Goal: Information Seeking & Learning: Learn about a topic

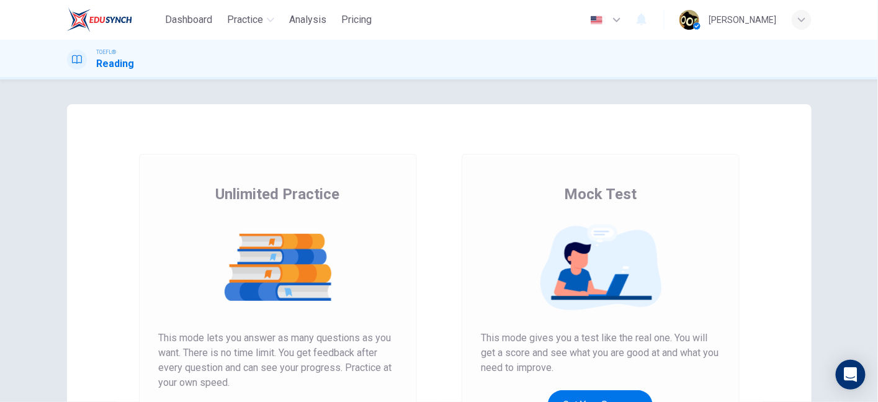
scroll to position [140, 0]
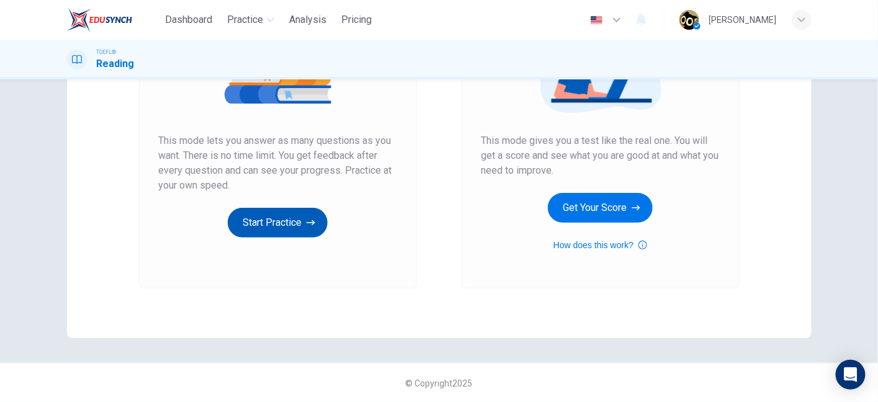
click at [282, 217] on button "Start Practice" at bounding box center [278, 223] width 100 height 30
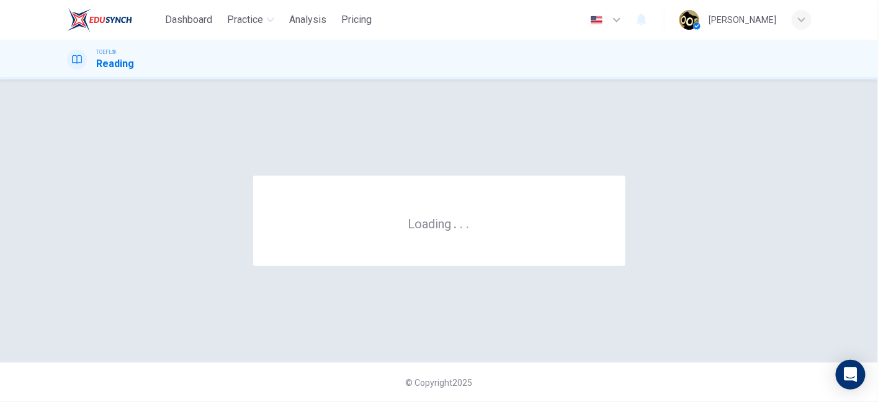
scroll to position [0, 0]
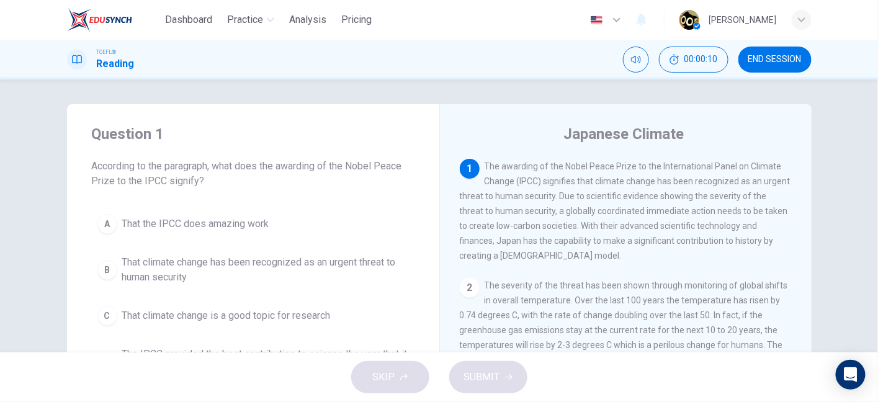
drag, startPoint x: 563, startPoint y: 194, endPoint x: 561, endPoint y: 187, distance: 7.1
click at [561, 187] on span "The awarding of the Nobel Peace Prize to the International Panel on Climate Cha…" at bounding box center [625, 210] width 331 height 99
drag, startPoint x: 346, startPoint y: 170, endPoint x: 492, endPoint y: 154, distance: 146.7
click at [492, 154] on div "Question 1 According to the paragraph, what does the awarding of the Nobel Peac…" at bounding box center [439, 319] width 745 height 431
drag, startPoint x: 485, startPoint y: 164, endPoint x: 622, endPoint y: 168, distance: 137.2
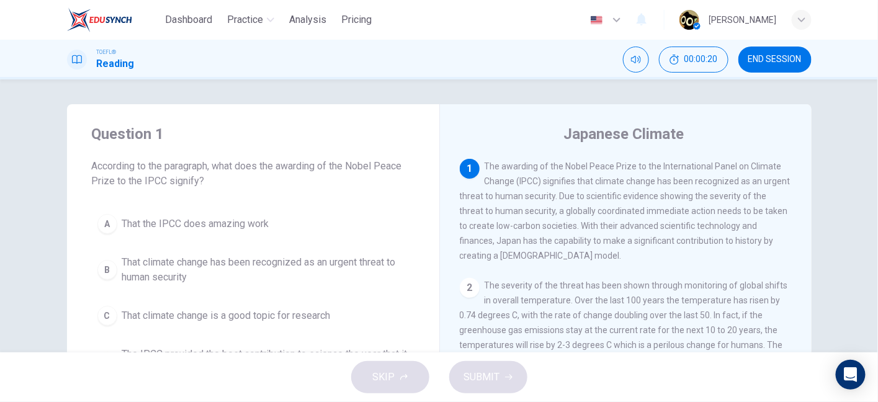
click at [622, 168] on span "The awarding of the Nobel Peace Prize to the International Panel on Climate Cha…" at bounding box center [625, 210] width 331 height 99
drag, startPoint x: 542, startPoint y: 178, endPoint x: 453, endPoint y: 192, distance: 90.5
click at [453, 192] on div "Japanese Climate 1 The awarding of the Nobel Peace Prize to the International P…" at bounding box center [625, 319] width 372 height 431
drag, startPoint x: 463, startPoint y: 197, endPoint x: 552, endPoint y: 204, distance: 89.0
click at [552, 204] on div "1 The awarding of the Nobel Peace Prize to the International Panel on Climate C…" at bounding box center [626, 211] width 333 height 104
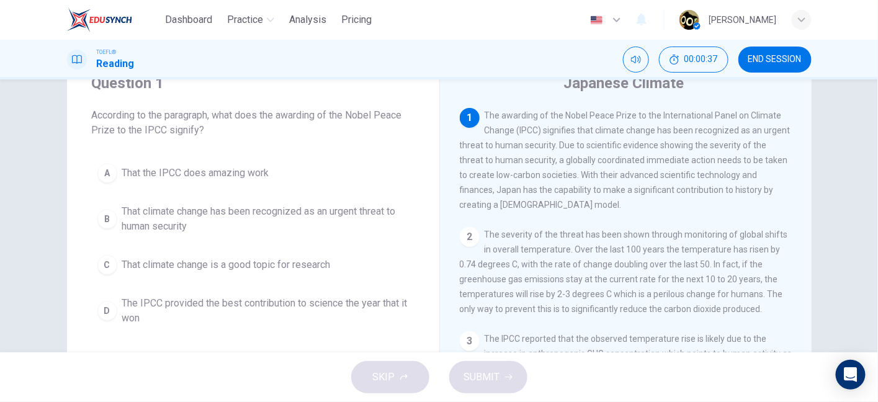
scroll to position [58, 0]
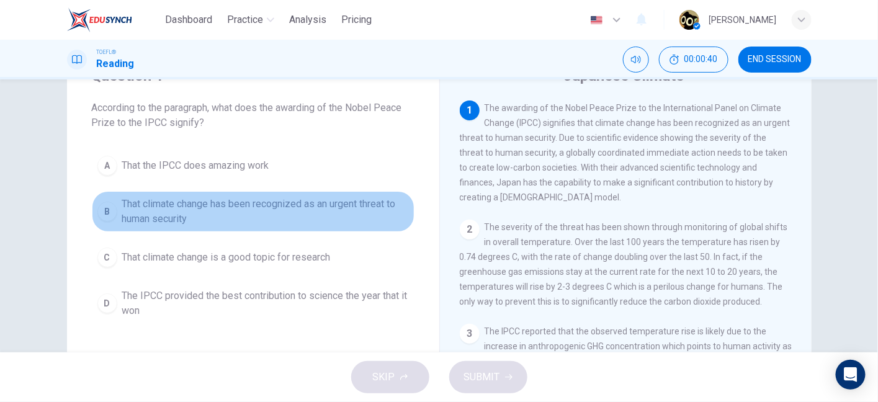
click at [339, 210] on span "That climate change has been recognized as an urgent threat to human security" at bounding box center [265, 212] width 287 height 30
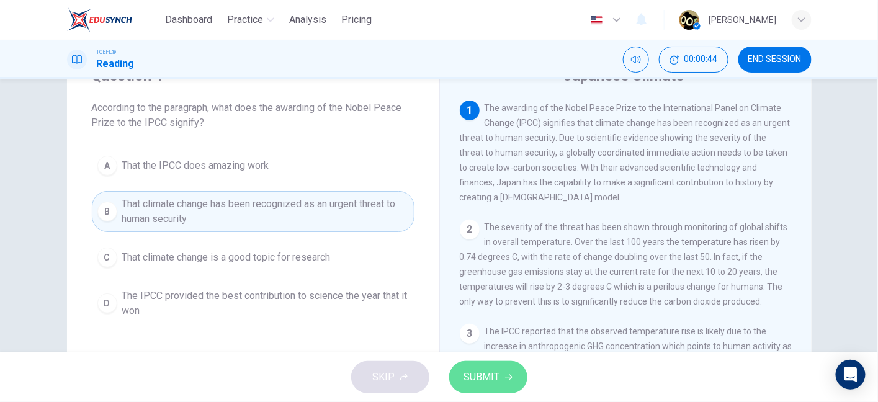
click at [503, 380] on button "SUBMIT" at bounding box center [488, 377] width 78 height 32
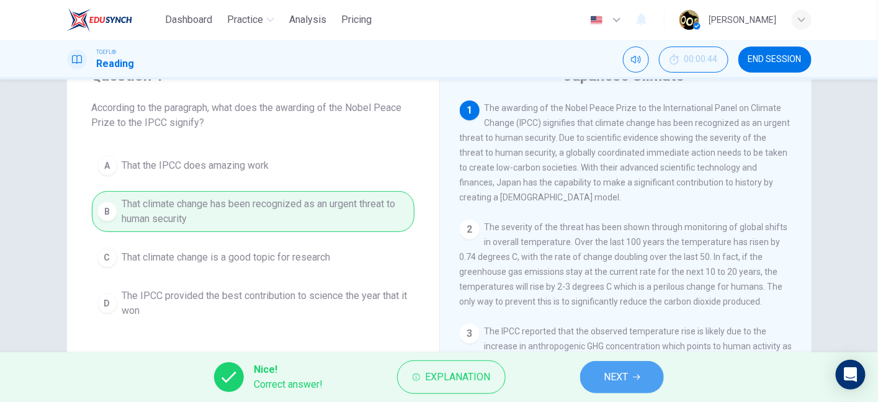
click at [612, 375] on span "NEXT" at bounding box center [616, 377] width 24 height 17
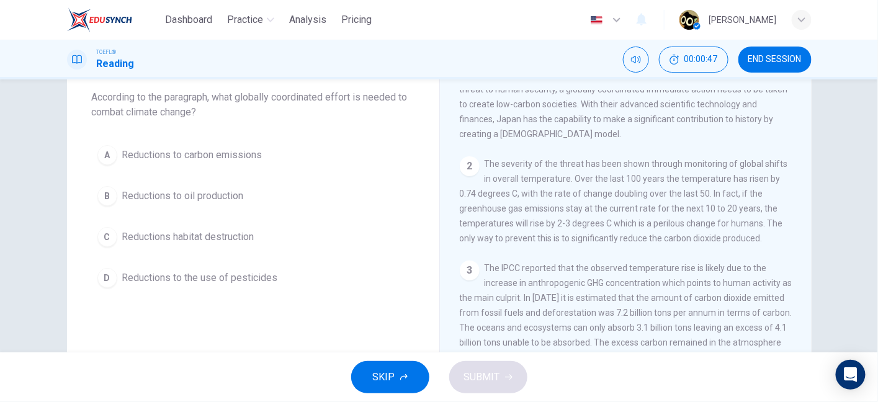
scroll to position [0, 0]
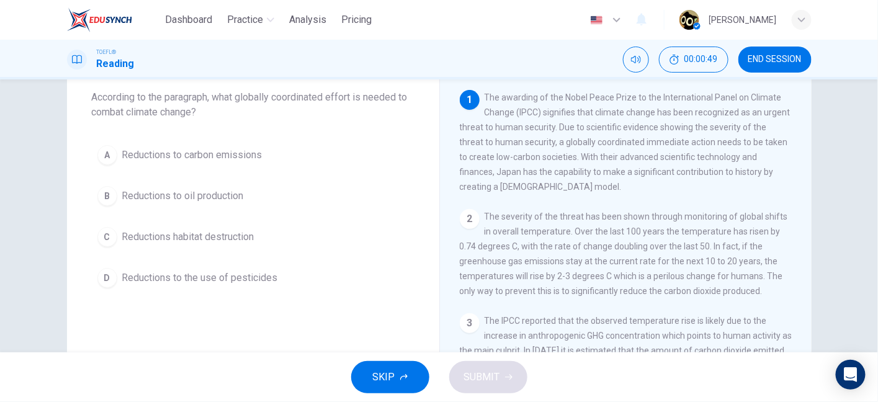
drag, startPoint x: 311, startPoint y: 95, endPoint x: 412, endPoint y: 106, distance: 101.8
click at [412, 106] on div "Question 2 According to the paragraph, what globally coordinated effort is need…" at bounding box center [253, 174] width 372 height 278
drag, startPoint x: 107, startPoint y: 111, endPoint x: 282, endPoint y: 106, distance: 175.1
click at [282, 106] on span "According to the paragraph, what globally coordinated effort is needed to comba…" at bounding box center [253, 105] width 323 height 30
drag, startPoint x: 555, startPoint y: 145, endPoint x: 685, endPoint y: 146, distance: 129.7
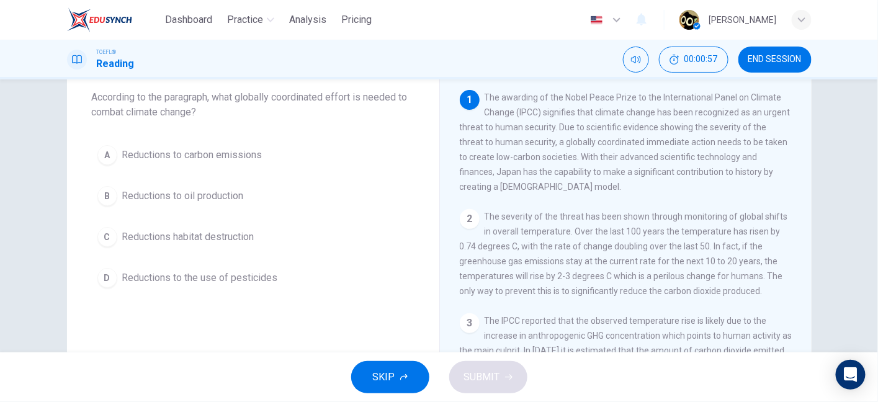
click at [685, 146] on span "The awarding of the Nobel Peace Prize to the International Panel on Climate Cha…" at bounding box center [625, 141] width 331 height 99
drag, startPoint x: 685, startPoint y: 146, endPoint x: 770, endPoint y: 151, distance: 85.8
click at [770, 151] on div "1 The awarding of the Nobel Peace Prize to the International Panel on Climate C…" at bounding box center [626, 142] width 333 height 104
drag, startPoint x: 451, startPoint y: 168, endPoint x: 574, endPoint y: 162, distance: 123.0
click at [574, 162] on div "Japanese Climate 1 The awarding of the Nobel Peace Prize to the International P…" at bounding box center [625, 250] width 372 height 431
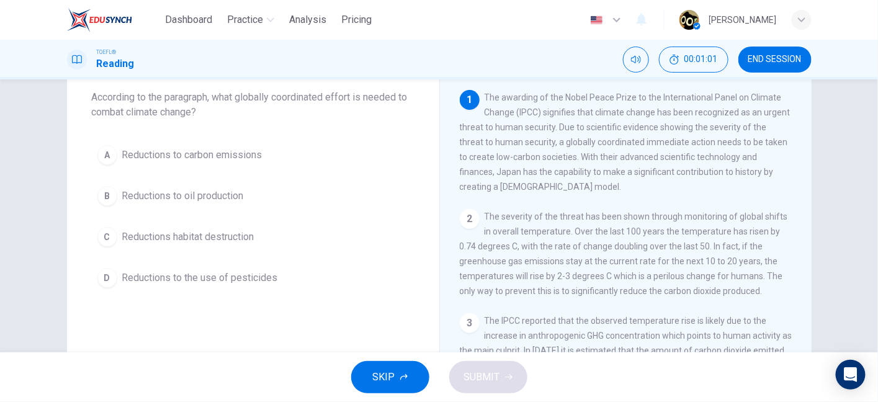
click at [574, 162] on span "The awarding of the Nobel Peace Prize to the International Panel on Climate Cha…" at bounding box center [625, 141] width 331 height 99
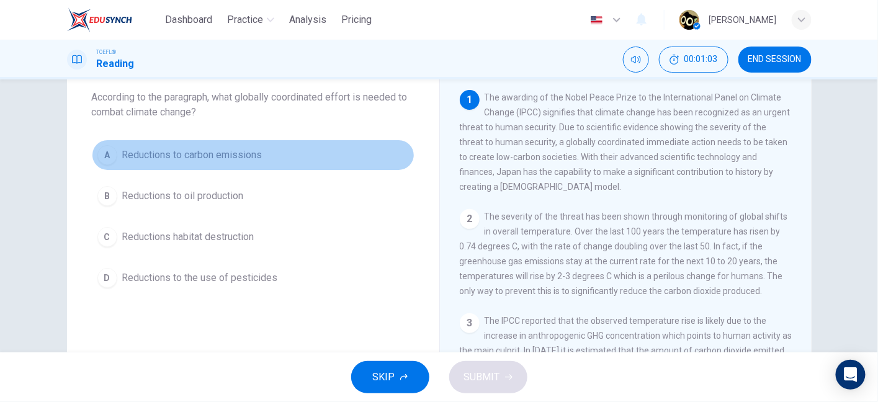
click at [234, 166] on button "A Reductions to carbon emissions" at bounding box center [253, 155] width 323 height 31
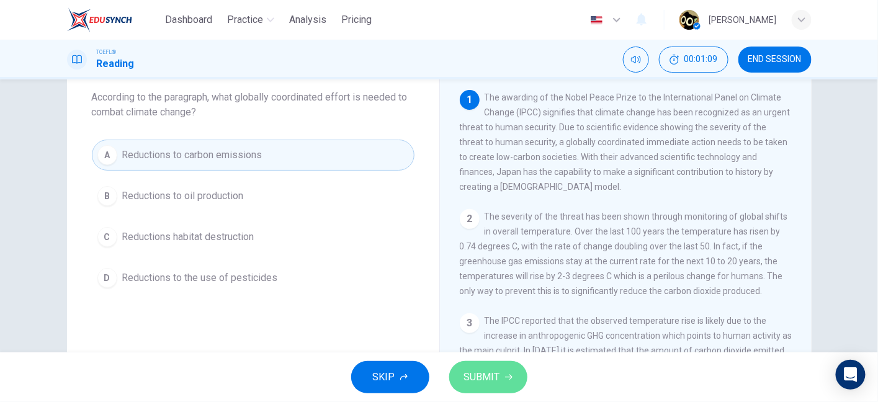
click at [484, 376] on span "SUBMIT" at bounding box center [482, 377] width 36 height 17
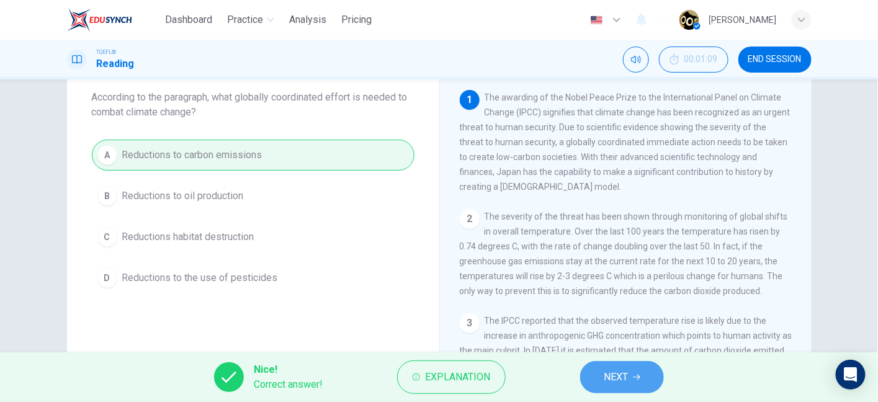
click at [600, 376] on button "NEXT" at bounding box center [622, 377] width 84 height 32
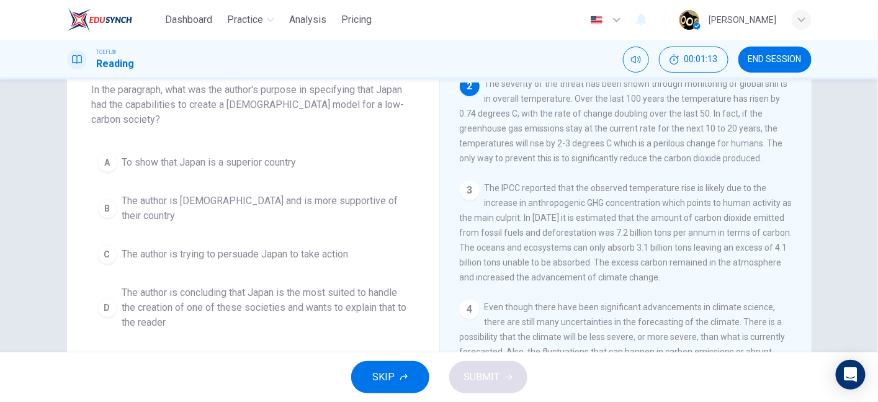
scroll to position [76, 0]
drag, startPoint x: 226, startPoint y: 88, endPoint x: 377, endPoint y: 96, distance: 151.1
click at [377, 96] on span "In the paragraph, what was the author's purpose in specifying that Japan had th…" at bounding box center [253, 105] width 323 height 45
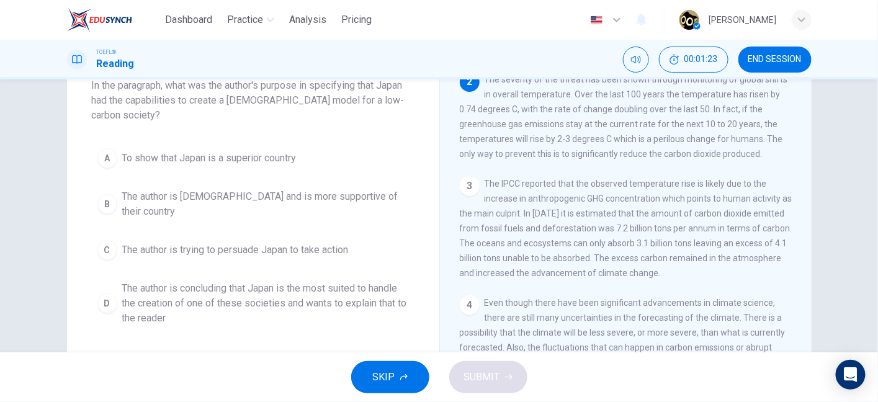
scroll to position [81, 0]
drag, startPoint x: 269, startPoint y: 88, endPoint x: 346, endPoint y: 94, distance: 77.2
click at [346, 94] on span "In the paragraph, what was the author's purpose in specifying that Japan had th…" at bounding box center [253, 100] width 323 height 45
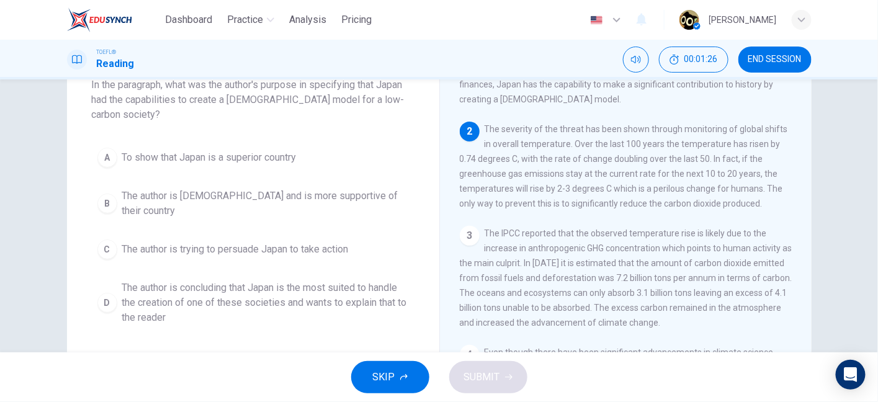
scroll to position [74, 0]
drag, startPoint x: 145, startPoint y: 104, endPoint x: 346, endPoint y: 101, distance: 201.1
click at [346, 101] on span "In the paragraph, what was the author's purpose in specifying that Japan had th…" at bounding box center [253, 100] width 323 height 45
drag, startPoint x: 481, startPoint y: 135, endPoint x: 499, endPoint y: 137, distance: 18.2
click at [499, 137] on span "The severity of the threat has been shown through monitoring of global shifts i…" at bounding box center [624, 167] width 328 height 84
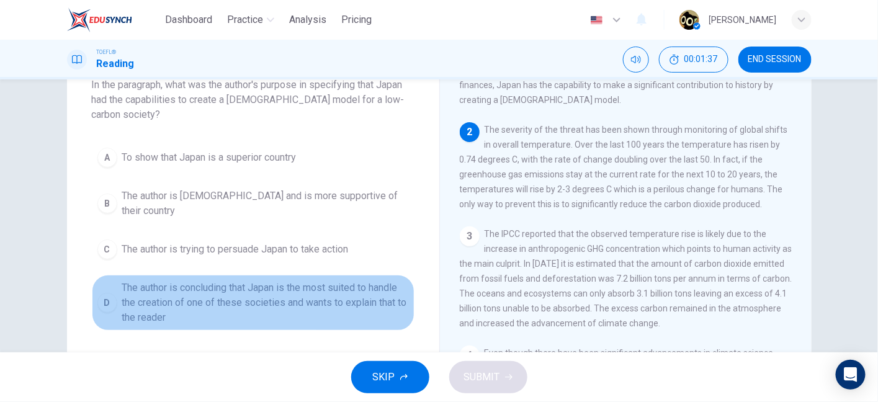
click at [290, 292] on span "The author is concluding that Japan is the most suited to handle the creation o…" at bounding box center [265, 303] width 287 height 45
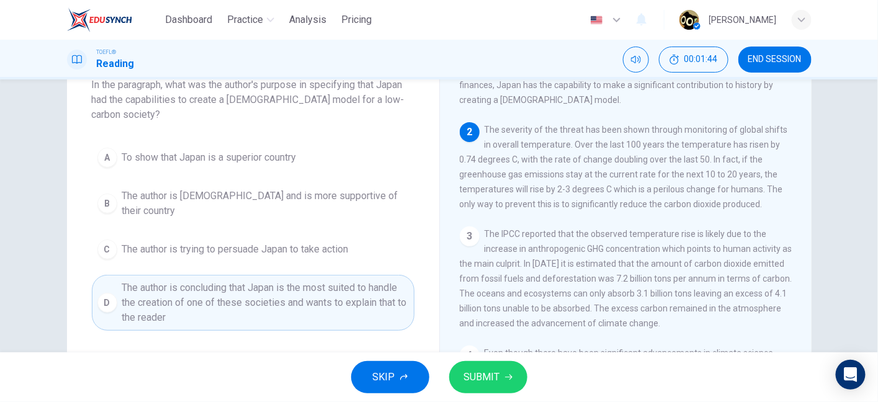
drag, startPoint x: 482, startPoint y: 140, endPoint x: 588, endPoint y: 138, distance: 106.8
click at [588, 138] on span "The severity of the threat has been shown through monitoring of global shifts i…" at bounding box center [624, 167] width 328 height 84
drag, startPoint x: 614, startPoint y: 137, endPoint x: 756, endPoint y: 121, distance: 143.0
click at [756, 121] on div "1 The awarding of the Nobel Peace Prize to the International Panel on Climate C…" at bounding box center [634, 256] width 349 height 357
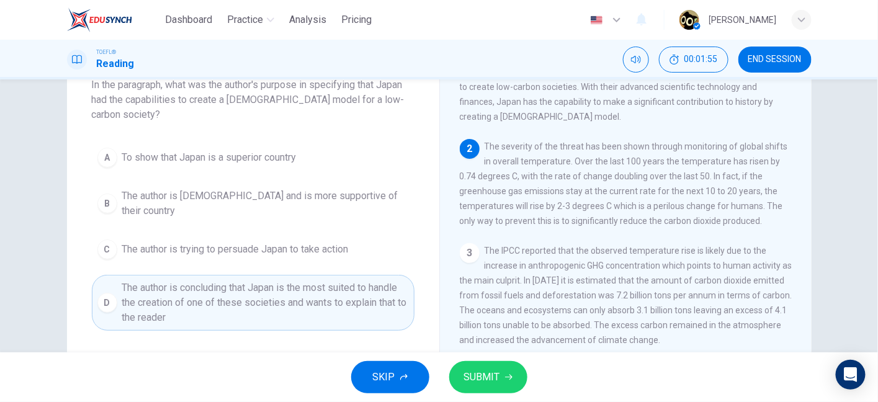
scroll to position [57, 0]
drag, startPoint x: 505, startPoint y: 112, endPoint x: 561, endPoint y: 137, distance: 61.1
click at [561, 137] on div "1 The awarding of the Nobel Peace Prize to the International Panel on Climate C…" at bounding box center [634, 256] width 349 height 357
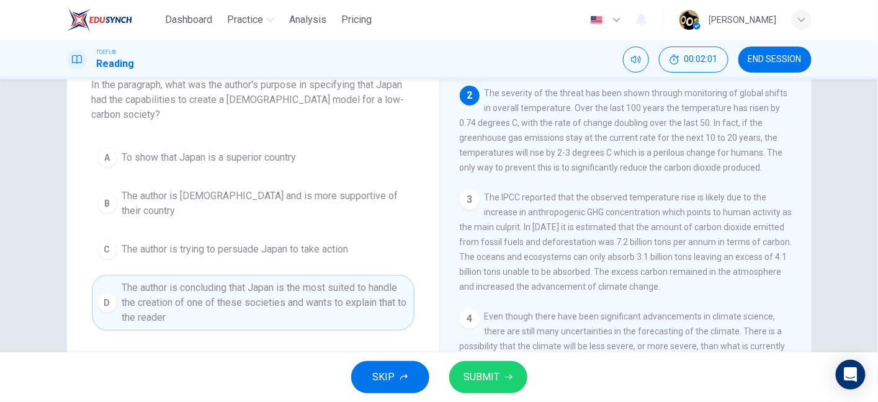
scroll to position [113, 0]
drag, startPoint x: 561, startPoint y: 97, endPoint x: 683, endPoint y: 96, distance: 122.3
click at [683, 96] on span "The severity of the threat has been shown through monitoring of global shifts i…" at bounding box center [624, 128] width 328 height 84
drag, startPoint x: 499, startPoint y: 179, endPoint x: 716, endPoint y: 180, distance: 216.6
click at [716, 171] on span "The severity of the threat has been shown through monitoring of global shifts i…" at bounding box center [624, 128] width 328 height 84
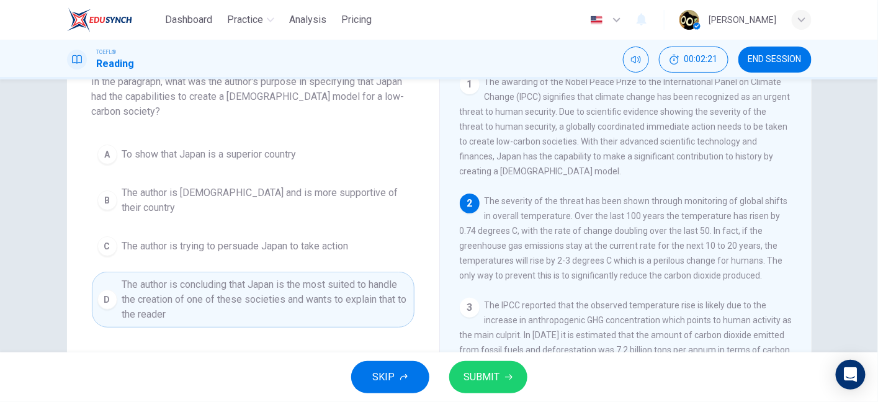
scroll to position [255, 0]
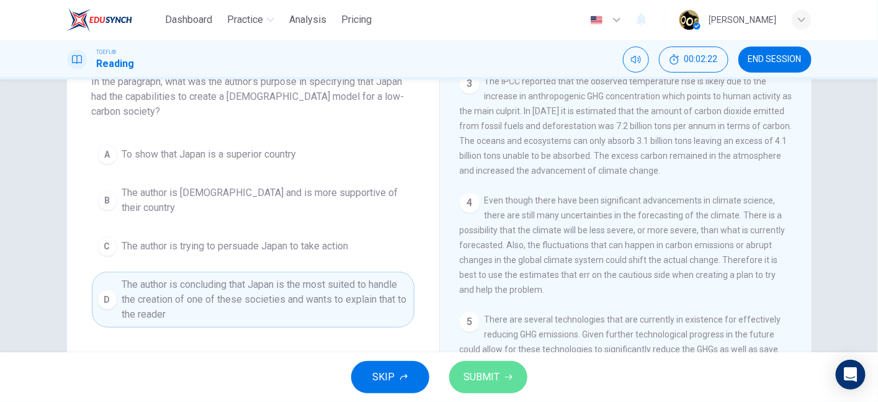
click at [499, 372] on button "SUBMIT" at bounding box center [488, 377] width 78 height 32
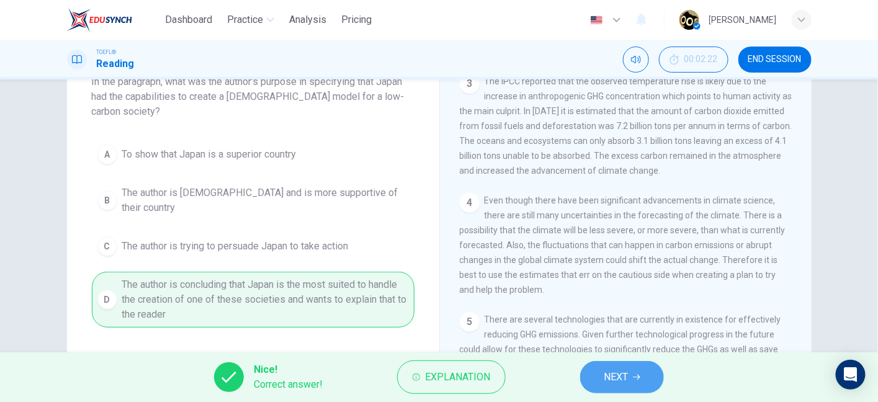
click at [601, 382] on button "NEXT" at bounding box center [622, 377] width 84 height 32
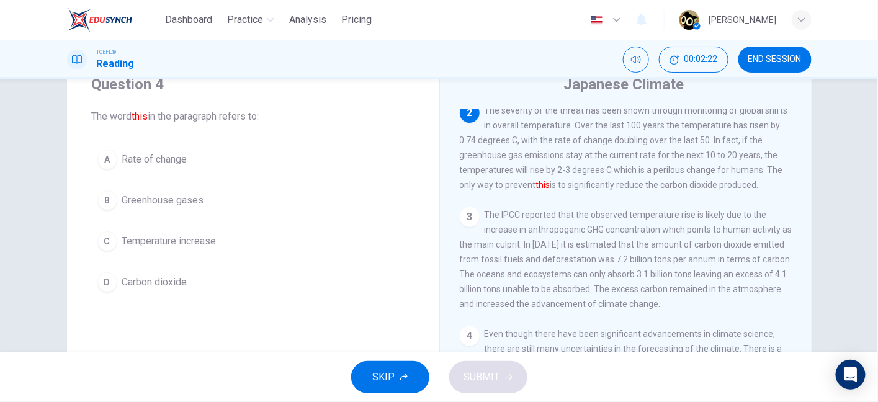
scroll to position [48, 0]
drag, startPoint x: 459, startPoint y: 200, endPoint x: 508, endPoint y: 202, distance: 48.4
click at [508, 192] on span "The severity of the threat has been shown through monitoring of global shifts i…" at bounding box center [624, 149] width 328 height 84
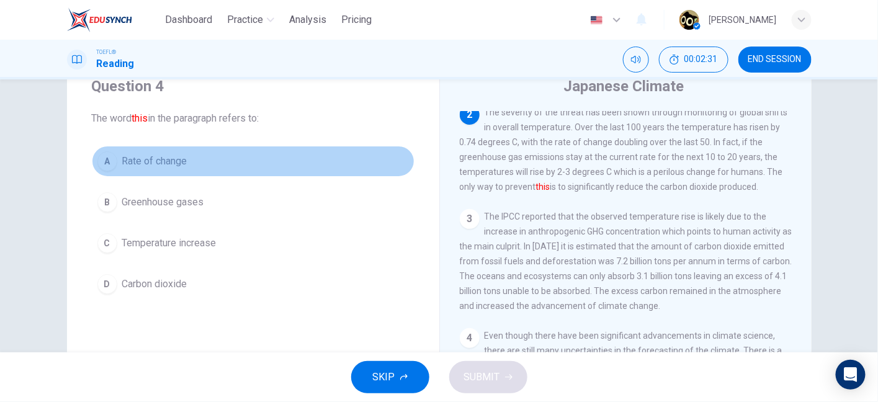
click at [158, 146] on button "A Rate of change" at bounding box center [253, 161] width 323 height 31
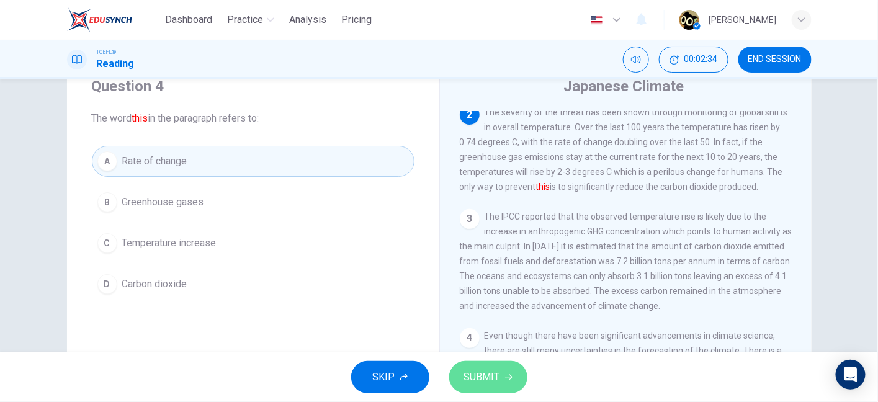
click at [492, 364] on button "SUBMIT" at bounding box center [488, 377] width 78 height 32
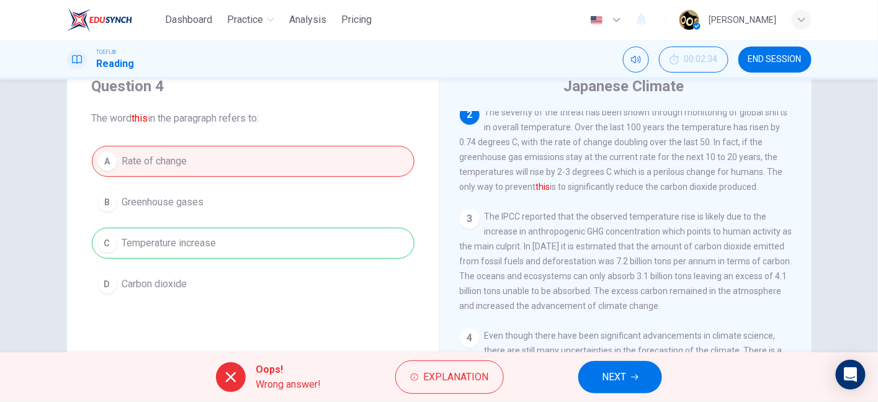
drag, startPoint x: 556, startPoint y: 148, endPoint x: 591, endPoint y: 151, distance: 35.5
click at [591, 151] on span "The severity of the threat has been shown through monitoring of global shifts i…" at bounding box center [624, 149] width 328 height 84
drag, startPoint x: 458, startPoint y: 150, endPoint x: 505, endPoint y: 153, distance: 46.7
click at [505, 153] on span "The severity of the threat has been shown through monitoring of global shifts i…" at bounding box center [624, 149] width 328 height 84
drag, startPoint x: 525, startPoint y: 151, endPoint x: 689, endPoint y: 141, distance: 164.2
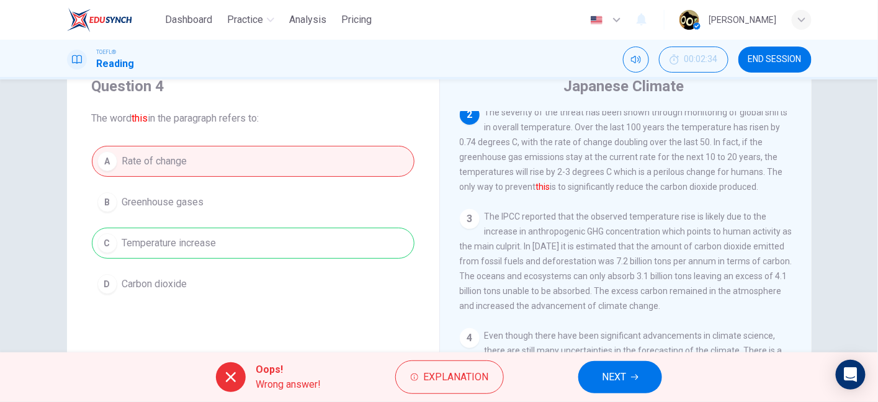
click at [689, 141] on div "2 The severity of the threat has been shown through monitoring of global shifts…" at bounding box center [626, 149] width 333 height 89
drag, startPoint x: 708, startPoint y: 150, endPoint x: 770, endPoint y: 148, distance: 62.1
click at [770, 148] on div "2 The severity of the threat has been shown through monitoring of global shifts…" at bounding box center [626, 149] width 333 height 89
drag, startPoint x: 467, startPoint y: 164, endPoint x: 501, endPoint y: 169, distance: 34.5
click at [501, 169] on span "The severity of the threat has been shown through monitoring of global shifts i…" at bounding box center [624, 149] width 328 height 84
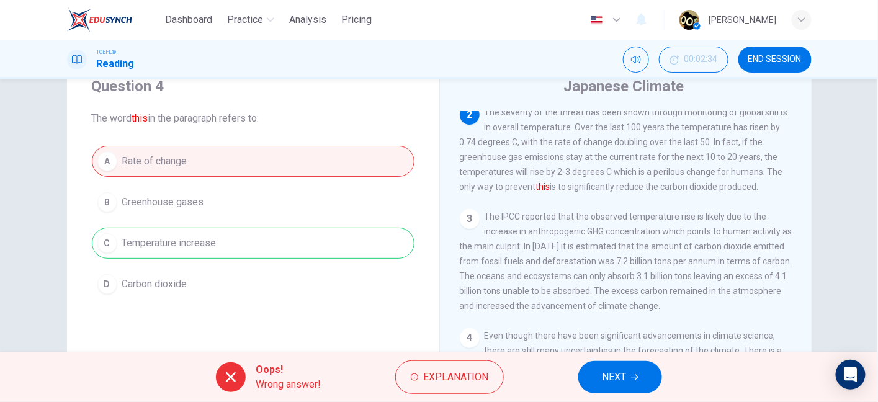
drag, startPoint x: 477, startPoint y: 178, endPoint x: 551, endPoint y: 179, distance: 73.9
click at [551, 179] on span "The severity of the threat has been shown through monitoring of global shifts i…" at bounding box center [624, 149] width 328 height 84
click at [592, 396] on div "Oops! Wrong answer! Explanation NEXT" at bounding box center [439, 378] width 878 height 50
click at [598, 385] on button "NEXT" at bounding box center [620, 377] width 84 height 32
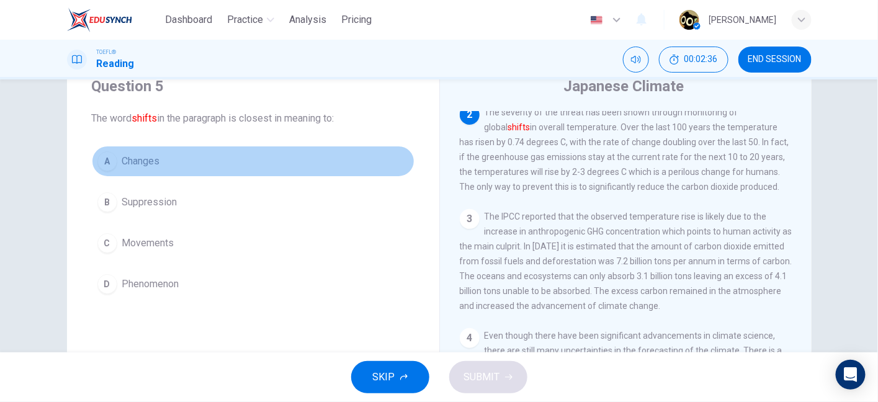
click at [116, 165] on button "A Changes" at bounding box center [253, 161] width 323 height 31
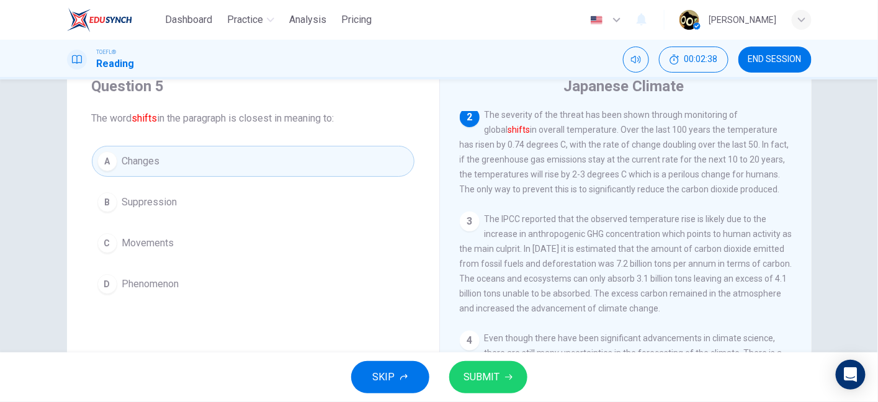
scroll to position [122, 0]
click at [470, 387] on button "SUBMIT" at bounding box center [488, 377] width 78 height 32
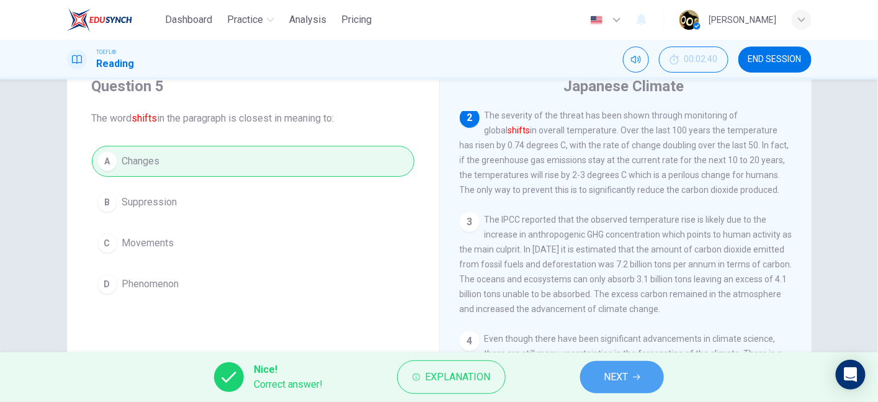
click at [632, 382] on button "NEXT" at bounding box center [622, 377] width 84 height 32
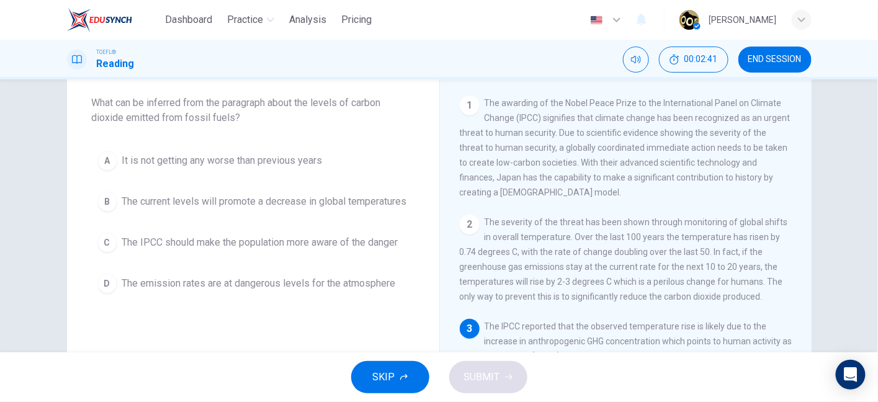
scroll to position [63, 0]
drag, startPoint x: 199, startPoint y: 106, endPoint x: 267, endPoint y: 114, distance: 68.1
click at [267, 114] on span "What can be inferred from the paragraph about the levels of carbon dioxide emit…" at bounding box center [253, 111] width 323 height 30
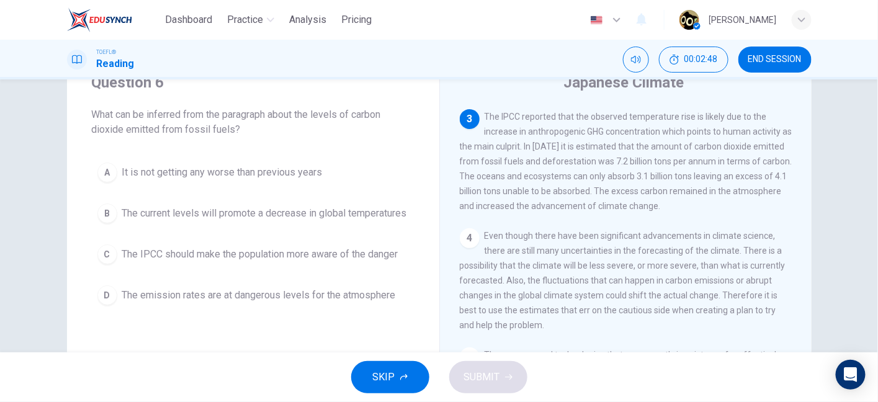
scroll to position [225, 0]
drag, startPoint x: 519, startPoint y: 132, endPoint x: 599, endPoint y: 127, distance: 79.6
click at [599, 127] on div "3 The IPCC reported that the observed temperature rise is likely due to the inc…" at bounding box center [626, 159] width 333 height 104
drag, startPoint x: 683, startPoint y: 127, endPoint x: 765, endPoint y: 127, distance: 81.3
click at [765, 127] on div "3 The IPCC reported that the observed temperature rise is likely due to the inc…" at bounding box center [626, 159] width 333 height 104
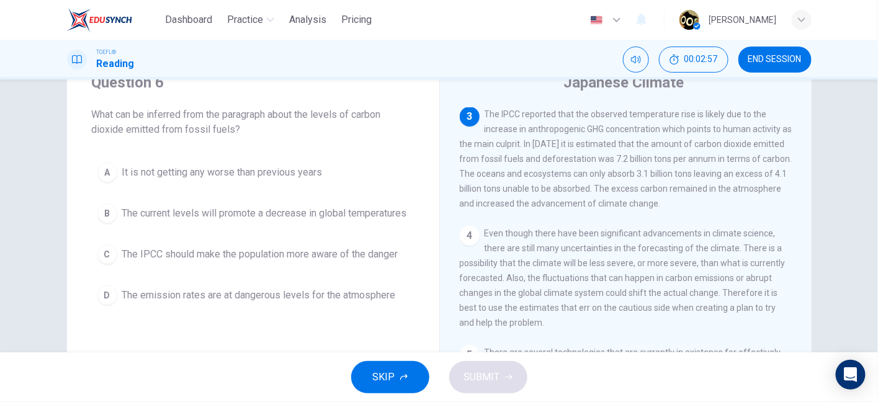
drag, startPoint x: 487, startPoint y: 148, endPoint x: 581, endPoint y: 137, distance: 94.9
click at [581, 137] on div "3 The IPCC reported that the observed temperature rise is likely due to the inc…" at bounding box center [626, 159] width 333 height 104
click at [581, 137] on span "The IPCC reported that the observed temperature rise is likely due to the incre…" at bounding box center [626, 158] width 333 height 99
drag, startPoint x: 568, startPoint y: 142, endPoint x: 648, endPoint y: 137, distance: 80.2
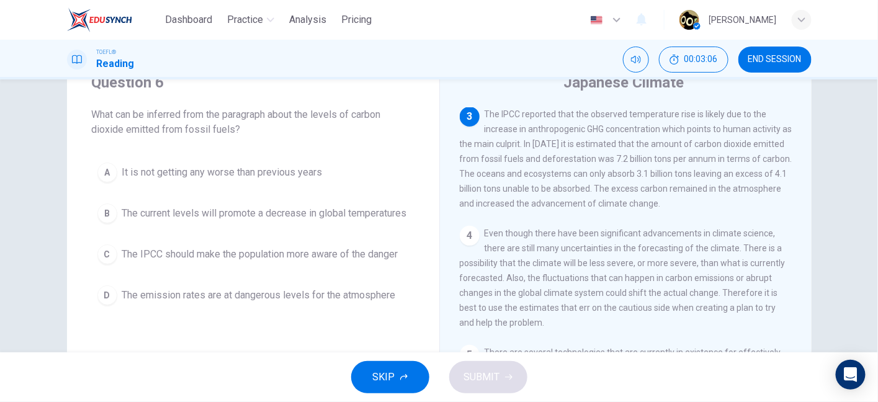
click at [648, 137] on span "The IPCC reported that the observed temperature rise is likely due to the incre…" at bounding box center [626, 158] width 333 height 99
drag, startPoint x: 505, startPoint y: 188, endPoint x: 598, endPoint y: 190, distance: 93.7
click at [598, 190] on span "The IPCC reported that the observed temperature rise is likely due to the incre…" at bounding box center [626, 158] width 333 height 99
drag, startPoint x: 481, startPoint y: 125, endPoint x: 704, endPoint y: 125, distance: 222.8
click at [704, 125] on span "The IPCC reported that the observed temperature rise is likely due to the incre…" at bounding box center [626, 158] width 333 height 99
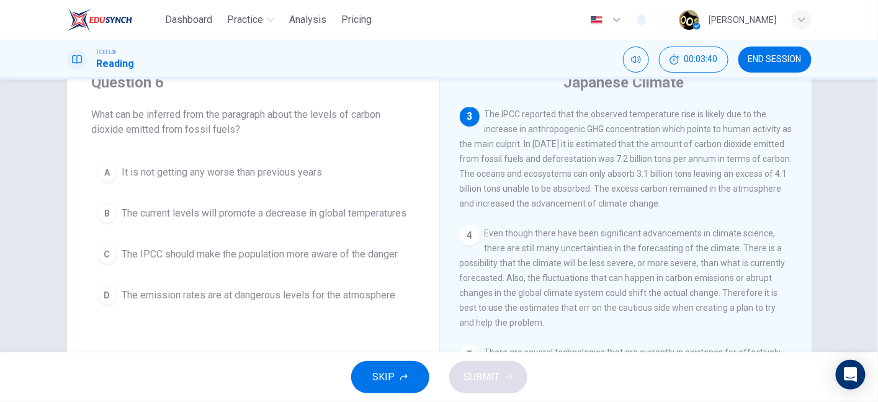
drag, startPoint x: 615, startPoint y: 168, endPoint x: 714, endPoint y: 159, distance: 99.7
click at [714, 159] on span "The IPCC reported that the observed temperature rise is likely due to the incre…" at bounding box center [626, 158] width 333 height 99
drag, startPoint x: 492, startPoint y: 187, endPoint x: 622, endPoint y: 185, distance: 129.7
click at [622, 185] on span "The IPCC reported that the observed temperature rise is likely due to the incre…" at bounding box center [626, 158] width 333 height 99
drag, startPoint x: 622, startPoint y: 185, endPoint x: 749, endPoint y: 192, distance: 127.4
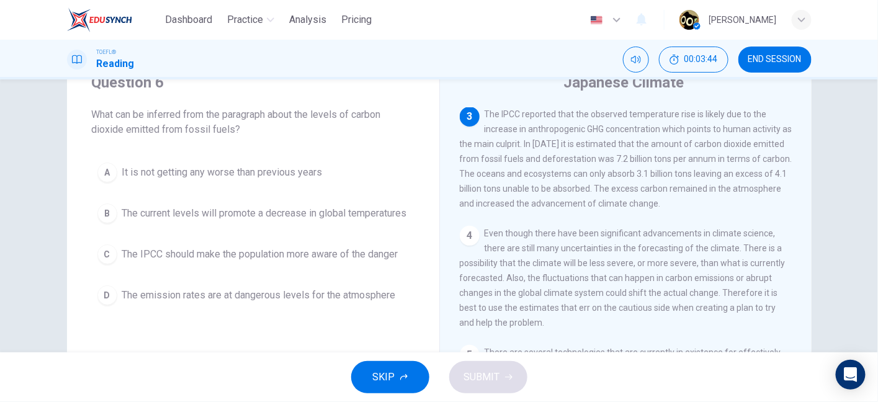
click at [749, 192] on span "The IPCC reported that the observed temperature rise is likely due to the incre…" at bounding box center [626, 158] width 333 height 99
drag, startPoint x: 483, startPoint y: 209, endPoint x: 641, endPoint y: 209, distance: 157.6
click at [641, 209] on span "The IPCC reported that the observed temperature rise is likely due to the incre…" at bounding box center [626, 158] width 333 height 99
drag, startPoint x: 641, startPoint y: 200, endPoint x: 716, endPoint y: 219, distance: 76.8
click at [716, 211] on div "3 The IPCC reported that the observed temperature rise is likely due to the inc…" at bounding box center [626, 159] width 333 height 104
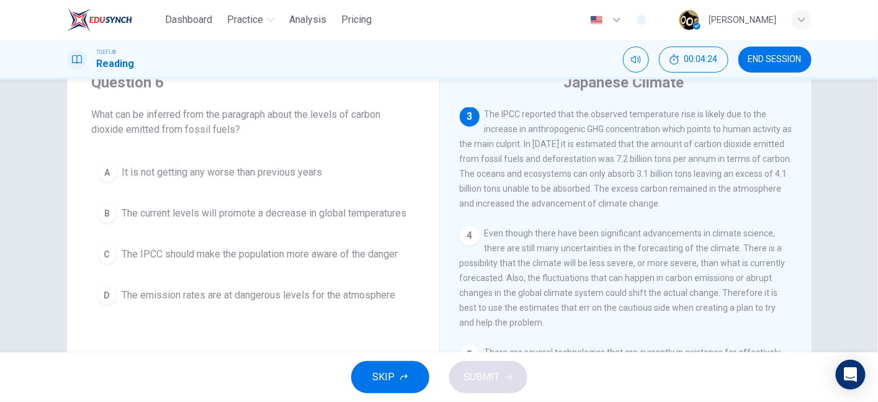
drag, startPoint x: 541, startPoint y: 141, endPoint x: 524, endPoint y: 157, distance: 23.7
click at [524, 157] on span "The IPCC reported that the observed temperature rise is likely due to the incre…" at bounding box center [626, 158] width 333 height 99
drag, startPoint x: 511, startPoint y: 221, endPoint x: 696, endPoint y: 219, distance: 184.3
click at [696, 209] on span "The IPCC reported that the observed temperature rise is likely due to the incre…" at bounding box center [626, 158] width 333 height 99
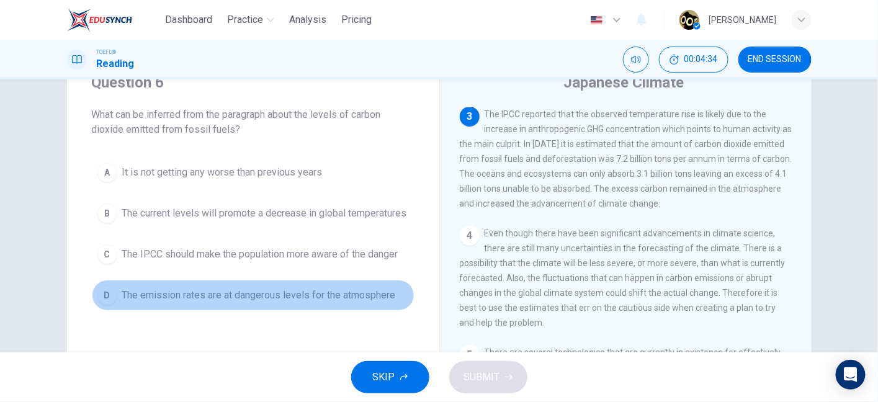
click at [331, 303] on span "The emission rates are at dangerous levels for the atmosphere" at bounding box center [259, 295] width 274 height 15
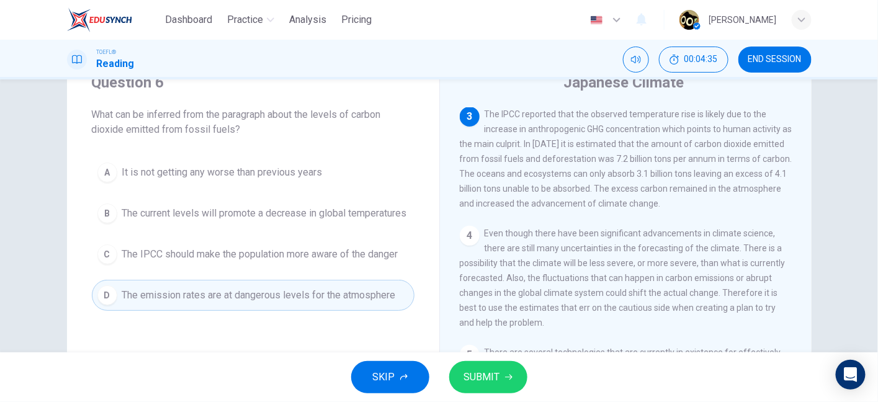
click at [518, 376] on button "SUBMIT" at bounding box center [488, 377] width 78 height 32
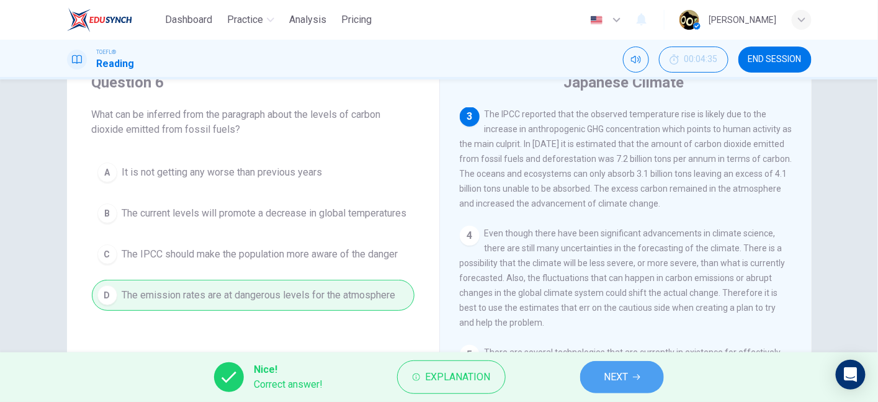
click at [632, 374] on button "NEXT" at bounding box center [622, 377] width 84 height 32
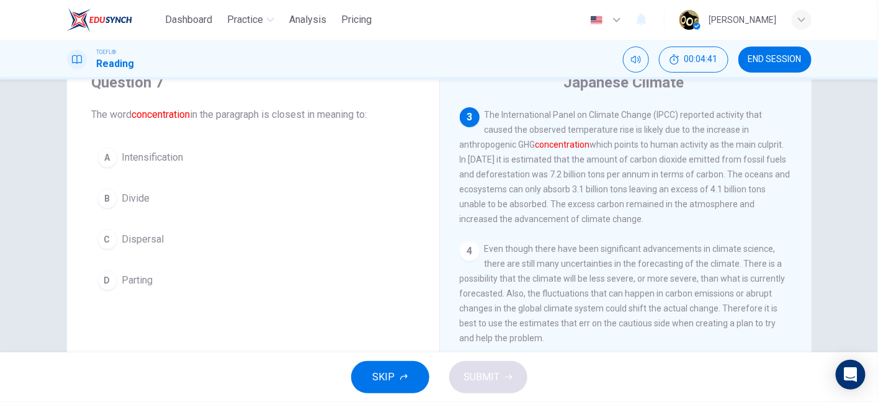
scroll to position [223, 0]
drag, startPoint x: 460, startPoint y: 161, endPoint x: 582, endPoint y: 160, distance: 121.6
click at [582, 160] on span "The International Panel on Climate Change (IPCC) reported activity that caused …" at bounding box center [625, 167] width 331 height 114
click at [582, 150] on font "concentration" at bounding box center [563, 145] width 55 height 10
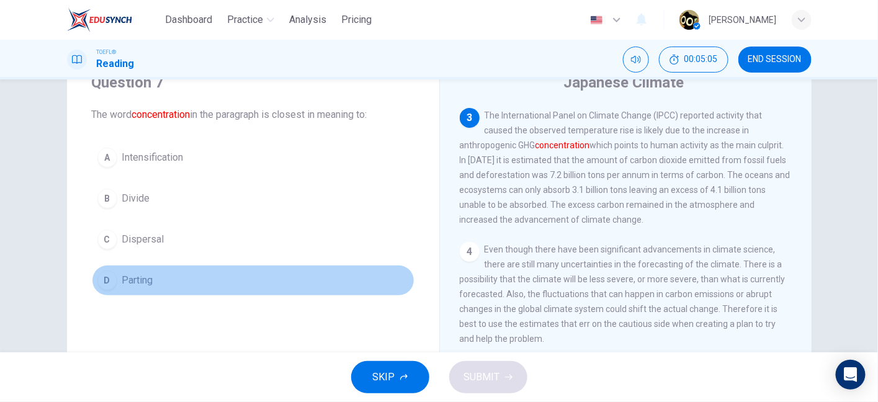
click at [139, 274] on span "Parting" at bounding box center [137, 280] width 31 height 15
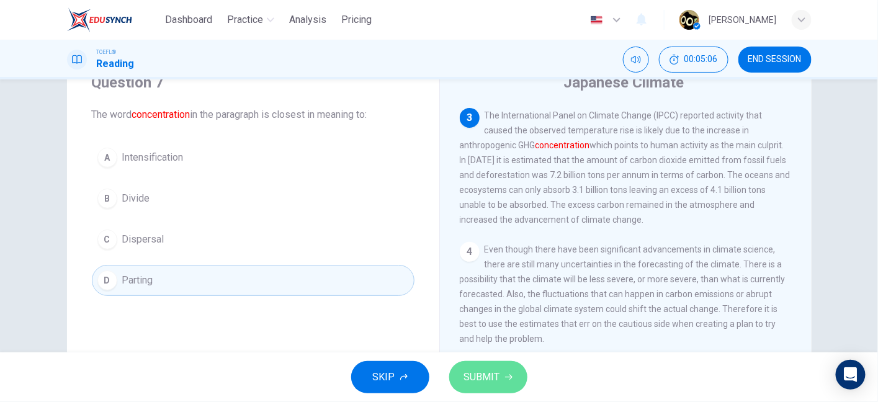
click at [487, 380] on span "SUBMIT" at bounding box center [482, 377] width 36 height 17
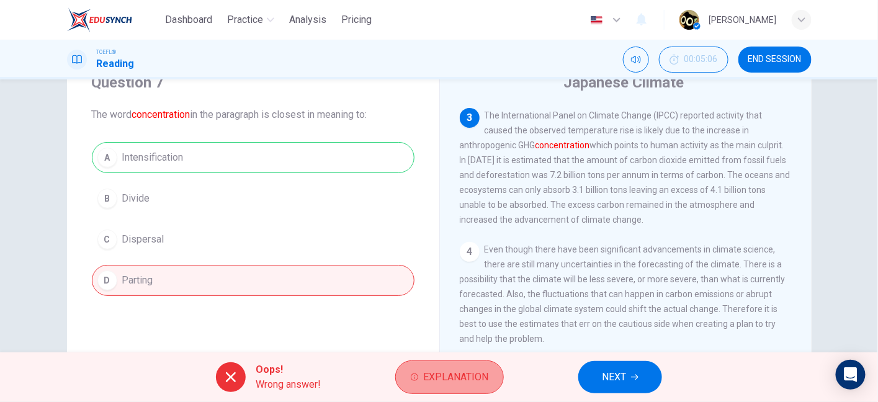
click at [430, 377] on span "Explanation" at bounding box center [455, 377] width 65 height 17
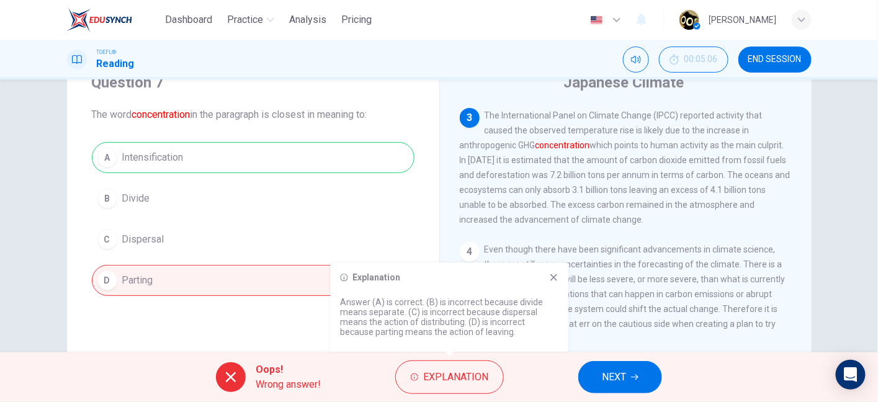
drag, startPoint x: 392, startPoint y: 304, endPoint x: 428, endPoint y: 304, distance: 36.0
click at [428, 304] on p "Answer (A) is correct. (B) is incorrect because divide means separate. (C) is i…" at bounding box center [450, 317] width 218 height 40
drag, startPoint x: 390, startPoint y: 331, endPoint x: 503, endPoint y: 333, distance: 112.4
click at [503, 333] on p "Answer (A) is correct. (B) is incorrect because divide means separate. (C) is i…" at bounding box center [450, 317] width 218 height 40
click at [552, 277] on icon at bounding box center [554, 277] width 10 height 10
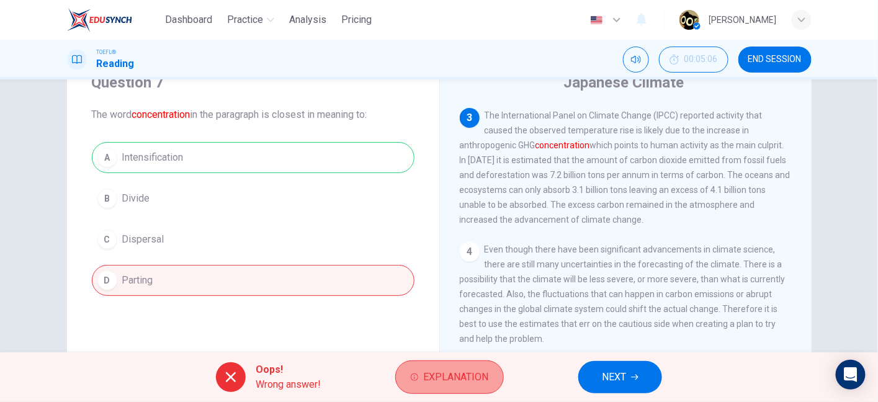
click at [449, 384] on span "Explanation" at bounding box center [455, 377] width 65 height 17
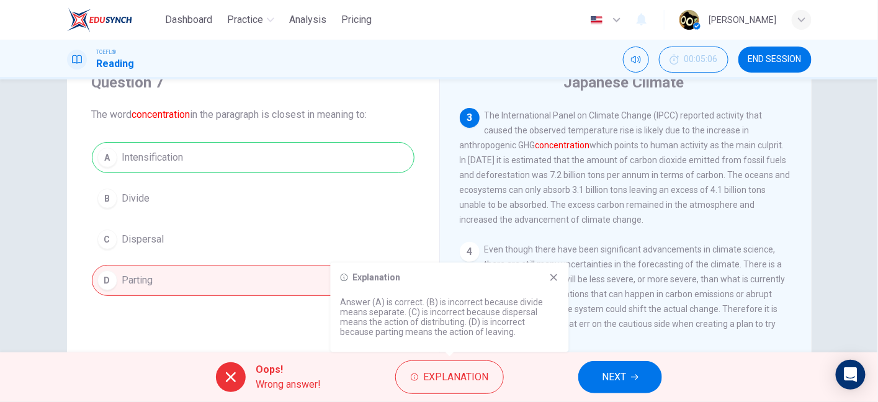
click at [402, 258] on div "A Intensification B Divide C Dispersal D Parting" at bounding box center [253, 219] width 323 height 154
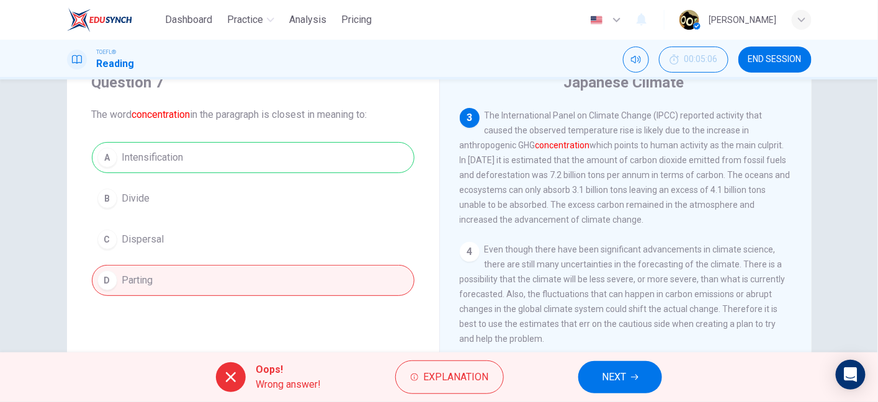
drag, startPoint x: 548, startPoint y: 170, endPoint x: 536, endPoint y: 151, distance: 22.6
click at [536, 151] on div "3 The International Panel on Climate Change (IPCC) reported activity that cause…" at bounding box center [626, 167] width 333 height 119
click at [544, 150] on font "concentration" at bounding box center [563, 145] width 55 height 10
click at [618, 377] on span "NEXT" at bounding box center [614, 377] width 24 height 17
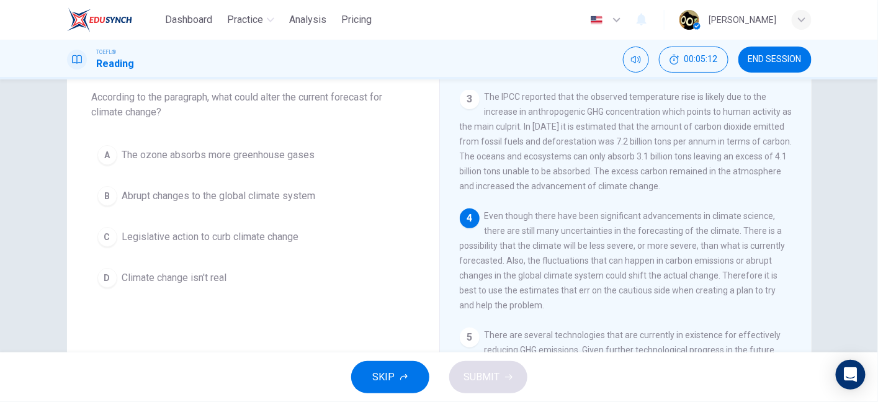
scroll to position [65, 0]
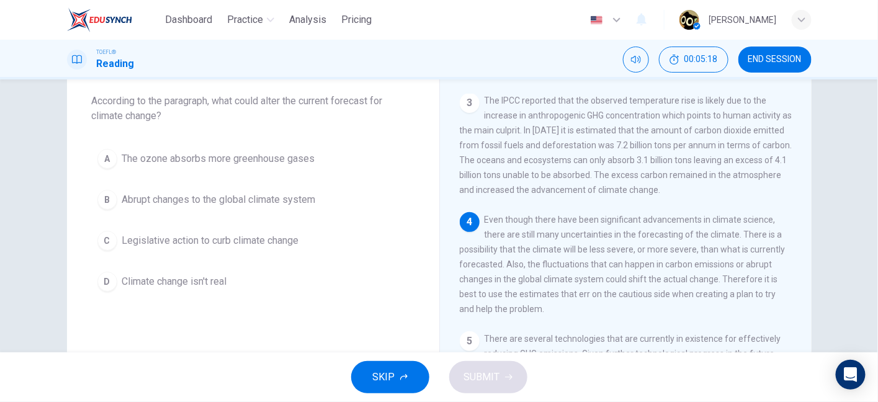
drag, startPoint x: 271, startPoint y: 104, endPoint x: 396, endPoint y: 107, distance: 124.8
click at [396, 107] on span "According to the paragraph, what could alter the current forecast for climate c…" at bounding box center [253, 109] width 323 height 30
drag, startPoint x: 86, startPoint y: 121, endPoint x: 174, endPoint y: 121, distance: 87.5
click at [174, 121] on div "Question 8 According to the paragraph, what could alter the current forecast fo…" at bounding box center [253, 178] width 372 height 278
drag, startPoint x: 529, startPoint y: 209, endPoint x: 770, endPoint y: 204, distance: 241.5
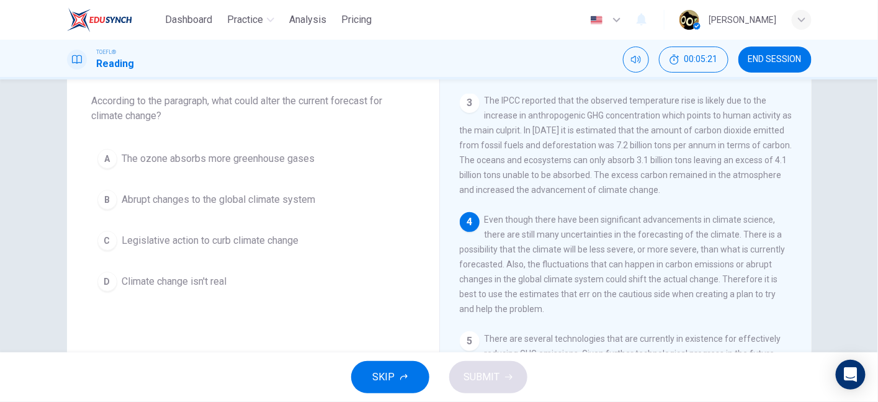
click at [770, 212] on div "4 Even though there have been significant advancements in climate science, ther…" at bounding box center [626, 264] width 333 height 104
drag, startPoint x: 477, startPoint y: 222, endPoint x: 733, endPoint y: 221, distance: 256.3
click at [733, 221] on div "4 Even though there have been significant advancements in climate science, ther…" at bounding box center [626, 264] width 333 height 104
drag, startPoint x: 733, startPoint y: 221, endPoint x: 801, endPoint y: 229, distance: 68.7
click at [801, 229] on div "1 The awarding of the Nobel Peace Prize to the International Panel on Climate C…" at bounding box center [634, 272] width 349 height 357
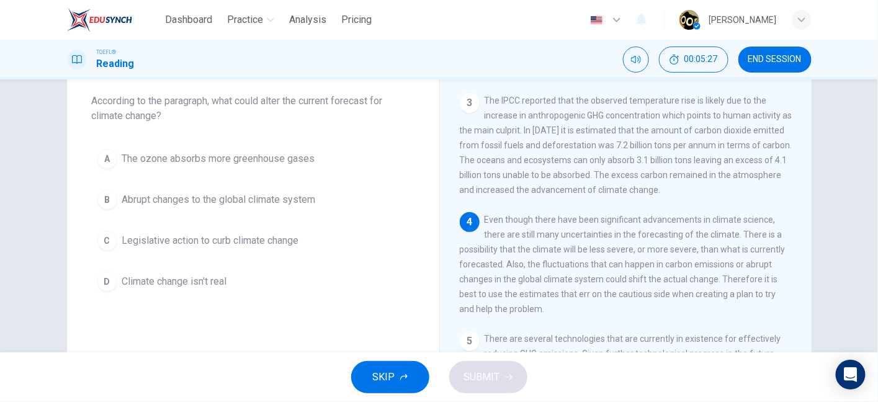
drag, startPoint x: 547, startPoint y: 240, endPoint x: 627, endPoint y: 240, distance: 79.4
click at [627, 240] on span "Even though there have been significant advancements in climate science, there …" at bounding box center [623, 264] width 326 height 99
drag, startPoint x: 627, startPoint y: 240, endPoint x: 762, endPoint y: 240, distance: 134.7
click at [762, 240] on span "Even though there have been significant advancements in climate science, there …" at bounding box center [623, 264] width 326 height 99
drag, startPoint x: 459, startPoint y: 254, endPoint x: 536, endPoint y: 254, distance: 76.3
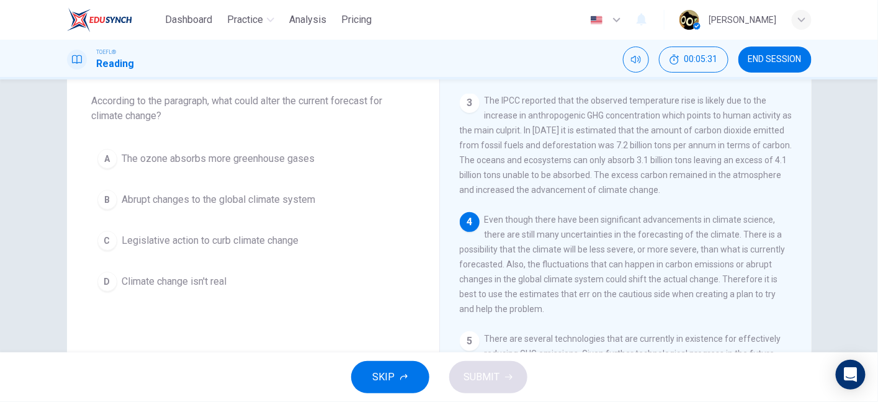
click at [536, 254] on span "Even though there have been significant advancements in climate science, there …" at bounding box center [623, 264] width 326 height 99
drag, startPoint x: 505, startPoint y: 256, endPoint x: 584, endPoint y: 255, distance: 79.4
click at [584, 255] on span "Even though there have been significant advancements in climate science, there …" at bounding box center [623, 264] width 326 height 99
drag, startPoint x: 584, startPoint y: 255, endPoint x: 770, endPoint y: 252, distance: 185.6
click at [770, 252] on div "4 Even though there have been significant advancements in climate science, ther…" at bounding box center [626, 264] width 333 height 104
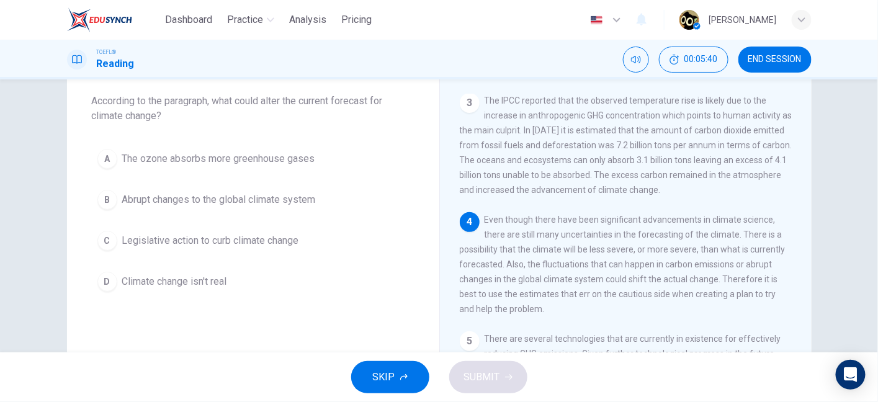
drag, startPoint x: 458, startPoint y: 270, endPoint x: 686, endPoint y: 272, distance: 227.8
click at [686, 272] on span "Even though there have been significant advancements in climate science, there …" at bounding box center [623, 264] width 326 height 99
drag, startPoint x: 533, startPoint y: 253, endPoint x: 678, endPoint y: 254, distance: 145.9
click at [678, 254] on span "Even though there have been significant advancements in climate science, there …" at bounding box center [623, 264] width 326 height 99
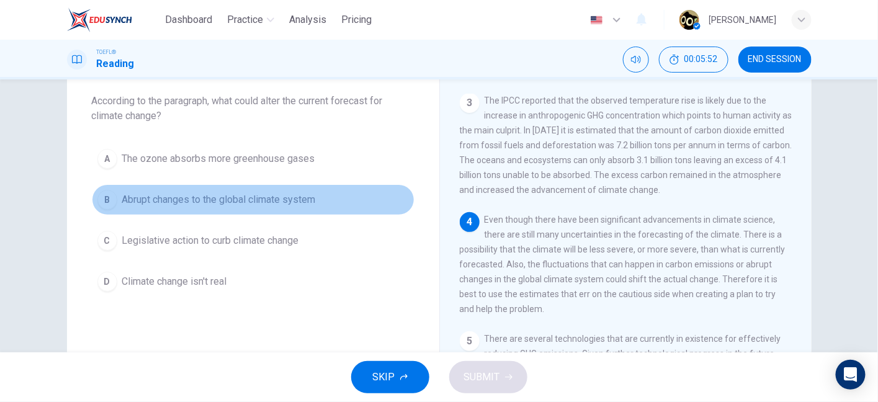
click at [242, 196] on span "Abrupt changes to the global climate system" at bounding box center [219, 199] width 194 height 15
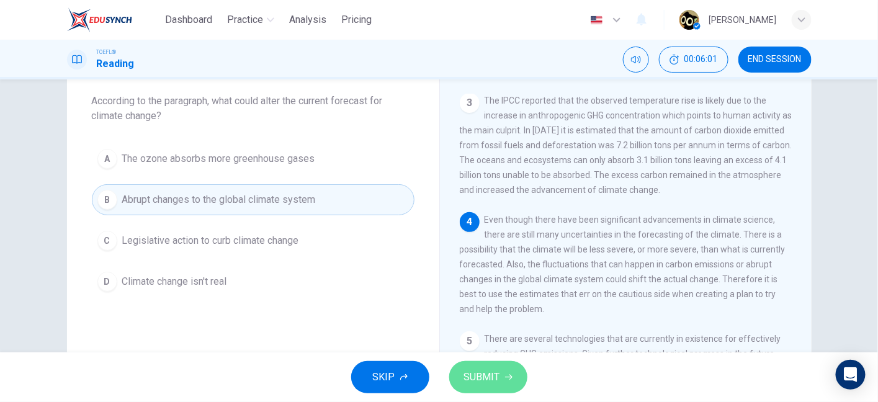
click at [477, 379] on span "SUBMIT" at bounding box center [482, 377] width 36 height 17
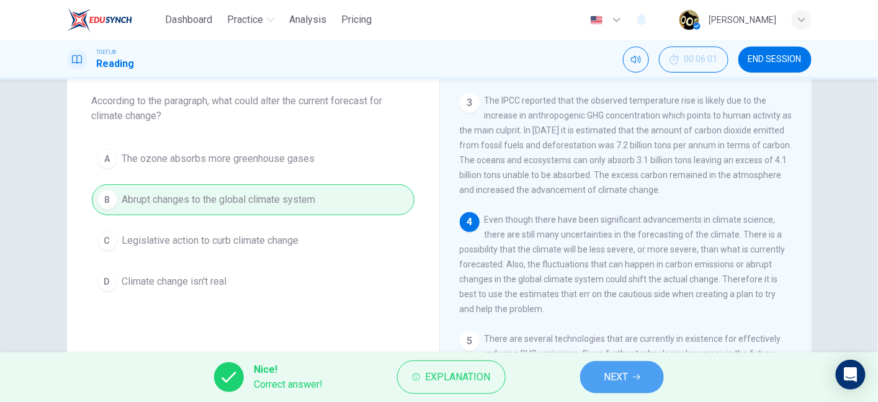
click at [624, 380] on span "NEXT" at bounding box center [616, 377] width 24 height 17
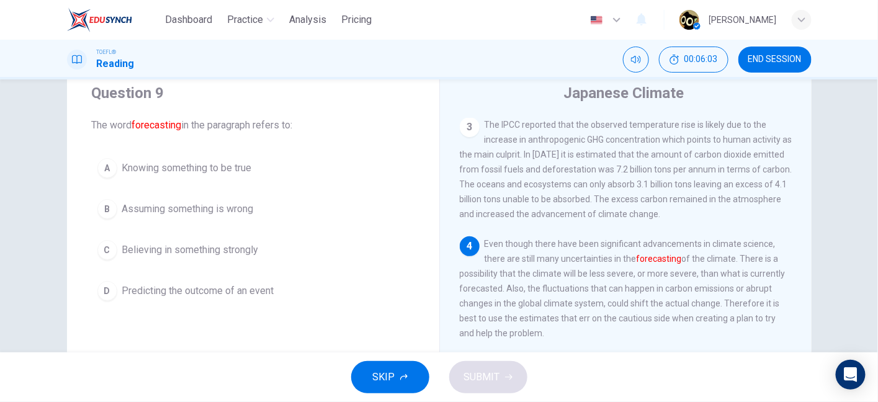
scroll to position [40, 0]
drag, startPoint x: 478, startPoint y: 246, endPoint x: 572, endPoint y: 251, distance: 93.8
click at [572, 251] on div "4 Even though there have been significant advancements in climate science, ther…" at bounding box center [626, 289] width 333 height 104
click at [572, 251] on span "Even though there have been significant advancements in climate science, there …" at bounding box center [623, 289] width 326 height 99
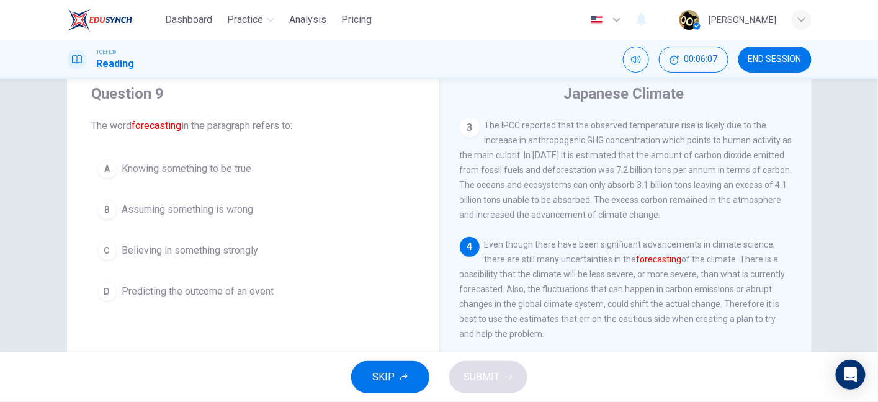
click at [625, 253] on span "Even though there have been significant advancements in climate science, there …" at bounding box center [623, 289] width 326 height 99
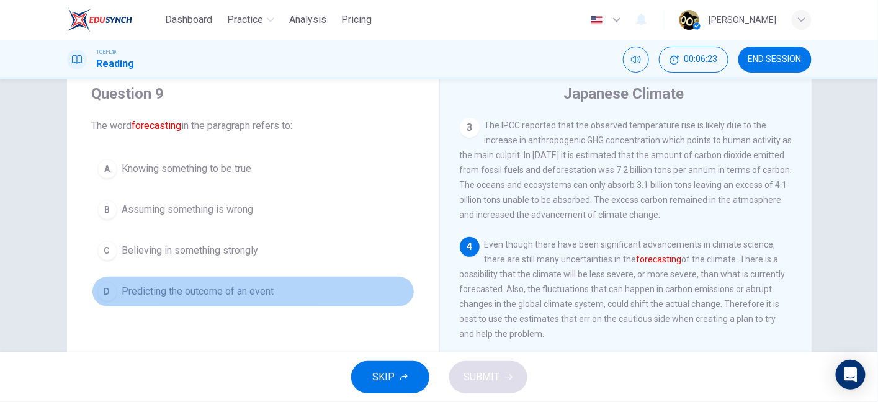
click at [221, 299] on button "D Predicting the outcome of an event" at bounding box center [253, 291] width 323 height 31
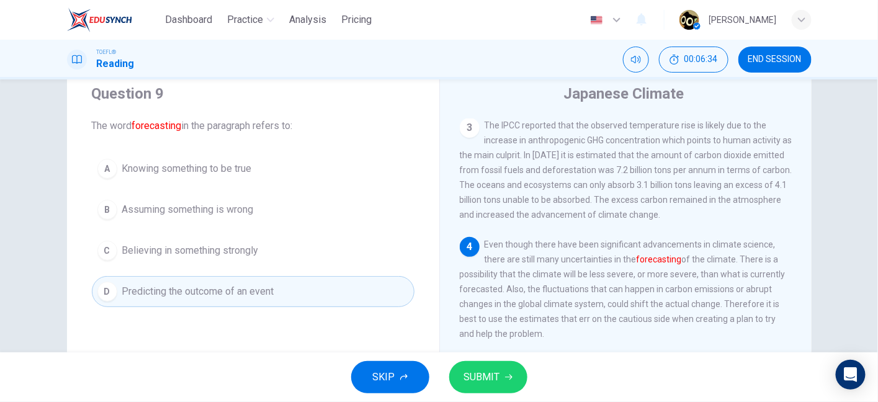
click at [489, 385] on span "SUBMIT" at bounding box center [482, 377] width 36 height 17
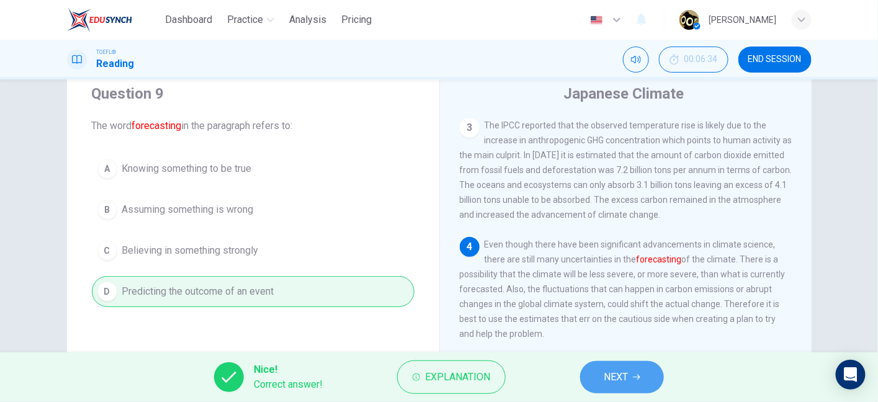
click at [600, 381] on button "NEXT" at bounding box center [622, 377] width 84 height 32
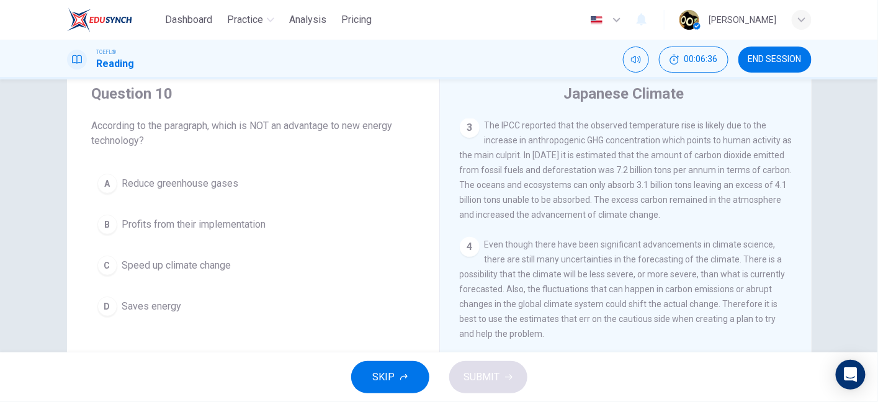
drag, startPoint x: 240, startPoint y: 123, endPoint x: 393, endPoint y: 114, distance: 152.9
click at [393, 114] on div "Question 10 According to the paragraph, which is NOT an advantage to new energy…" at bounding box center [253, 116] width 323 height 65
click at [387, 123] on span "According to the paragraph, which is NOT an advantage to new energy technology?" at bounding box center [253, 134] width 323 height 30
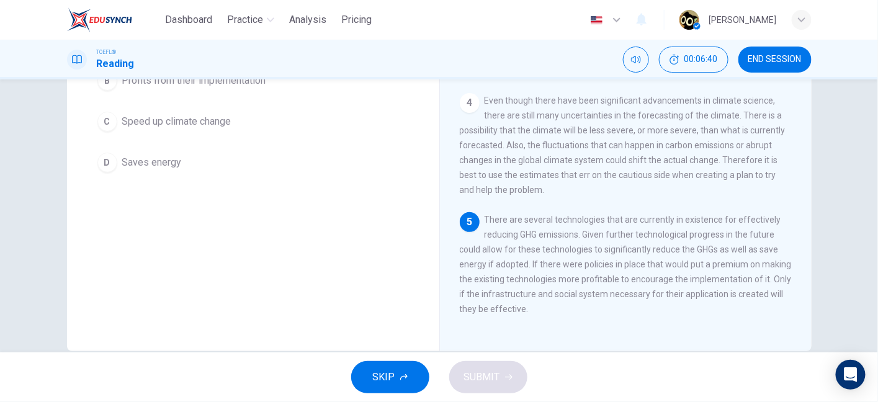
scroll to position [187, 0]
drag, startPoint x: 579, startPoint y: 228, endPoint x: 601, endPoint y: 228, distance: 22.3
click at [601, 228] on span "There are several technologies that are currently in existence for effectively …" at bounding box center [626, 261] width 332 height 99
drag, startPoint x: 601, startPoint y: 228, endPoint x: 750, endPoint y: 231, distance: 148.4
click at [750, 231] on div "5 There are several technologies that are currently in existence for effectivel…" at bounding box center [626, 261] width 333 height 104
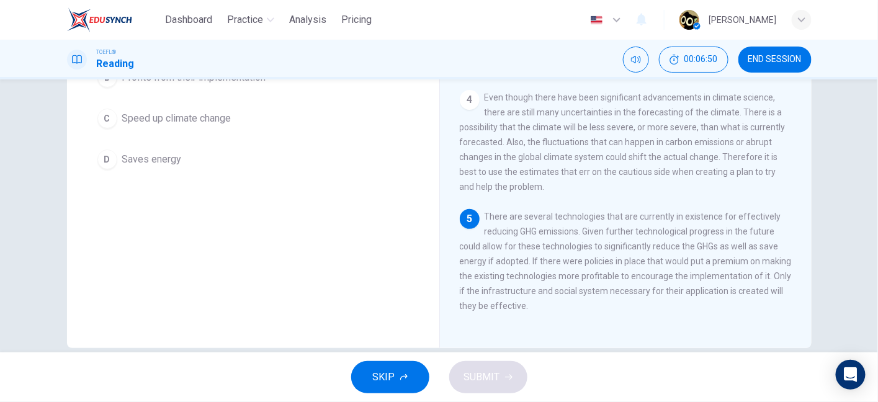
drag, startPoint x: 481, startPoint y: 240, endPoint x: 542, endPoint y: 242, distance: 60.9
click at [542, 242] on span "There are several technologies that are currently in existence for effectively …" at bounding box center [626, 261] width 332 height 99
drag, startPoint x: 696, startPoint y: 242, endPoint x: 764, endPoint y: 243, distance: 67.7
click at [764, 243] on span "There are several technologies that are currently in existence for effectively …" at bounding box center [626, 261] width 332 height 99
drag, startPoint x: 462, startPoint y: 256, endPoint x: 526, endPoint y: 256, distance: 63.9
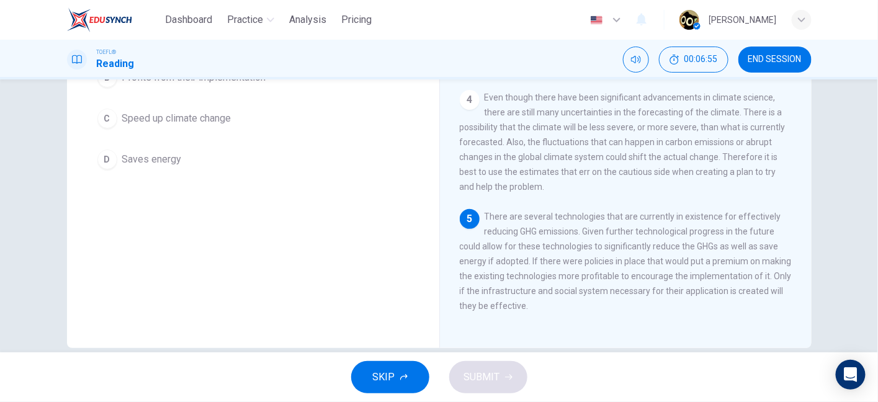
click at [526, 256] on span "There are several technologies that are currently in existence for effectively …" at bounding box center [626, 261] width 332 height 99
drag, startPoint x: 526, startPoint y: 256, endPoint x: 618, endPoint y: 258, distance: 91.9
click at [618, 258] on span "There are several technologies that are currently in existence for effectively …" at bounding box center [626, 261] width 332 height 99
drag, startPoint x: 618, startPoint y: 258, endPoint x: 762, endPoint y: 258, distance: 144.0
click at [762, 258] on div "5 There are several technologies that are currently in existence for effectivel…" at bounding box center [626, 261] width 333 height 104
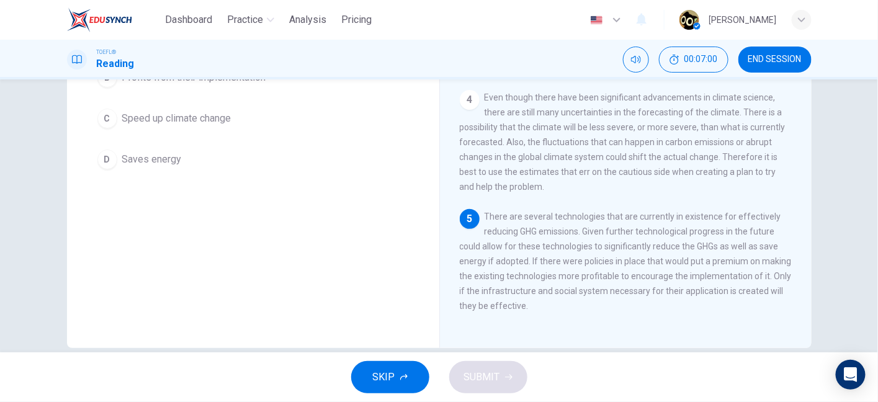
drag, startPoint x: 463, startPoint y: 275, endPoint x: 546, endPoint y: 274, distance: 82.6
click at [546, 274] on span "There are several technologies that are currently in existence for effectively …" at bounding box center [626, 261] width 332 height 99
drag, startPoint x: 546, startPoint y: 274, endPoint x: 756, endPoint y: 271, distance: 210.4
click at [756, 271] on span "There are several technologies that are currently in existence for effectively …" at bounding box center [626, 261] width 332 height 99
drag, startPoint x: 457, startPoint y: 289, endPoint x: 528, endPoint y: 279, distance: 71.4
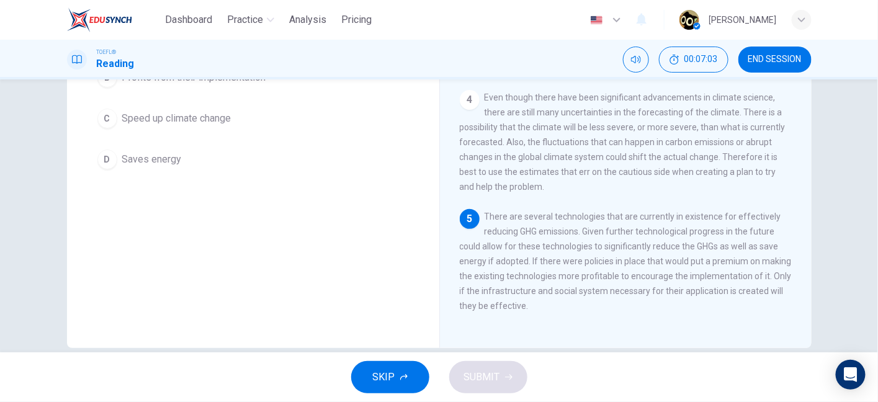
click at [528, 279] on span "There are several technologies that are currently in existence for effectively …" at bounding box center [626, 261] width 332 height 99
drag, startPoint x: 476, startPoint y: 292, endPoint x: 595, endPoint y: 288, distance: 119.2
click at [595, 288] on span "There are several technologies that are currently in existence for effectively …" at bounding box center [626, 261] width 332 height 99
drag, startPoint x: 580, startPoint y: 289, endPoint x: 606, endPoint y: 313, distance: 35.6
click at [606, 313] on div "1 The awarding of the Nobel Peace Prize to the International Panel on Climate C…" at bounding box center [634, 149] width 349 height 357
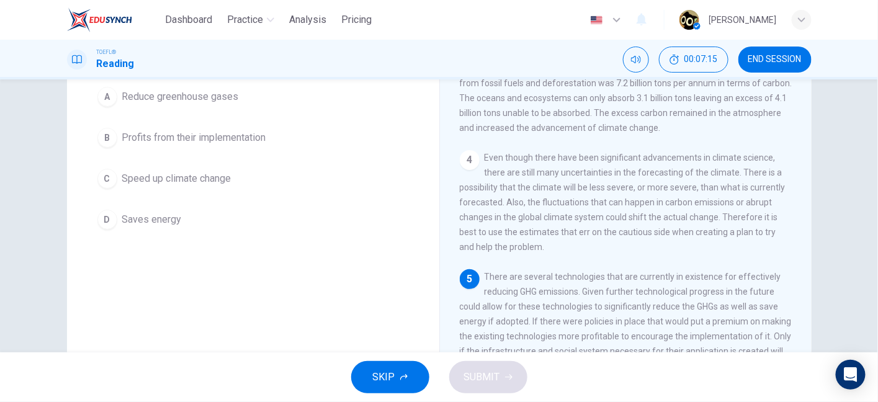
scroll to position [124, 0]
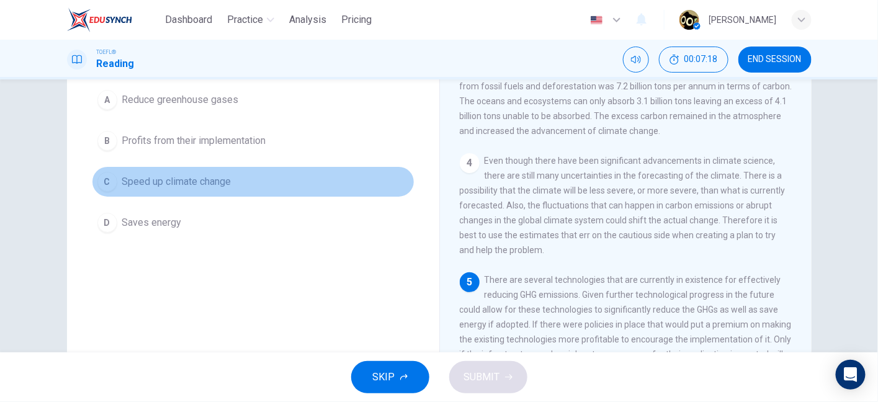
click at [216, 190] on button "C Speed up climate change" at bounding box center [253, 181] width 323 height 31
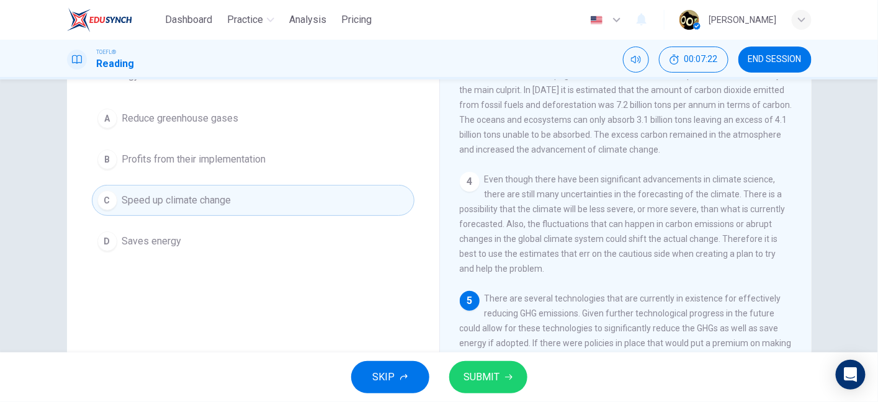
scroll to position [106, 0]
click at [487, 379] on span "SUBMIT" at bounding box center [482, 377] width 36 height 17
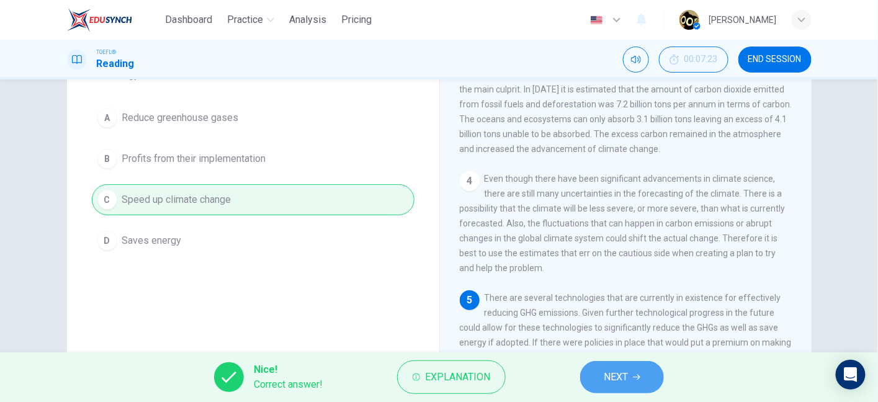
click at [603, 387] on button "NEXT" at bounding box center [622, 377] width 84 height 32
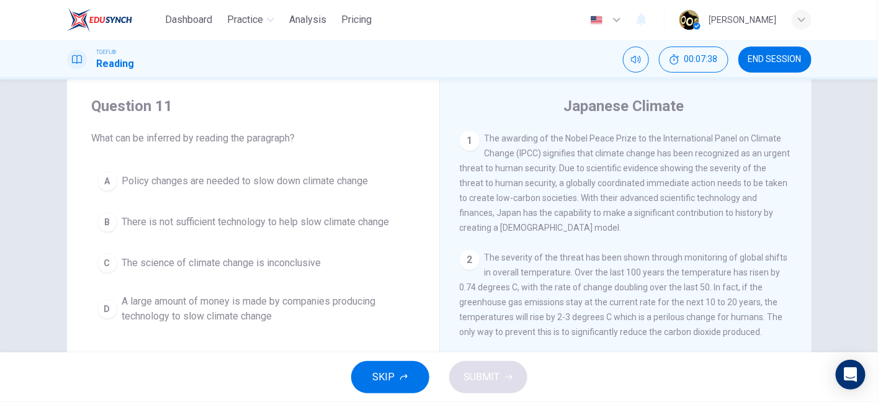
scroll to position [27, 0]
click at [760, 63] on span "END SESSION" at bounding box center [774, 60] width 53 height 10
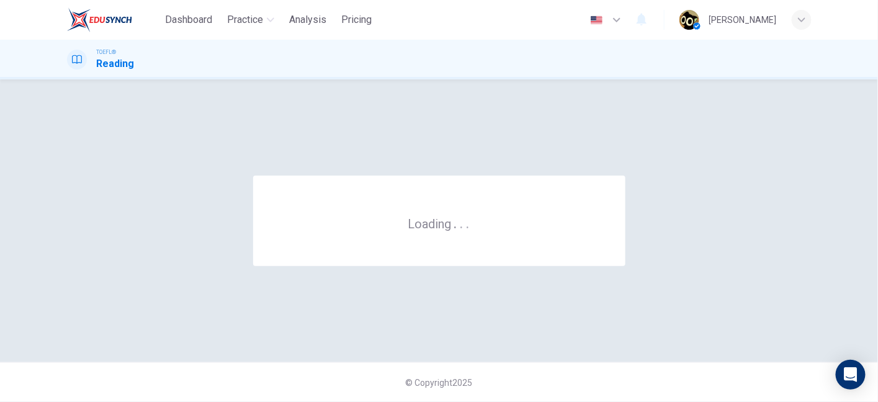
scroll to position [0, 0]
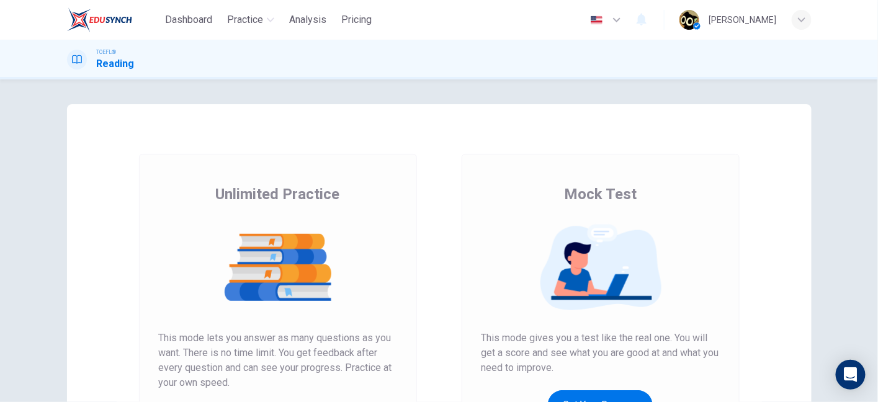
scroll to position [108, 0]
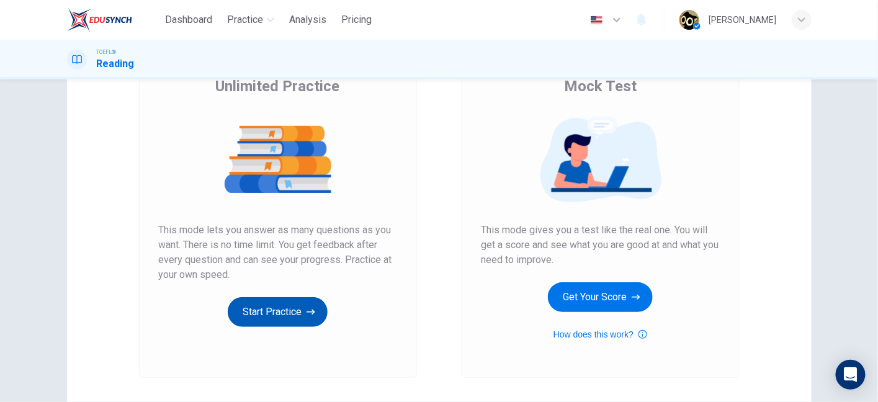
click at [300, 310] on button "Start Practice" at bounding box center [278, 312] width 100 height 30
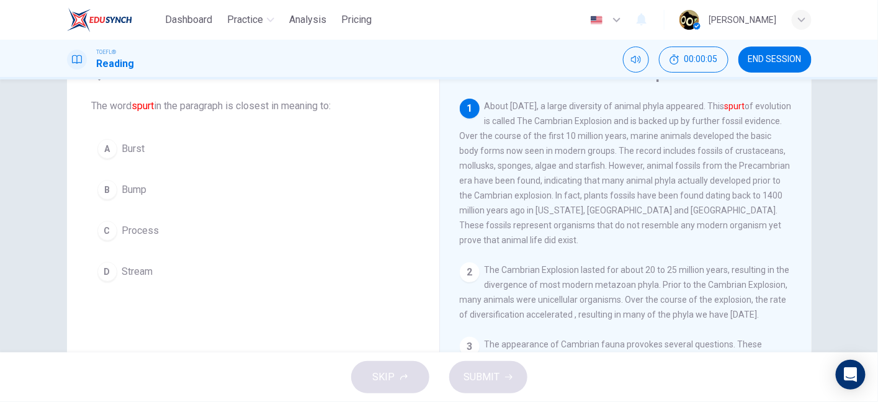
scroll to position [64, 0]
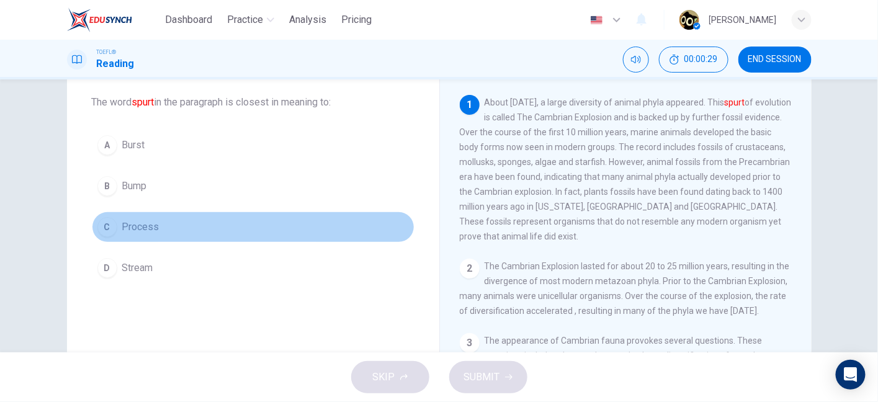
click at [207, 232] on button "C Process" at bounding box center [253, 227] width 323 height 31
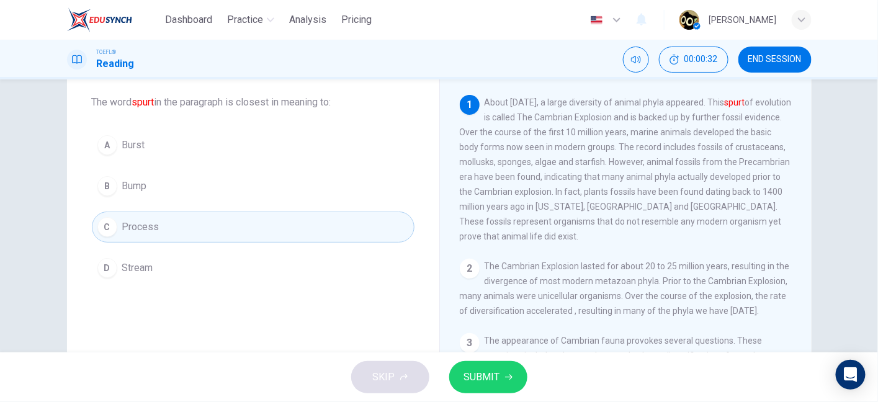
click at [196, 192] on button "B Bump" at bounding box center [253, 186] width 323 height 31
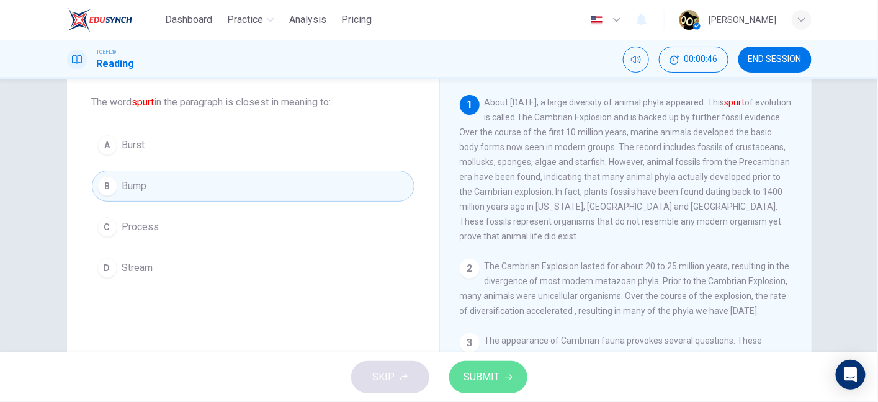
click at [487, 382] on span "SUBMIT" at bounding box center [482, 377] width 36 height 17
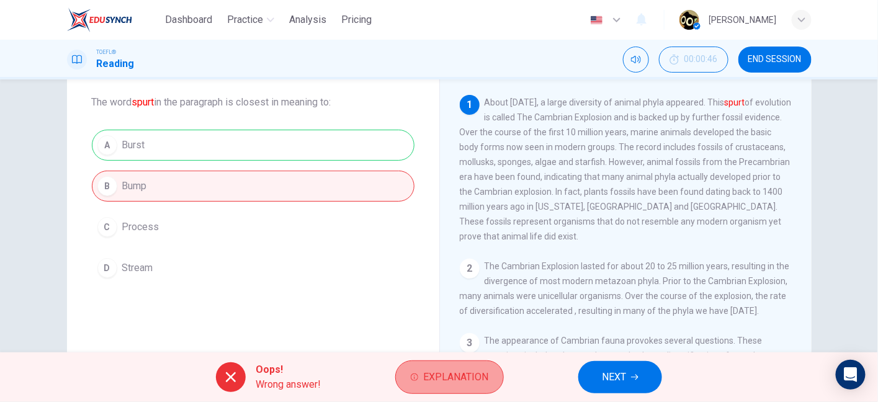
click at [468, 382] on span "Explanation" at bounding box center [455, 377] width 65 height 17
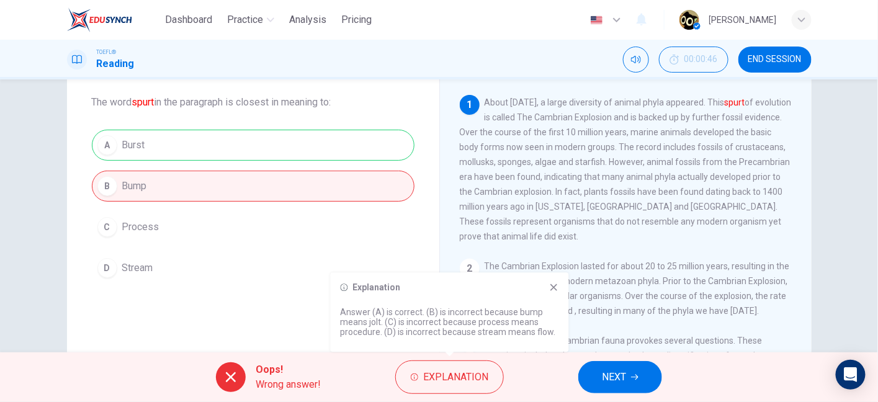
click at [382, 208] on div "A Burst B Bump C Process D Stream" at bounding box center [253, 207] width 323 height 154
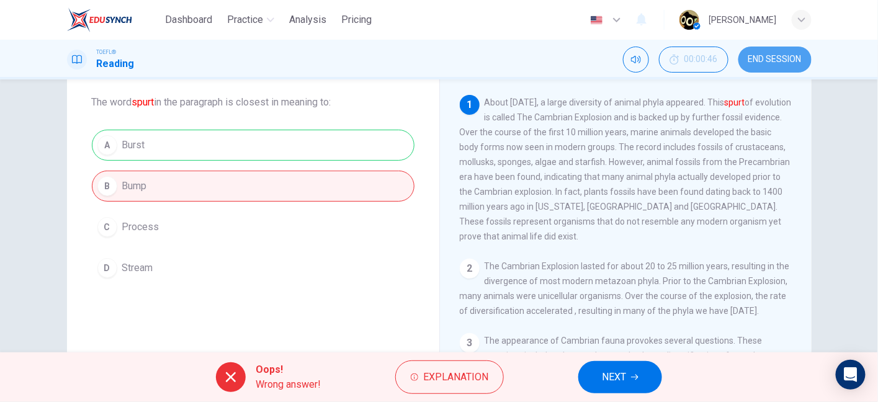
click at [751, 55] on span "END SESSION" at bounding box center [774, 60] width 53 height 10
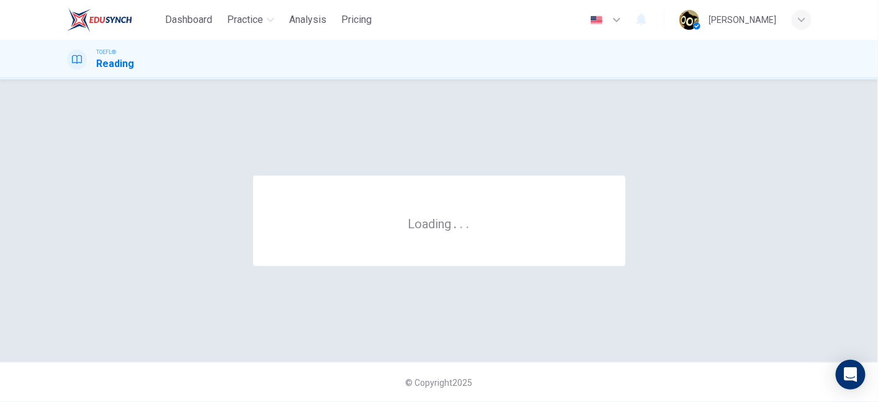
scroll to position [0, 0]
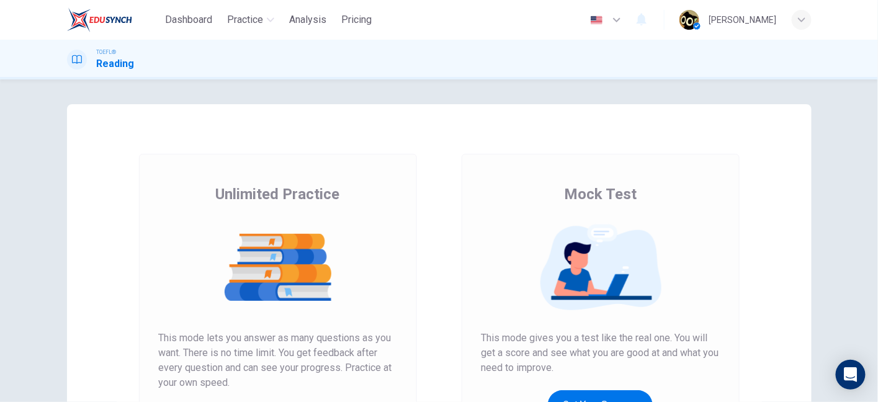
scroll to position [197, 0]
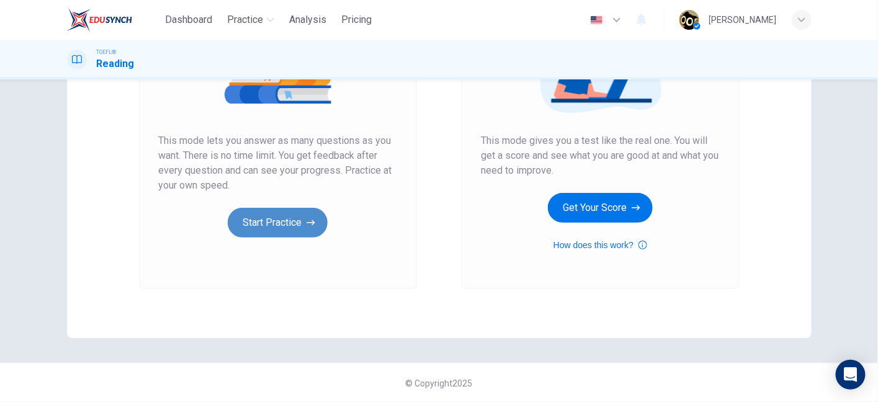
click at [314, 233] on button "Start Practice" at bounding box center [278, 223] width 100 height 30
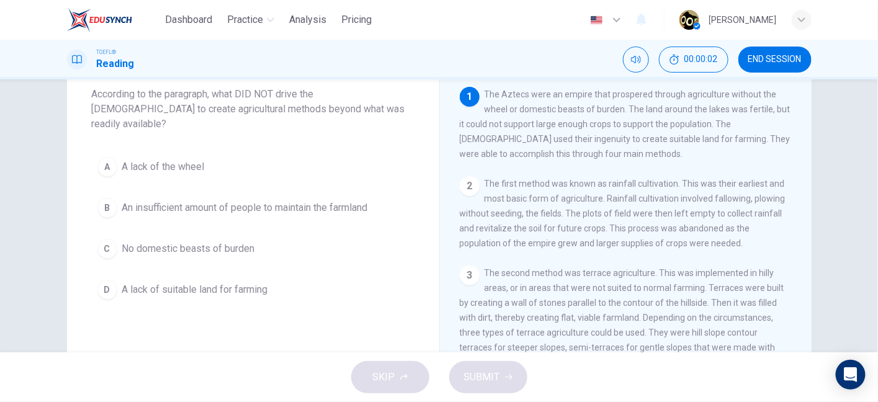
scroll to position [73, 0]
drag, startPoint x: 248, startPoint y: 89, endPoint x: 344, endPoint y: 95, distance: 97.0
click at [344, 95] on span "According to the paragraph, what DID NOT drive the Aztecs to create agricultura…" at bounding box center [253, 108] width 323 height 45
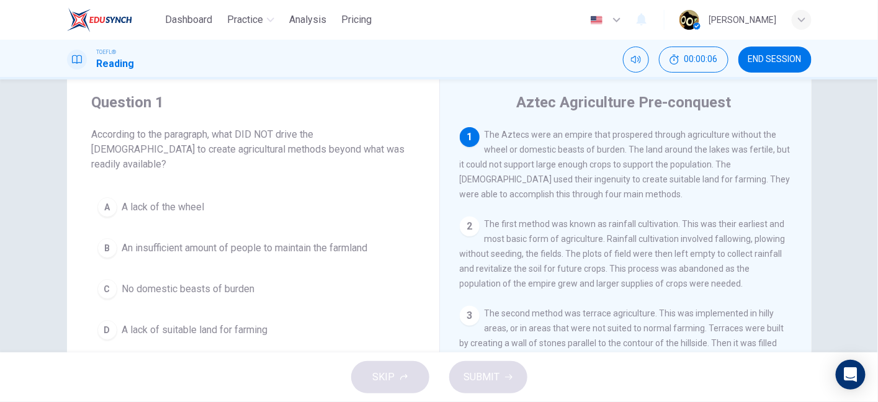
scroll to position [31, 0]
drag, startPoint x: 192, startPoint y: 151, endPoint x: 326, endPoint y: 159, distance: 134.3
click at [326, 159] on div "Question 1 According to the paragraph, what DID NOT drive the Aztecs to create …" at bounding box center [253, 219] width 372 height 293
drag, startPoint x: 485, startPoint y: 132, endPoint x: 596, endPoint y: 135, distance: 110.5
click at [596, 135] on span "The Aztecs were an empire that prospered through agriculture without the wheel …" at bounding box center [625, 165] width 331 height 70
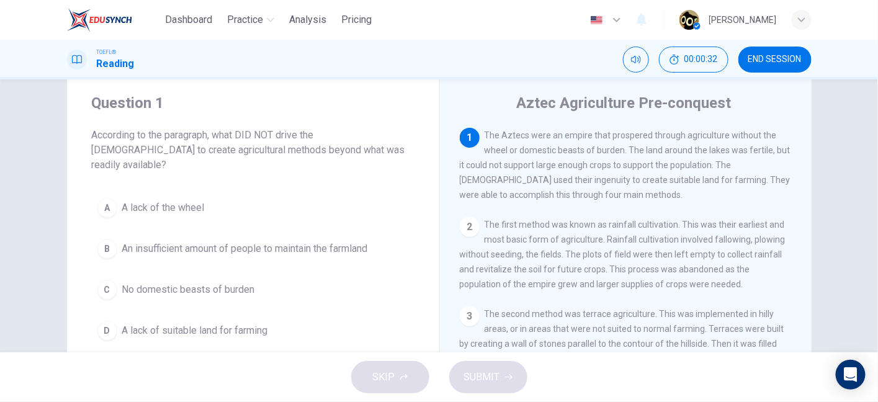
click at [488, 187] on span "The Aztecs were an empire that prospered through agriculture without the wheel …" at bounding box center [625, 165] width 331 height 70
click at [529, 183] on span "The Aztecs were an empire that prospered through agriculture without the wheel …" at bounding box center [625, 165] width 331 height 70
click at [582, 184] on span "The Aztecs were an empire that prospered through agriculture without the wheel …" at bounding box center [625, 165] width 331 height 70
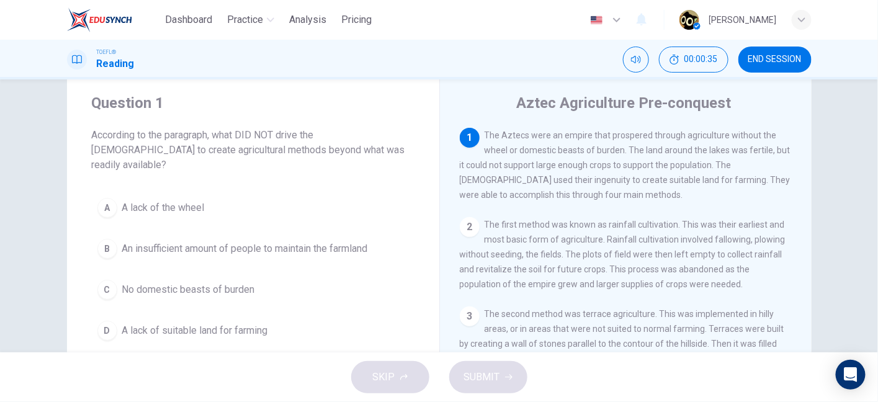
click at [582, 184] on span "The Aztecs were an empire that prospered through agriculture without the wheel …" at bounding box center [625, 165] width 331 height 70
drag, startPoint x: 455, startPoint y: 200, endPoint x: 370, endPoint y: 152, distance: 97.5
click at [370, 152] on div "Question 1 According to the paragraph, what DID NOT drive the Aztecs to create …" at bounding box center [439, 288] width 745 height 431
click at [269, 134] on span "According to the paragraph, what DID NOT drive the Aztecs to create agricultura…" at bounding box center [253, 150] width 323 height 45
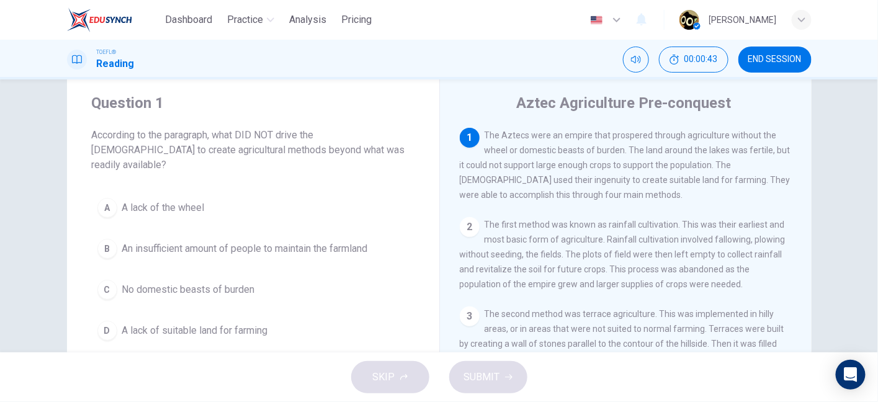
click at [153, 147] on span "According to the paragraph, what DID NOT drive the Aztecs to create agricultura…" at bounding box center [253, 150] width 323 height 45
click at [490, 147] on span "The Aztecs were an empire that prospered through agriculture without the wheel …" at bounding box center [625, 165] width 331 height 70
drag, startPoint x: 490, startPoint y: 147, endPoint x: 542, endPoint y: 158, distance: 53.2
click at [542, 158] on div "1 The Aztecs were an empire that prospered through agriculture without the whee…" at bounding box center [626, 165] width 333 height 74
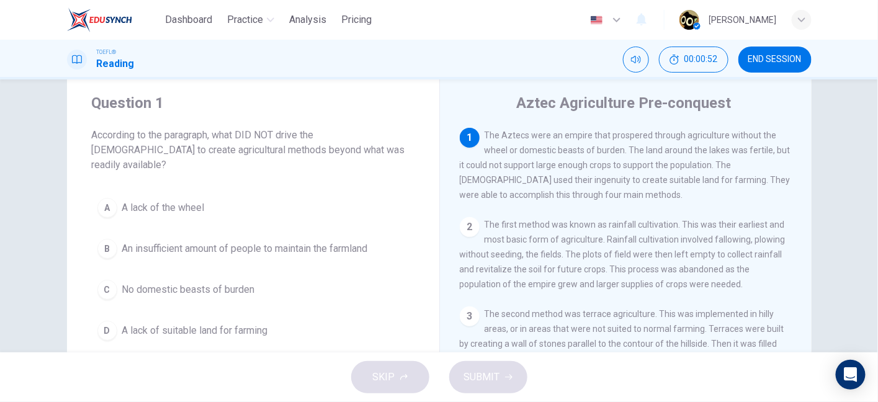
click at [542, 158] on div "1 The Aztecs were an empire that prospered through agriculture without the whee…" at bounding box center [626, 165] width 333 height 74
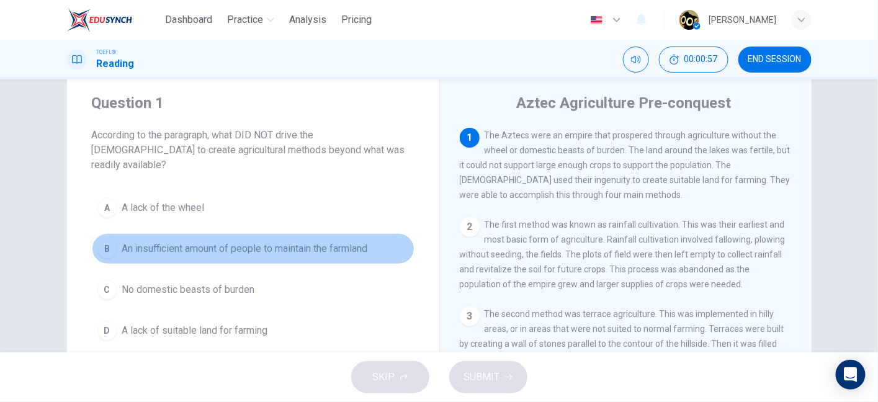
click at [323, 241] on span "An insufficient amount of people to maintain the farmland" at bounding box center [245, 248] width 246 height 15
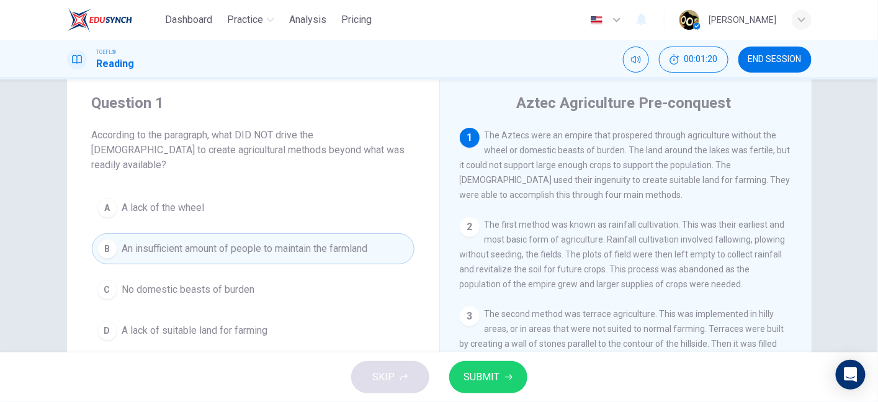
drag, startPoint x: 171, startPoint y: 143, endPoint x: 247, endPoint y: 111, distance: 82.1
click at [247, 111] on div "Question 1 According to the paragraph, what DID NOT drive the Aztecs to create …" at bounding box center [253, 132] width 323 height 79
drag, startPoint x: 235, startPoint y: 130, endPoint x: 274, endPoint y: 127, distance: 39.3
click at [274, 127] on div "Question 1 According to the paragraph, what DID NOT drive the Aztecs to create …" at bounding box center [253, 132] width 323 height 79
click at [479, 371] on span "SUBMIT" at bounding box center [482, 377] width 36 height 17
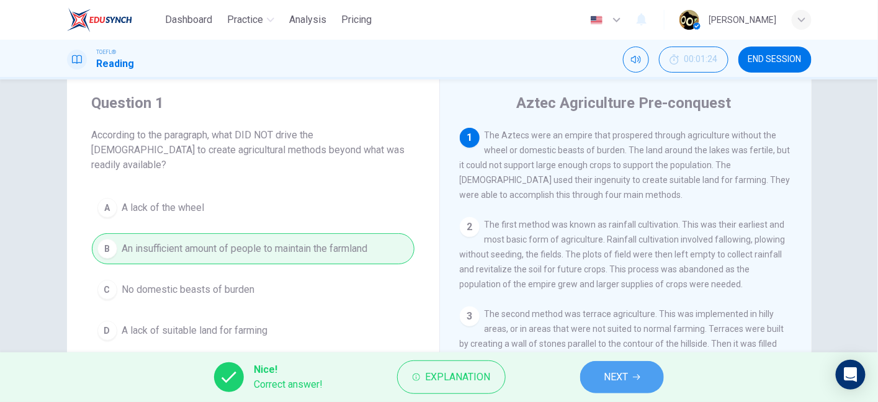
click at [616, 383] on span "NEXT" at bounding box center [616, 377] width 24 height 17
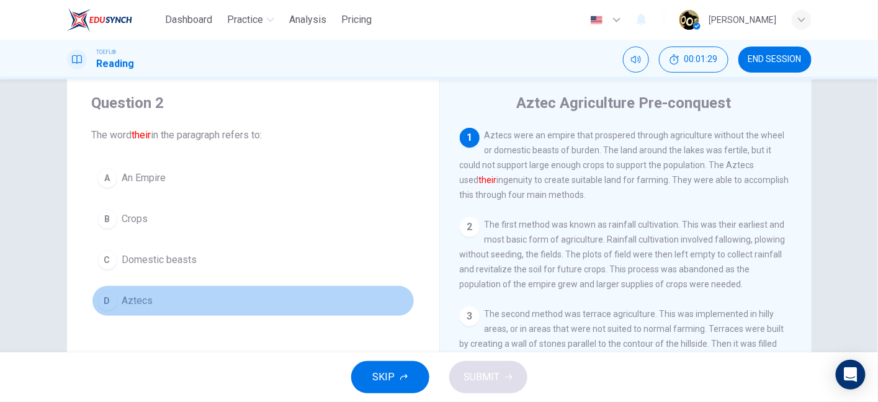
click at [153, 295] on button "D Aztecs" at bounding box center [253, 300] width 323 height 31
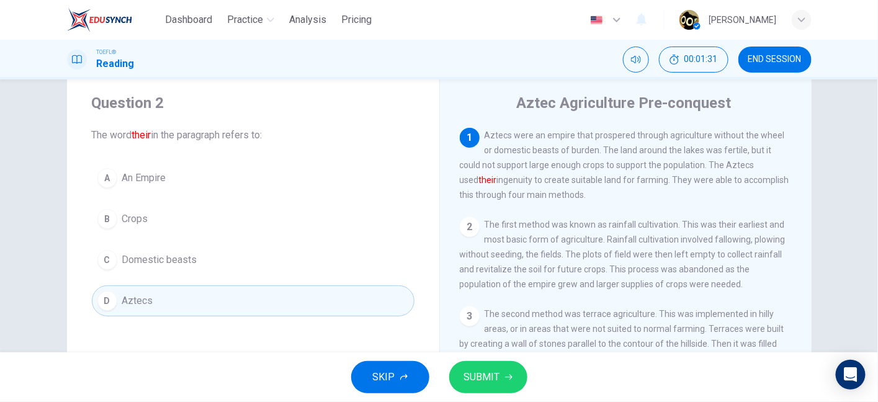
click at [503, 182] on span "Aztecs were an empire that prospered through agriculture without the wheel or d…" at bounding box center [625, 165] width 330 height 70
click at [544, 191] on div "1 Aztecs were an empire that prospered through agriculture without the wheel or…" at bounding box center [626, 165] width 333 height 74
click at [606, 178] on span "Aztecs were an empire that prospered through agriculture without the wheel or d…" at bounding box center [625, 165] width 330 height 70
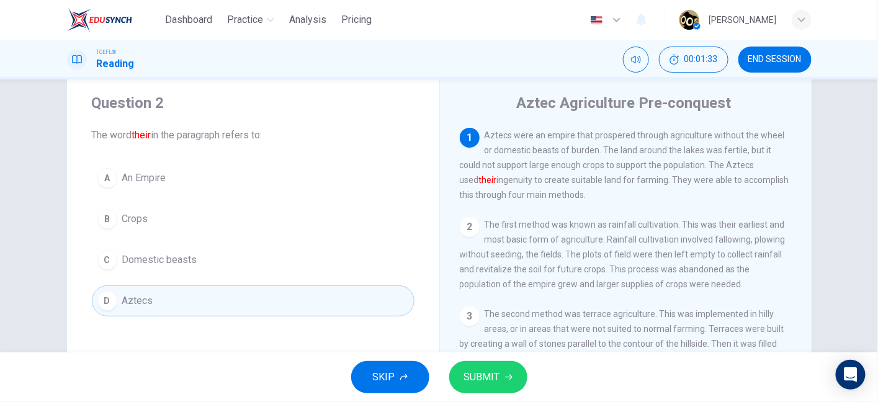
click at [606, 178] on span "Aztecs were an empire that prospered through agriculture without the wheel or d…" at bounding box center [625, 165] width 330 height 70
click at [515, 367] on button "SUBMIT" at bounding box center [488, 377] width 78 height 32
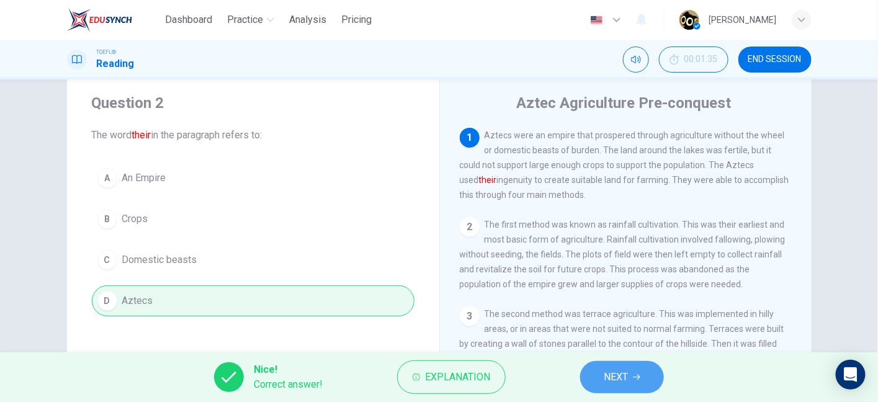
click at [617, 374] on span "NEXT" at bounding box center [616, 377] width 24 height 17
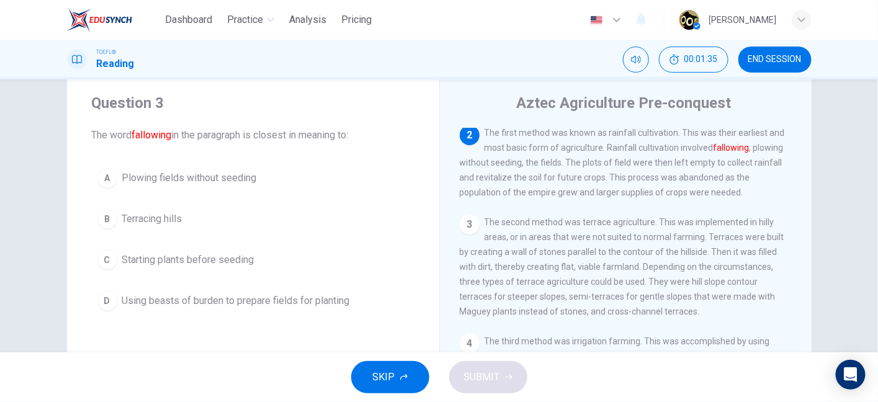
scroll to position [94, 0]
click at [676, 134] on span "The first method was known as rainfall cultivation. This was their earliest and…" at bounding box center [622, 161] width 325 height 70
drag, startPoint x: 184, startPoint y: 137, endPoint x: 287, endPoint y: 137, distance: 103.6
click at [287, 137] on span "The word fallowing in the paragraph is closest in meaning to:" at bounding box center [253, 135] width 323 height 15
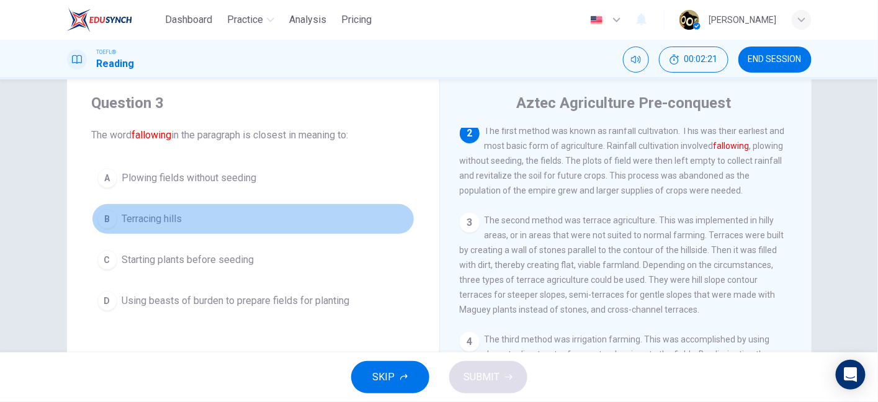
click at [210, 225] on button "B Terracing hills" at bounding box center [253, 219] width 323 height 31
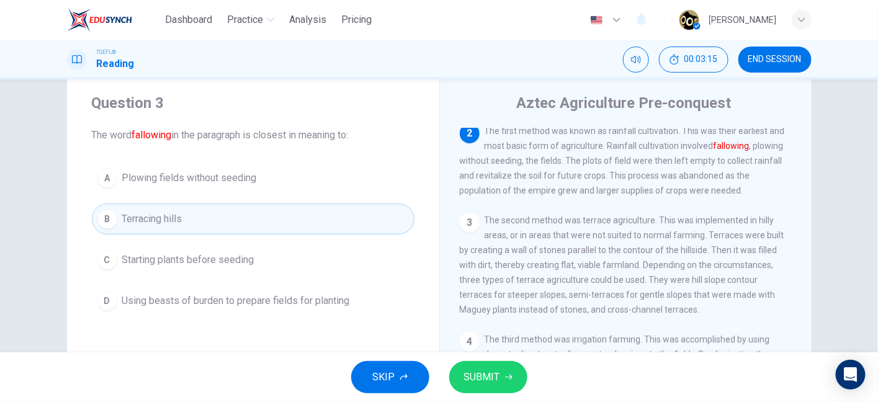
click at [163, 187] on button "A Plowing fields without seeding" at bounding box center [253, 178] width 323 height 31
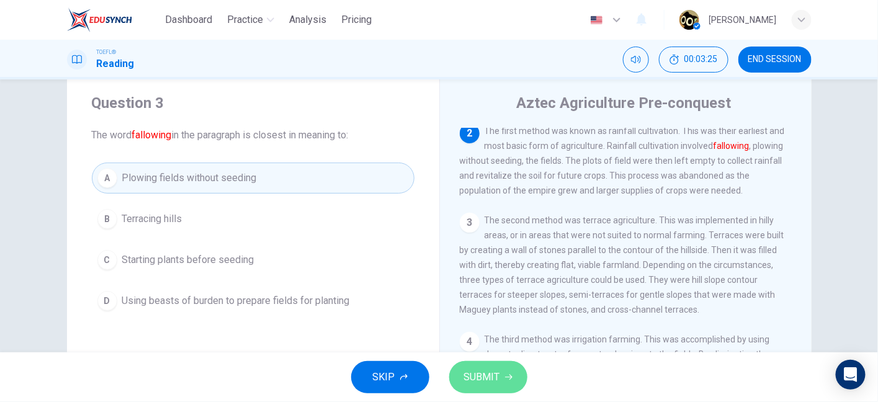
click at [488, 373] on span "SUBMIT" at bounding box center [482, 377] width 36 height 17
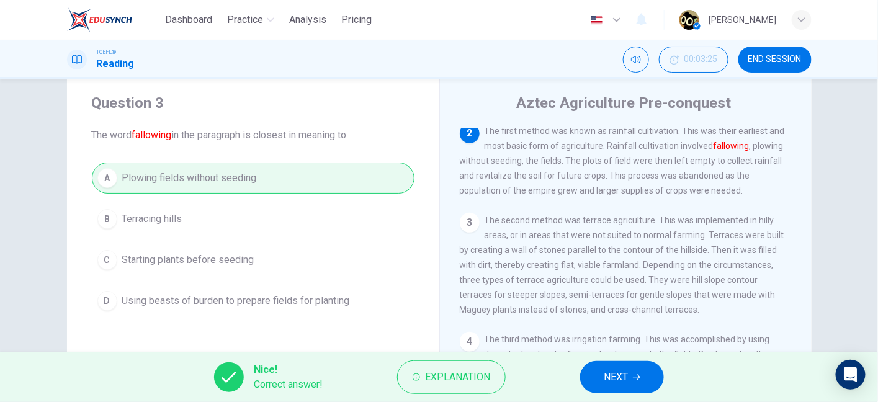
drag, startPoint x: 518, startPoint y: 168, endPoint x: 533, endPoint y: 170, distance: 14.4
click at [533, 170] on span "The first method was known as rainfall cultivation. This was their earliest and…" at bounding box center [622, 161] width 325 height 70
drag, startPoint x: 519, startPoint y: 165, endPoint x: 533, endPoint y: 169, distance: 14.3
click at [533, 169] on span "The first method was known as rainfall cultivation. This was their earliest and…" at bounding box center [622, 161] width 325 height 70
click at [645, 377] on button "NEXT" at bounding box center [622, 377] width 84 height 32
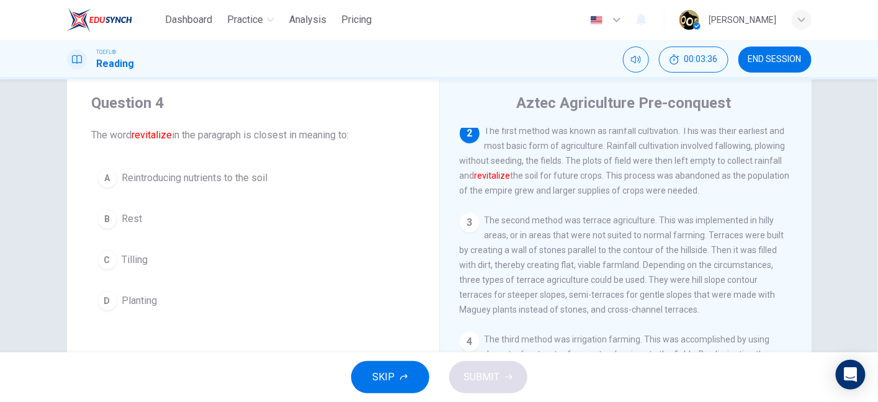
click at [480, 181] on font "revitalize" at bounding box center [493, 176] width 36 height 10
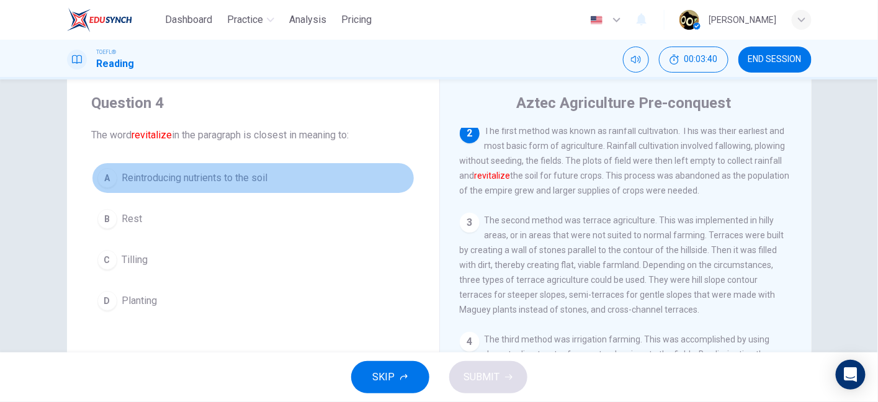
click at [266, 174] on span "Reintroducing nutrients to the soil" at bounding box center [195, 178] width 146 height 15
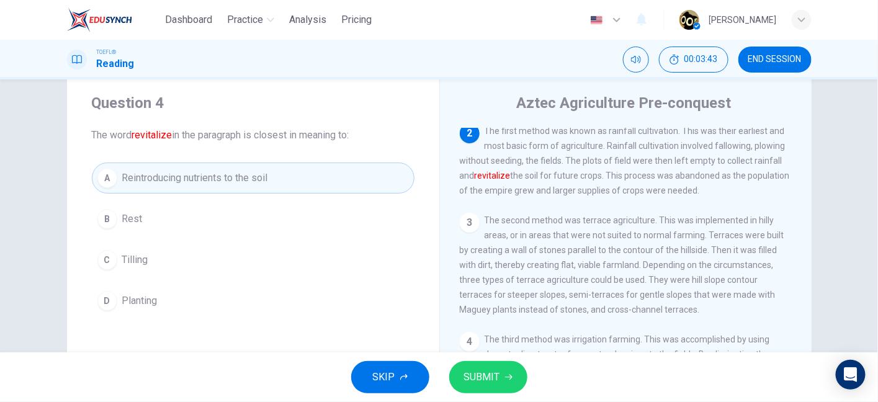
drag, startPoint x: 563, startPoint y: 176, endPoint x: 573, endPoint y: 174, distance: 10.0
click at [573, 174] on div "2 The first method was known as rainfall cultivation. This was their earliest a…" at bounding box center [626, 161] width 333 height 74
click at [475, 377] on span "SUBMIT" at bounding box center [482, 377] width 36 height 17
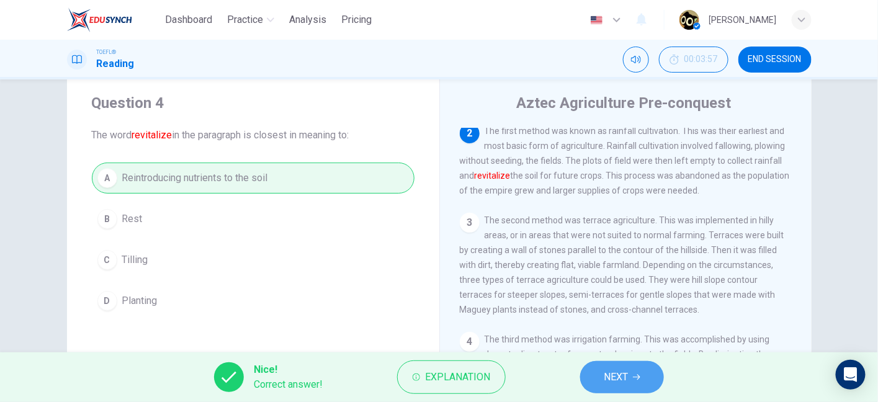
click at [618, 380] on span "NEXT" at bounding box center [616, 377] width 24 height 17
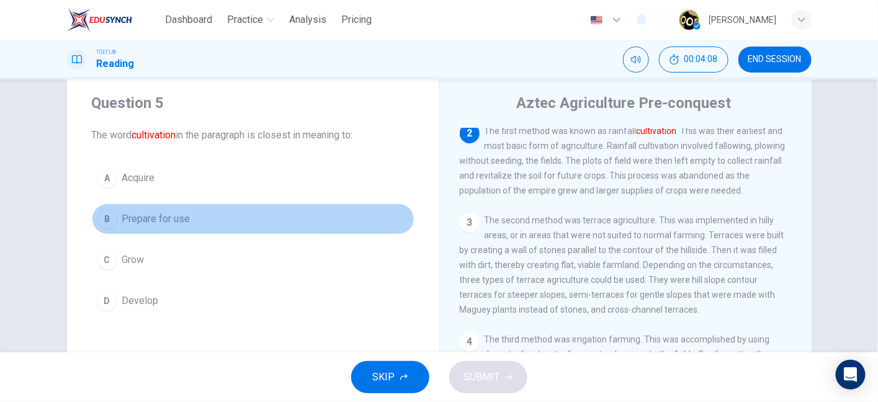
click at [174, 223] on span "Prepare for use" at bounding box center [156, 219] width 68 height 15
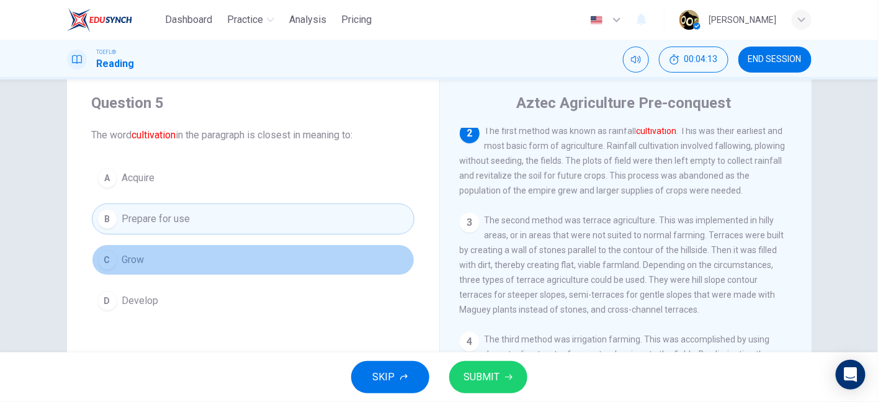
click at [203, 269] on button "C Grow" at bounding box center [253, 260] width 323 height 31
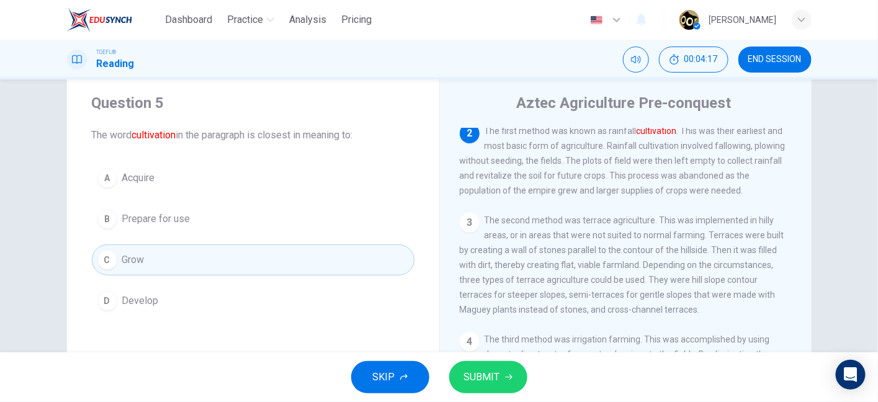
scroll to position [91, 0]
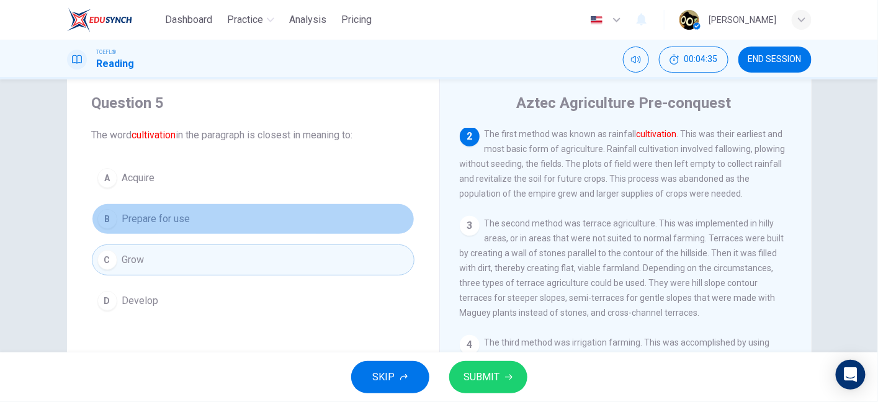
click at [187, 212] on button "B Prepare for use" at bounding box center [253, 219] width 323 height 31
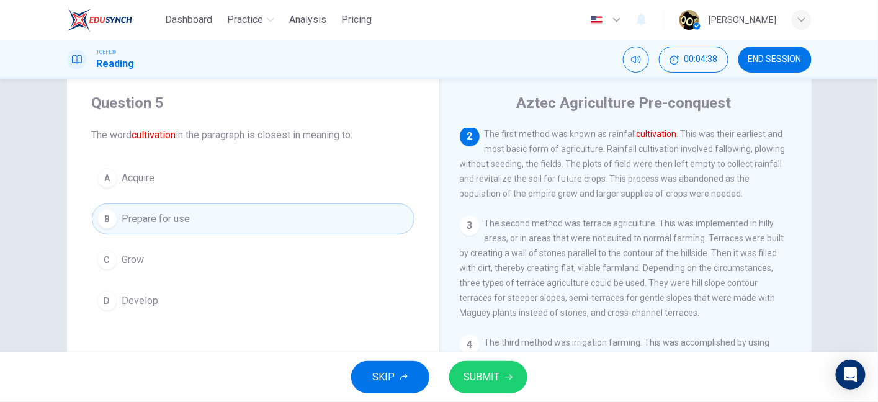
drag, startPoint x: 609, startPoint y: 184, endPoint x: 735, endPoint y: 171, distance: 126.6
click at [735, 171] on span "The first method was known as rainfall cultivation . This was their earliest an…" at bounding box center [623, 164] width 326 height 70
drag, startPoint x: 565, startPoint y: 173, endPoint x: 666, endPoint y: 174, distance: 101.2
click at [666, 174] on span "The first method was known as rainfall cultivation . This was their earliest an…" at bounding box center [623, 164] width 326 height 70
click at [464, 192] on div "2 The first method was known as rainfall cultivation . This was their earliest …" at bounding box center [626, 164] width 333 height 74
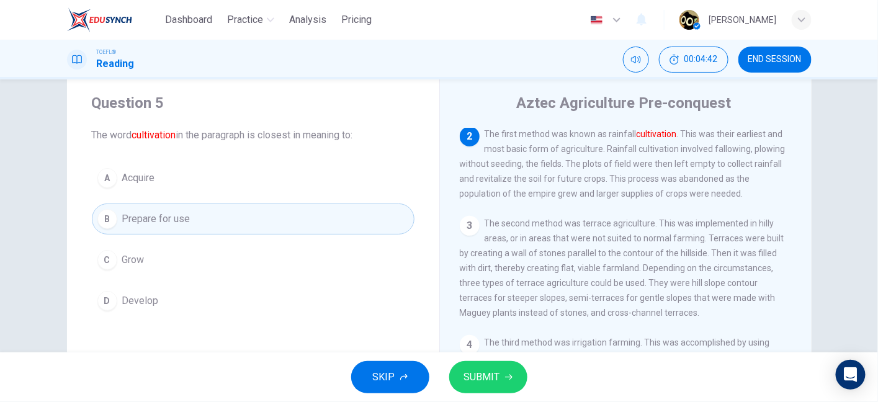
click at [464, 192] on div "2 The first method was known as rainfall cultivation . This was their earliest …" at bounding box center [626, 164] width 333 height 74
click at [503, 389] on button "SUBMIT" at bounding box center [488, 377] width 78 height 32
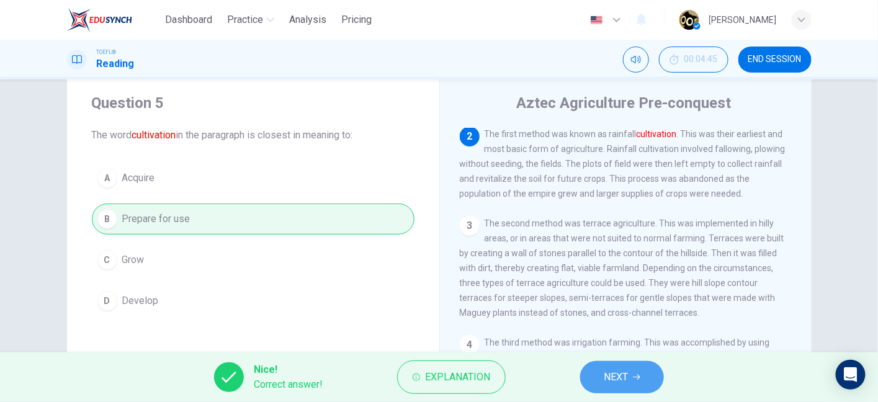
click at [600, 371] on button "NEXT" at bounding box center [622, 377] width 84 height 32
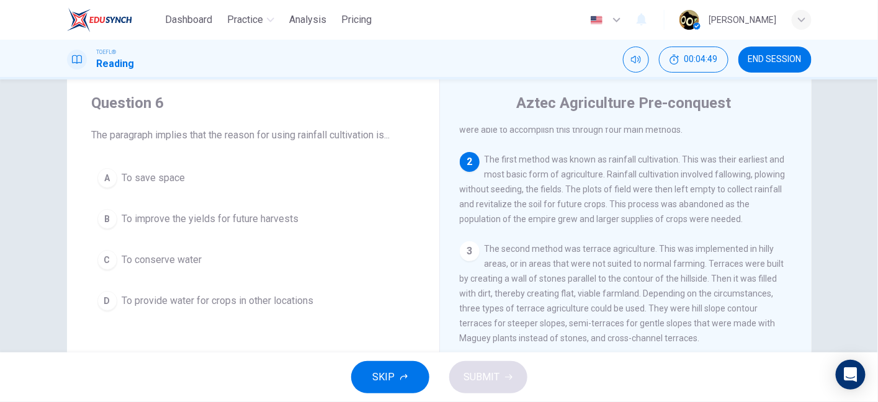
scroll to position [81, 0]
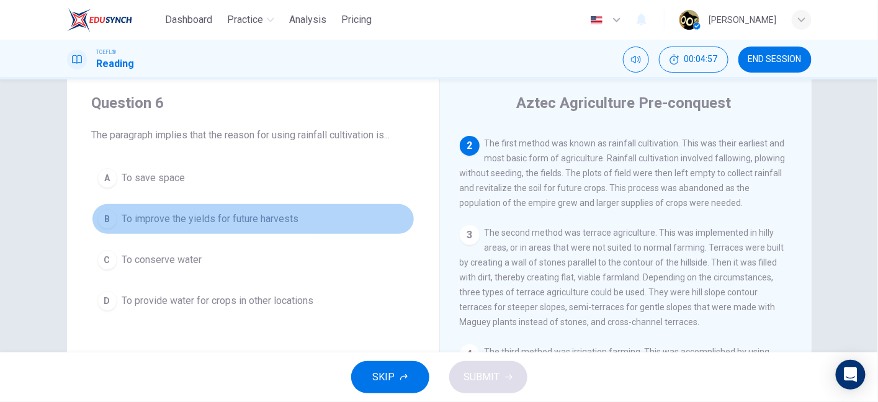
click at [216, 221] on span "To improve the yields for future harvests" at bounding box center [210, 219] width 177 height 15
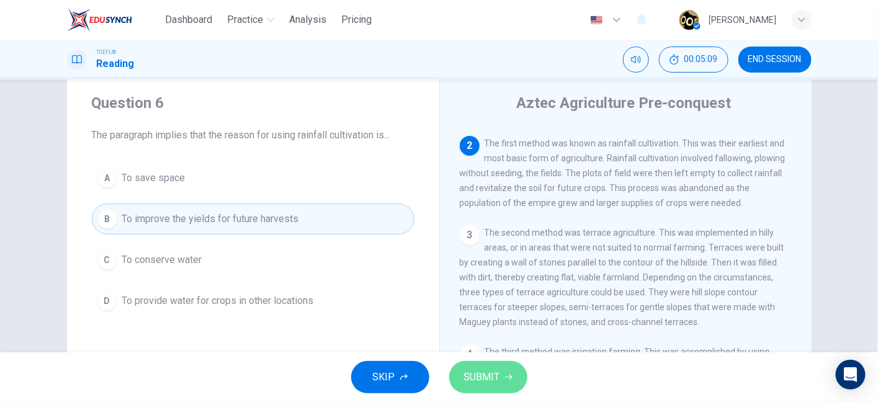
click at [487, 361] on button "SUBMIT" at bounding box center [488, 377] width 78 height 32
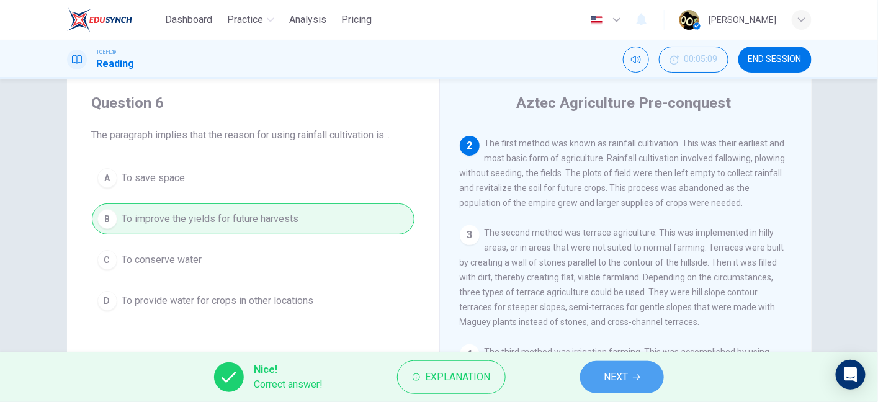
click at [609, 366] on button "NEXT" at bounding box center [622, 377] width 84 height 32
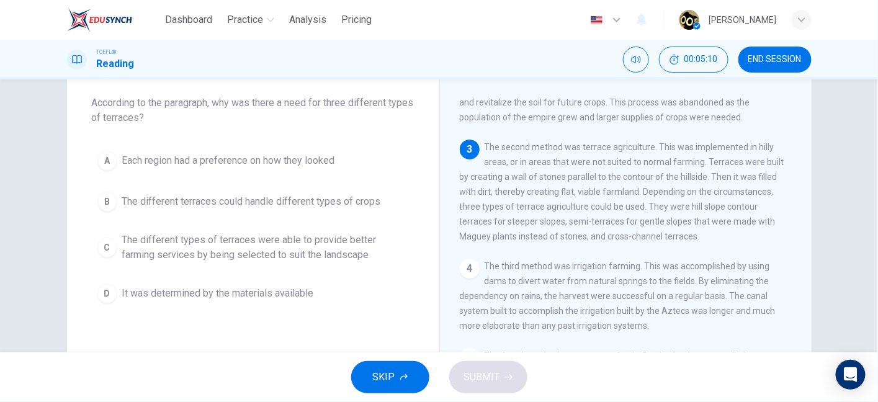
scroll to position [62, 0]
drag, startPoint x: 264, startPoint y: 102, endPoint x: 398, endPoint y: 109, distance: 134.9
click at [398, 109] on span "According to the paragraph, why was there a need for three different types of t…" at bounding box center [253, 112] width 323 height 30
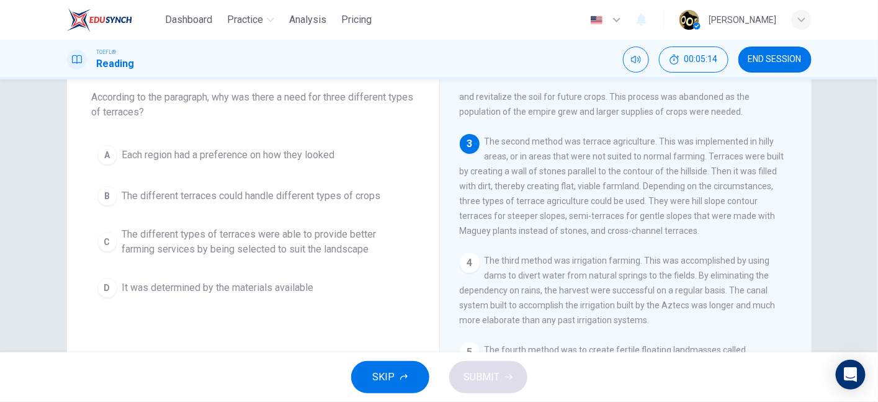
scroll to position [66, 0]
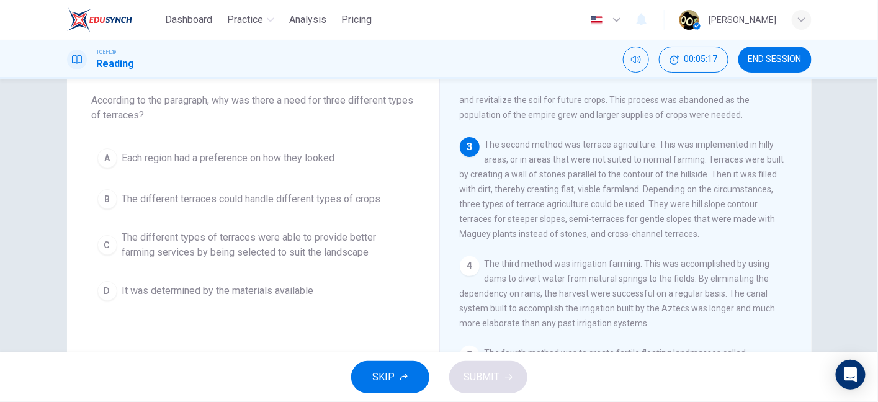
drag, startPoint x: 480, startPoint y: 128, endPoint x: 648, endPoint y: 128, distance: 168.2
click at [648, 137] on div "3 The second method was terrace agriculture. This was implemented in hilly area…" at bounding box center [626, 189] width 333 height 104
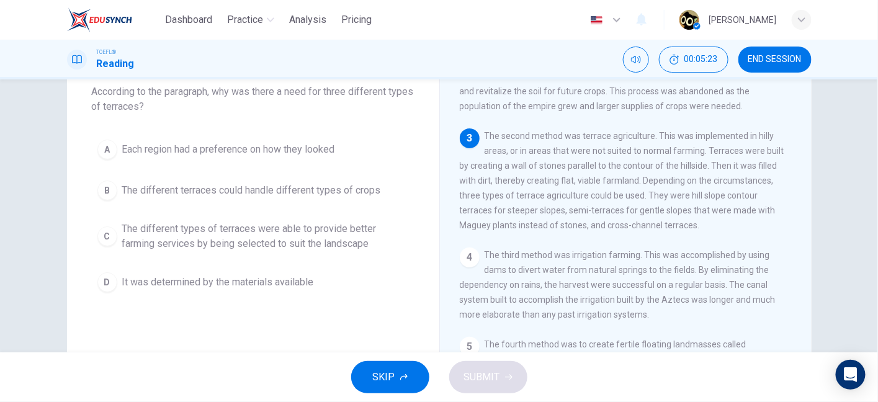
scroll to position [74, 0]
drag, startPoint x: 522, startPoint y: 117, endPoint x: 652, endPoint y: 117, distance: 129.7
click at [652, 132] on span "The second method was terrace agriculture. This was implemented in hilly areas,…" at bounding box center [622, 181] width 325 height 99
drag, startPoint x: 570, startPoint y: 134, endPoint x: 703, endPoint y: 132, distance: 133.5
click at [703, 132] on span "The second method was terrace agriculture. This was implemented in hilly areas,…" at bounding box center [622, 181] width 325 height 99
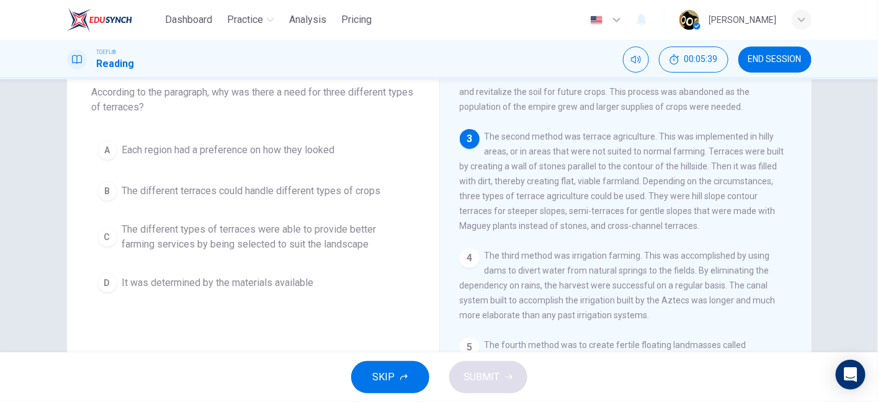
drag, startPoint x: 515, startPoint y: 153, endPoint x: 712, endPoint y: 152, distance: 196.7
click at [712, 152] on span "The second method was terrace agriculture. This was implemented in hilly areas,…" at bounding box center [622, 181] width 325 height 99
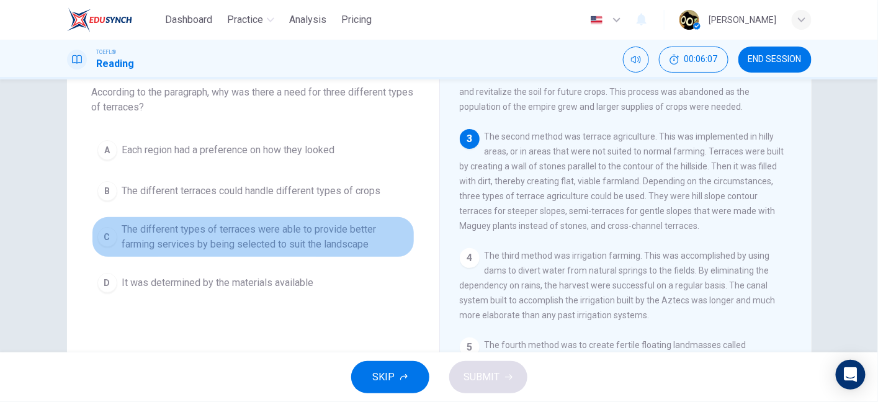
click at [290, 249] on span "The different types of terraces were able to provide better farming services by…" at bounding box center [265, 237] width 287 height 30
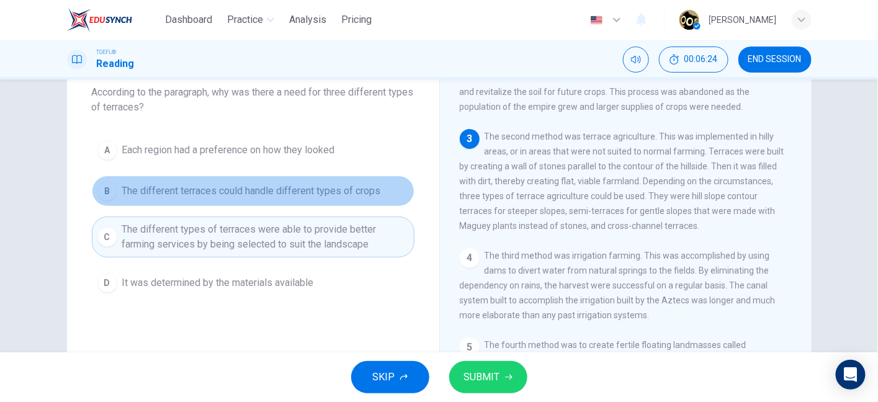
click at [317, 199] on button "B The different terraces could handle different types of crops" at bounding box center [253, 191] width 323 height 31
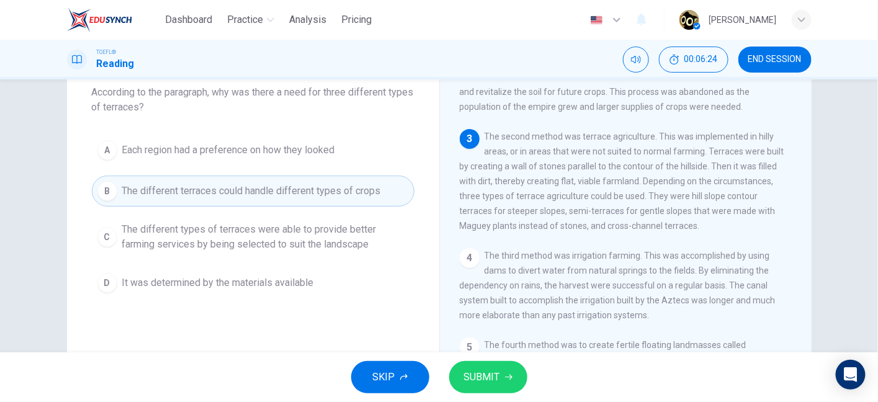
click at [326, 256] on div "A Each region had a preference on how they looked B The different terraces coul…" at bounding box center [253, 217] width 323 height 164
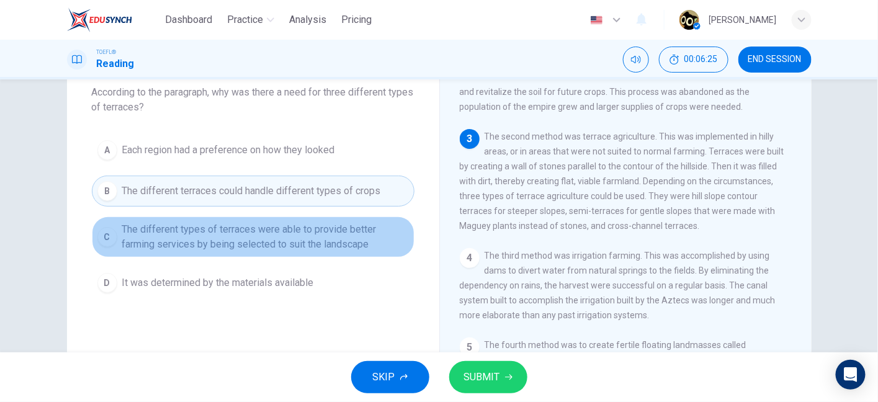
click at [318, 242] on span "The different types of terraces were able to provide better farming services by…" at bounding box center [265, 237] width 287 height 30
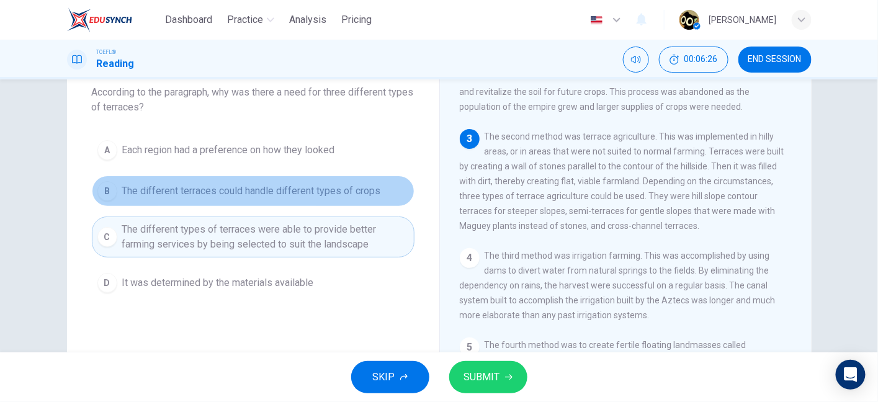
click at [326, 185] on span "The different terraces could handle different types of crops" at bounding box center [251, 191] width 259 height 15
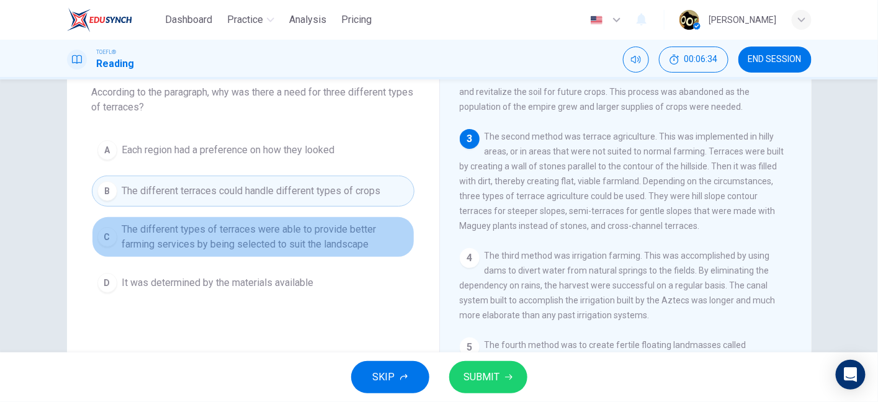
click at [337, 249] on span "The different types of terraces were able to provide better farming services by…" at bounding box center [265, 237] width 287 height 30
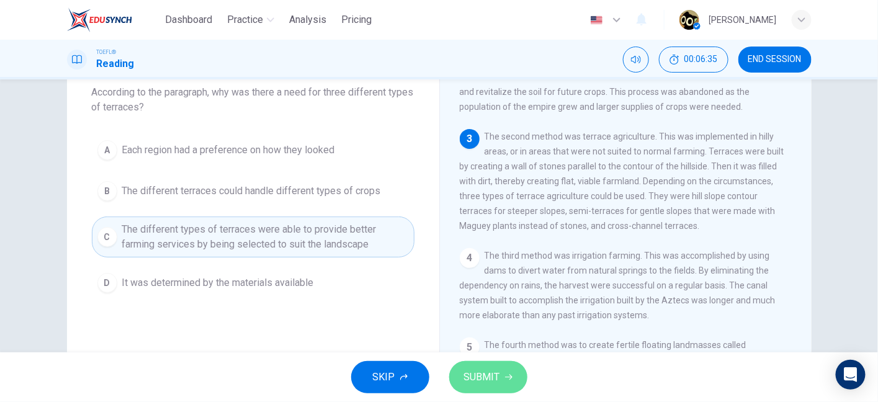
click at [480, 380] on span "SUBMIT" at bounding box center [482, 377] width 36 height 17
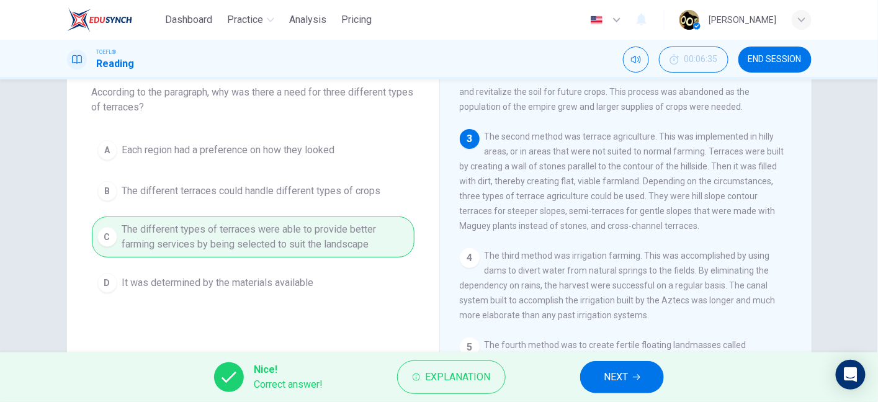
drag, startPoint x: 664, startPoint y: 356, endPoint x: 619, endPoint y: 385, distance: 53.6
click at [619, 385] on div "Nice! Correct answer! Explanation NEXT" at bounding box center [439, 378] width 878 height 50
click at [619, 385] on span "NEXT" at bounding box center [616, 377] width 24 height 17
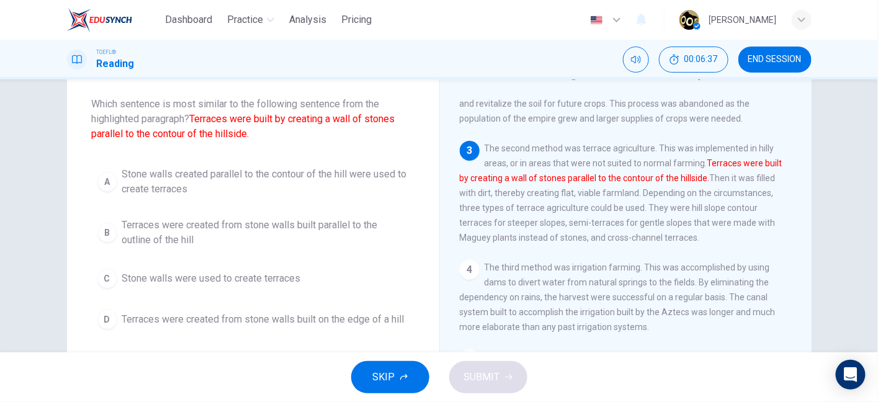
scroll to position [61, 0]
drag, startPoint x: 235, startPoint y: 119, endPoint x: 333, endPoint y: 117, distance: 97.5
click at [333, 117] on font "Terraces were built by creating a wall of stones parallel to the contour of the…" at bounding box center [243, 127] width 303 height 27
drag, startPoint x: 119, startPoint y: 135, endPoint x: 231, endPoint y: 132, distance: 113.0
click at [231, 132] on font "Terraces were built by creating a wall of stones parallel to the contour of the…" at bounding box center [243, 127] width 303 height 27
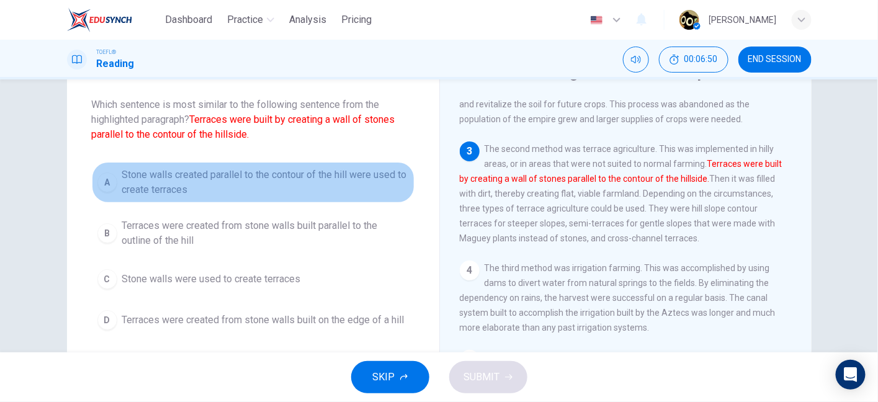
click at [228, 179] on span "Stone walls created parallel to the contour of the hill were used to create ter…" at bounding box center [265, 183] width 287 height 30
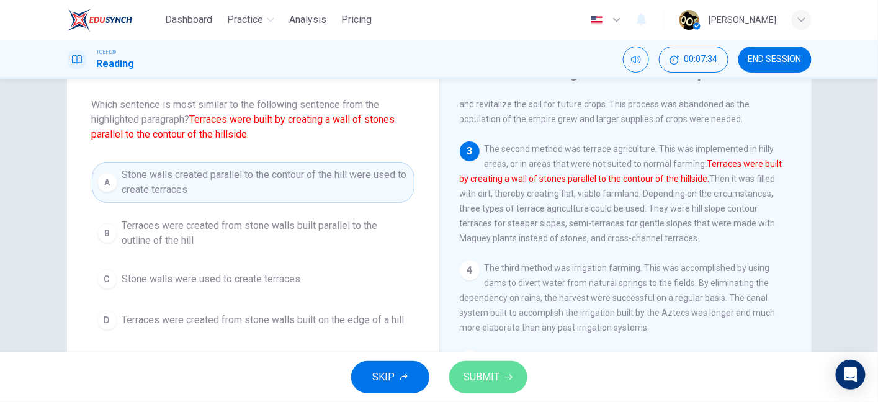
click at [497, 371] on span "SUBMIT" at bounding box center [482, 377] width 36 height 17
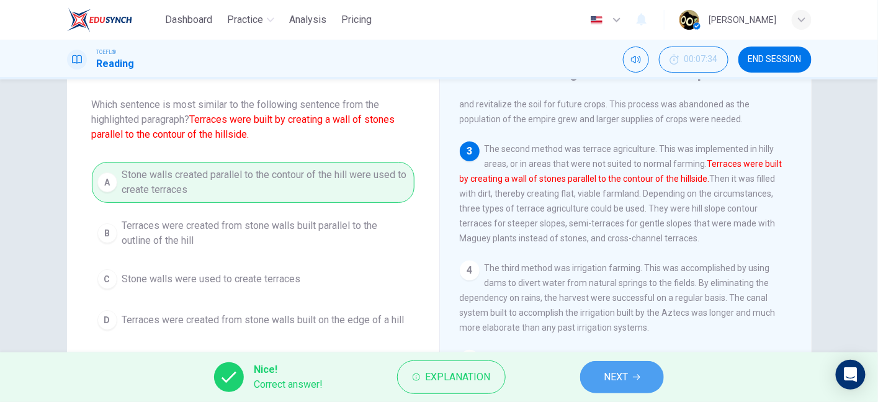
click at [602, 375] on button "NEXT" at bounding box center [622, 377] width 84 height 32
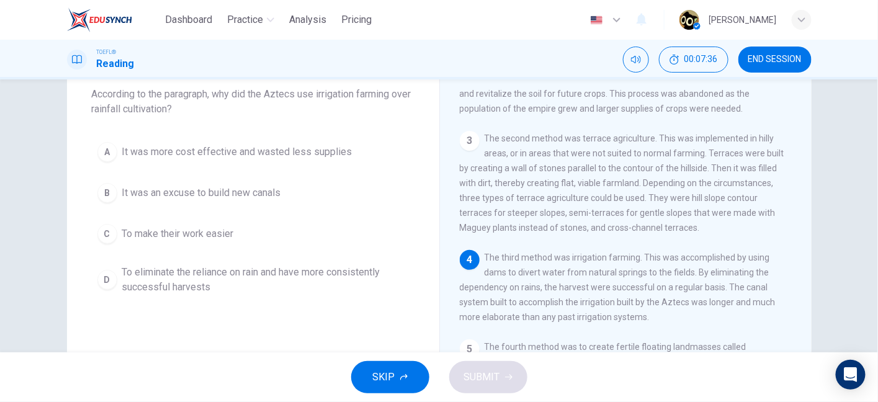
scroll to position [60, 0]
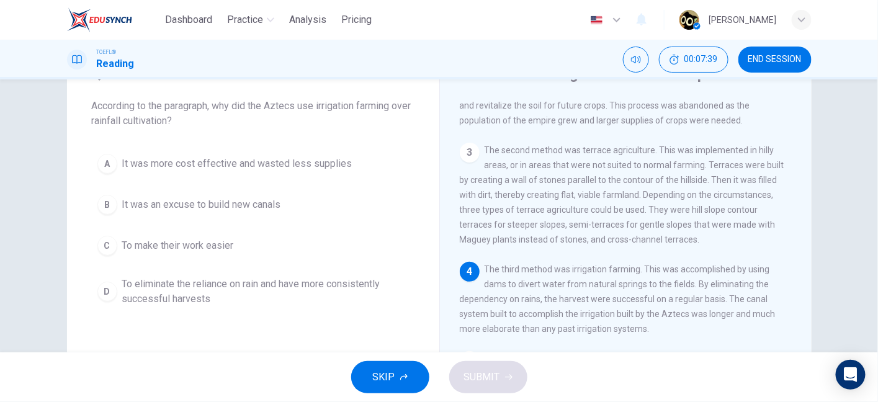
drag, startPoint x: 265, startPoint y: 104, endPoint x: 125, endPoint y: 119, distance: 141.1
click at [125, 119] on span "According to the paragraph, why did the Aztecs use irrigation farming over rain…" at bounding box center [253, 114] width 323 height 30
drag, startPoint x: 538, startPoint y: 290, endPoint x: 648, endPoint y: 297, distance: 110.0
click at [648, 297] on div "4 The third method was irrigation farming. This was accomplished by using dams …" at bounding box center [626, 299] width 333 height 74
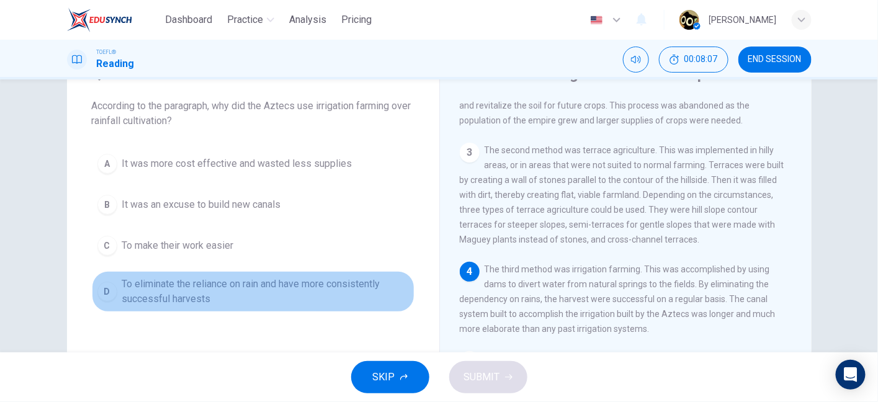
click at [247, 287] on span "To eliminate the reliance on rain and have more consistently successful harvests" at bounding box center [265, 292] width 287 height 30
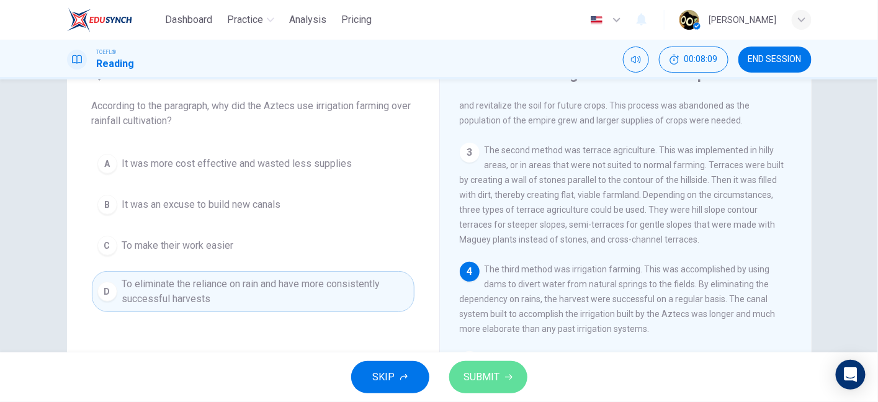
click at [505, 370] on button "SUBMIT" at bounding box center [488, 377] width 78 height 32
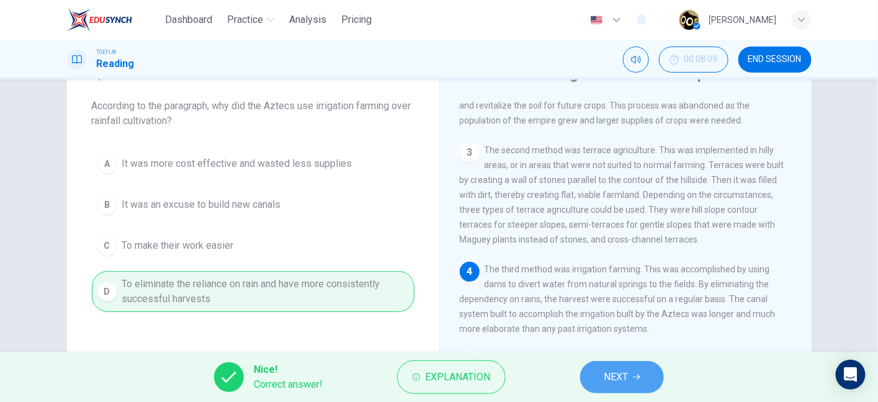
click at [605, 388] on button "NEXT" at bounding box center [622, 377] width 84 height 32
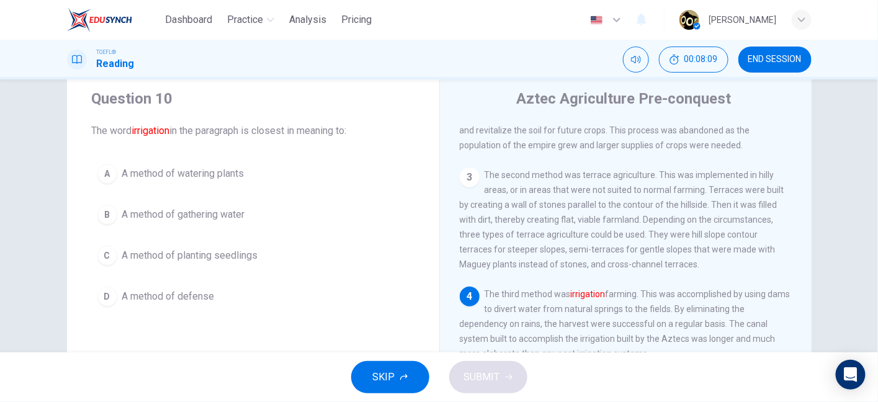
scroll to position [32, 0]
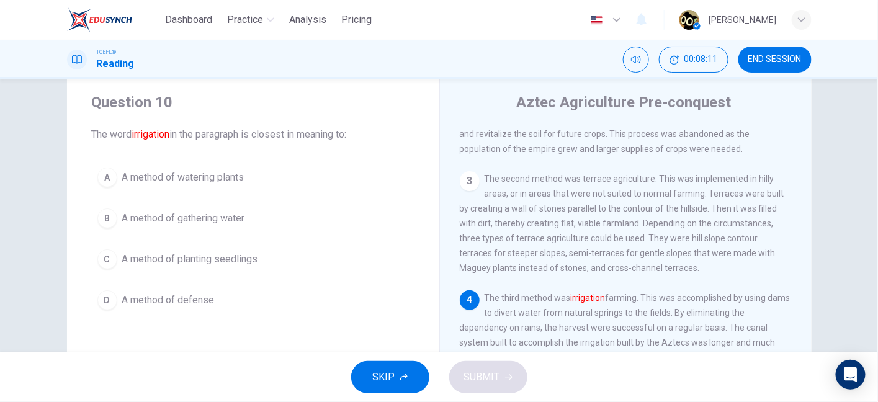
click at [307, 153] on div "Question 10 The word irrigation in the paragraph is closest in meaning to: A A …" at bounding box center [253, 204] width 372 height 263
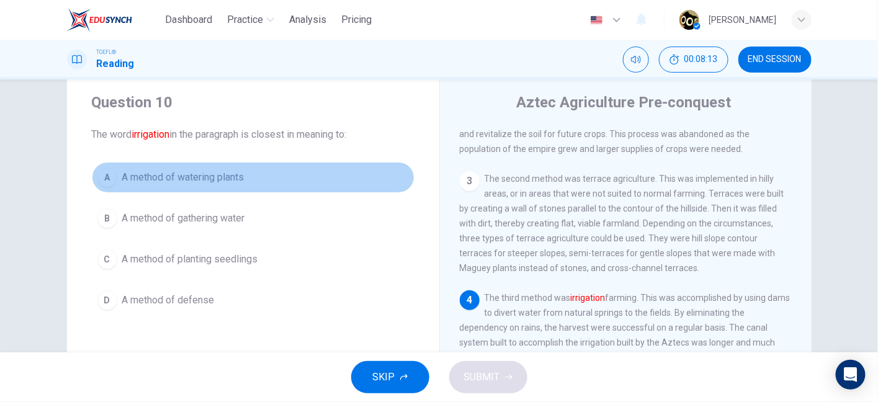
click at [233, 170] on span "A method of watering plants" at bounding box center [183, 177] width 122 height 15
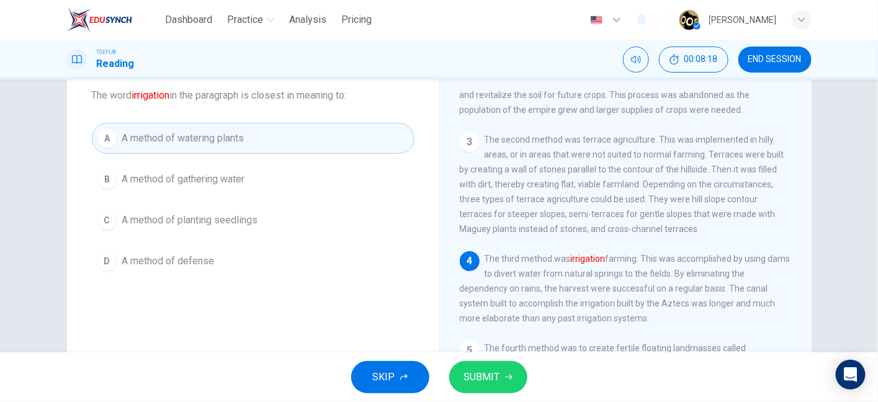
scroll to position [71, 0]
click at [518, 265] on span "The third method was irrigation farming. This was accomplished by using dams to…" at bounding box center [625, 289] width 331 height 70
drag, startPoint x: 518, startPoint y: 265, endPoint x: 579, endPoint y: 266, distance: 60.8
click at [579, 266] on span "The third method was irrigation farming. This was accomplished by using dams to…" at bounding box center [625, 289] width 331 height 70
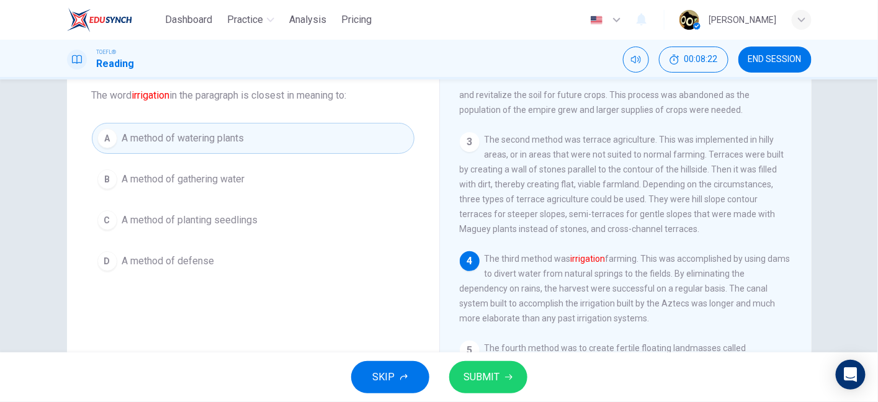
drag, startPoint x: 579, startPoint y: 266, endPoint x: 620, endPoint y: 265, distance: 41.0
click at [620, 265] on span "The third method was irrigation farming. This was accomplished by using dams to…" at bounding box center [625, 289] width 331 height 70
drag, startPoint x: 620, startPoint y: 265, endPoint x: 690, endPoint y: 265, distance: 69.5
click at [690, 265] on span "The third method was irrigation farming. This was accomplished by using dams to…" at bounding box center [625, 289] width 331 height 70
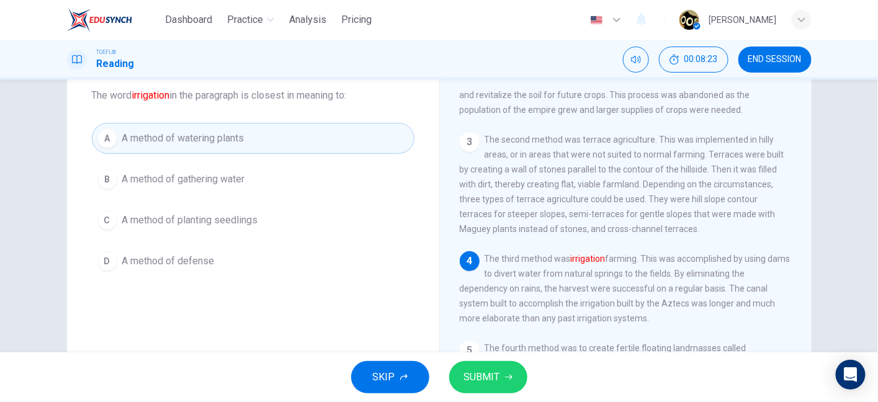
click at [690, 265] on span "The third method was irrigation farming. This was accomplished by using dams to…" at bounding box center [625, 289] width 331 height 70
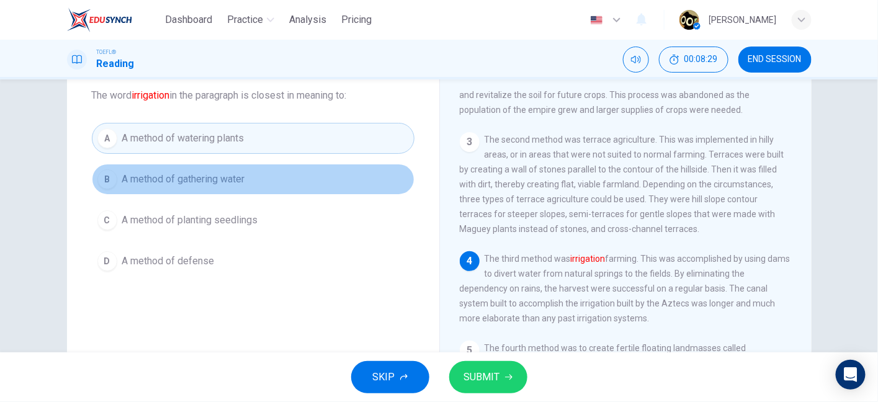
click at [259, 176] on button "B A method of gathering water" at bounding box center [253, 179] width 323 height 31
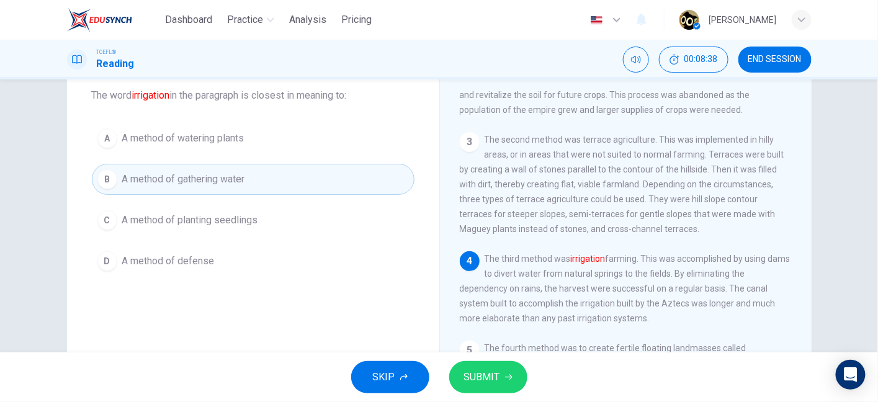
click at [227, 125] on button "A A method of watering plants" at bounding box center [253, 138] width 323 height 31
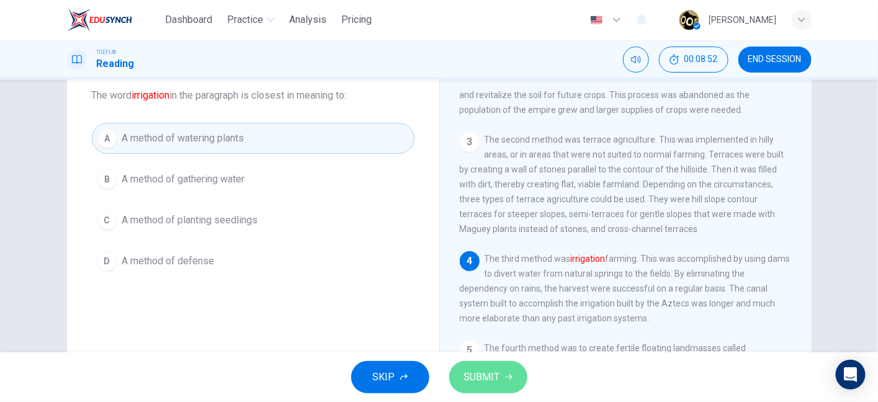
click at [494, 385] on span "SUBMIT" at bounding box center [482, 377] width 36 height 17
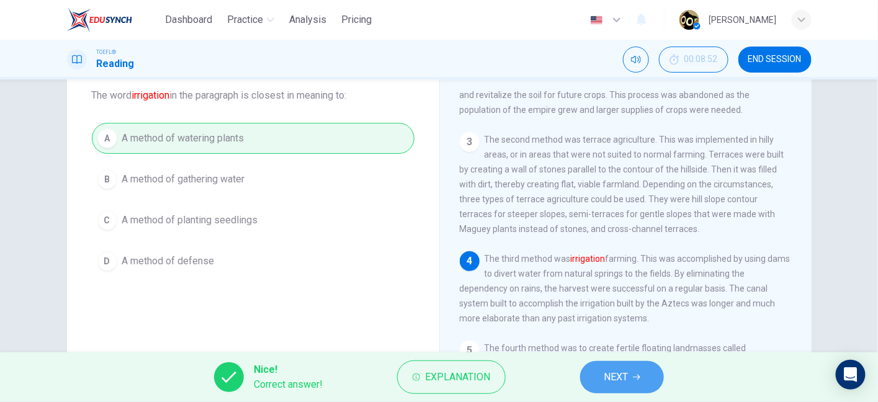
click at [598, 367] on button "NEXT" at bounding box center [622, 377] width 84 height 32
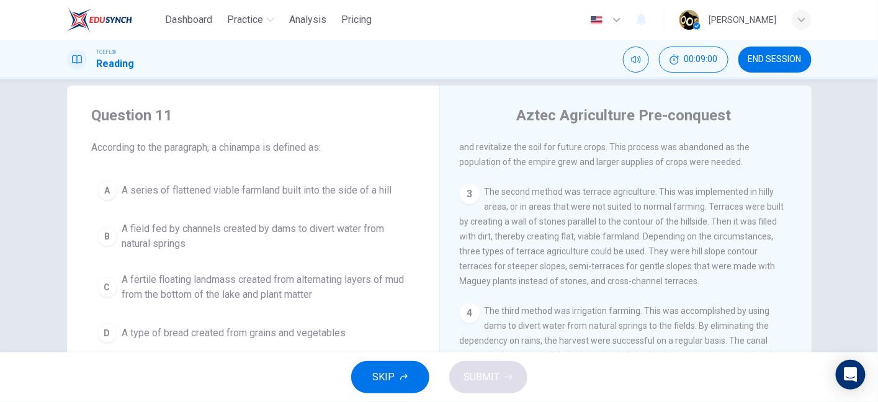
click at [588, 236] on span "The second method was terrace agriculture. This was implemented in hilly areas,…" at bounding box center [622, 236] width 325 height 99
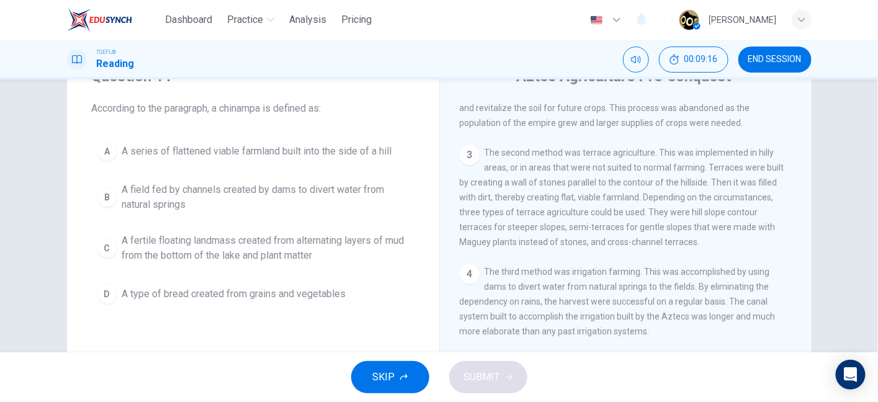
scroll to position [58, 0]
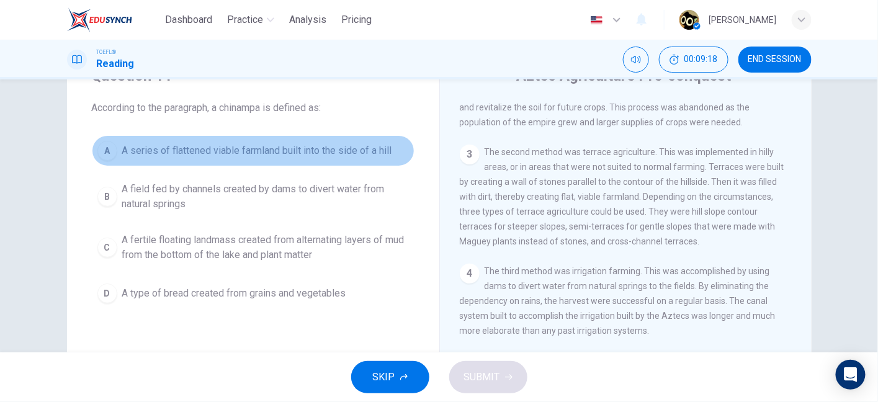
click at [326, 163] on button "A A series of flattened viable farmland built into the side of a hill" at bounding box center [253, 150] width 323 height 31
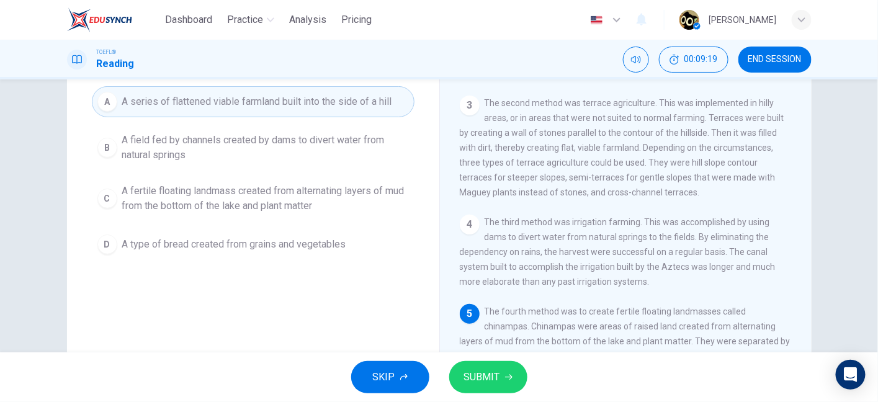
scroll to position [108, 0]
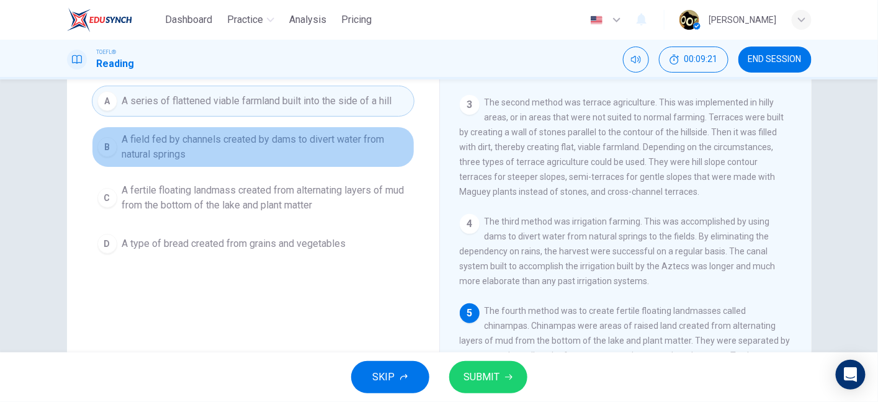
click at [321, 140] on span "A field fed by channels created by dams to divert water from natural springs" at bounding box center [265, 147] width 287 height 30
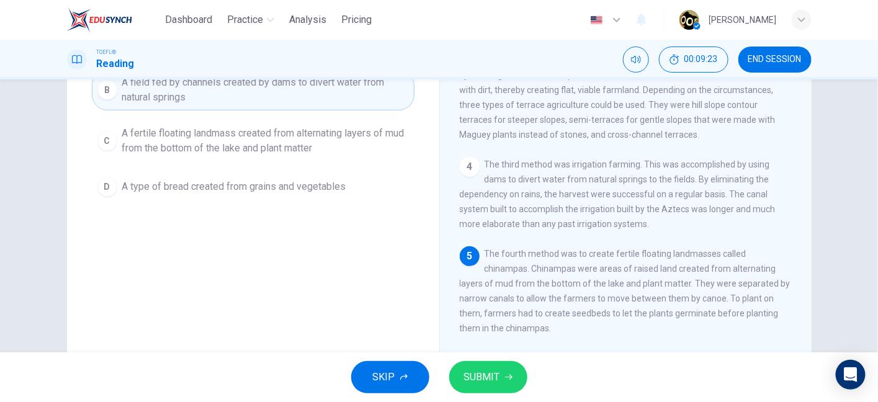
scroll to position [168, 0]
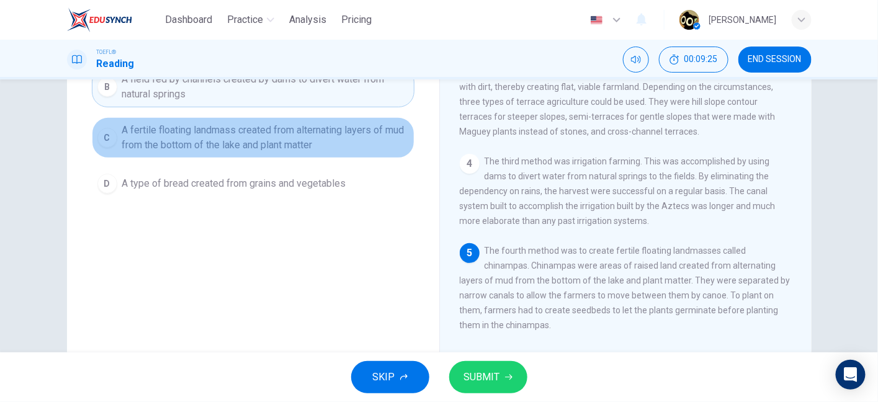
click at [283, 145] on span "A fertile floating landmass created from alternating layers of mud from the bot…" at bounding box center [265, 138] width 287 height 30
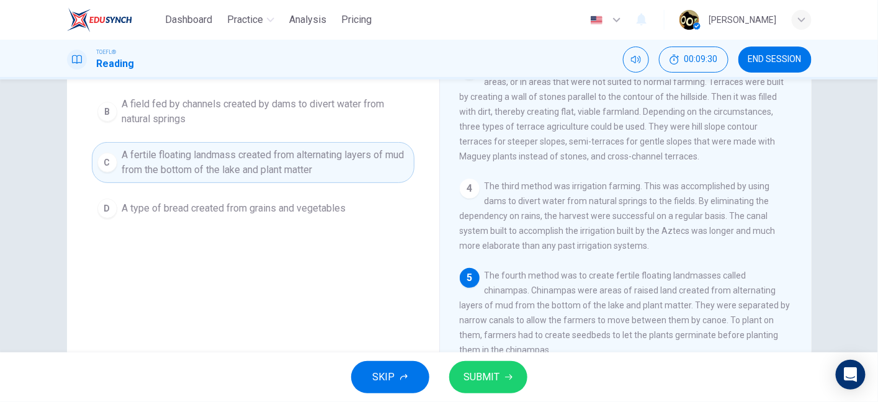
scroll to position [140, 0]
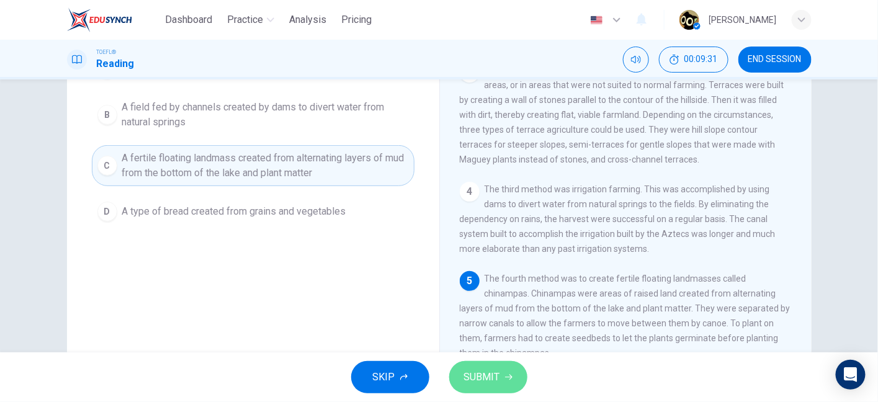
click at [464, 371] on span "SUBMIT" at bounding box center [482, 377] width 36 height 17
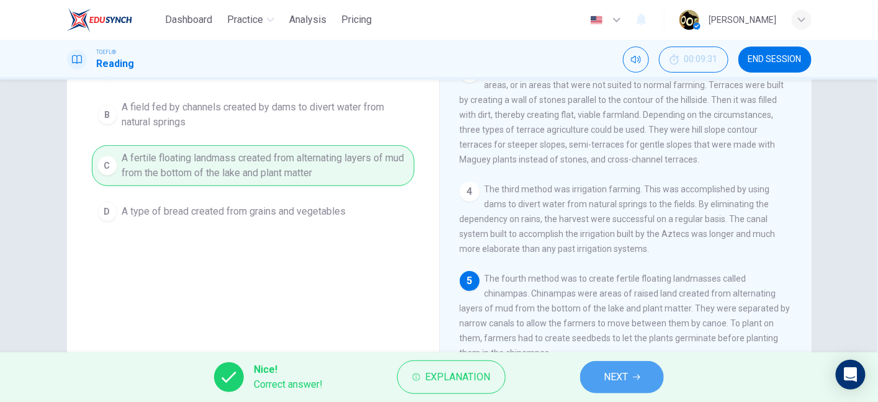
click at [598, 384] on button "NEXT" at bounding box center [622, 377] width 84 height 32
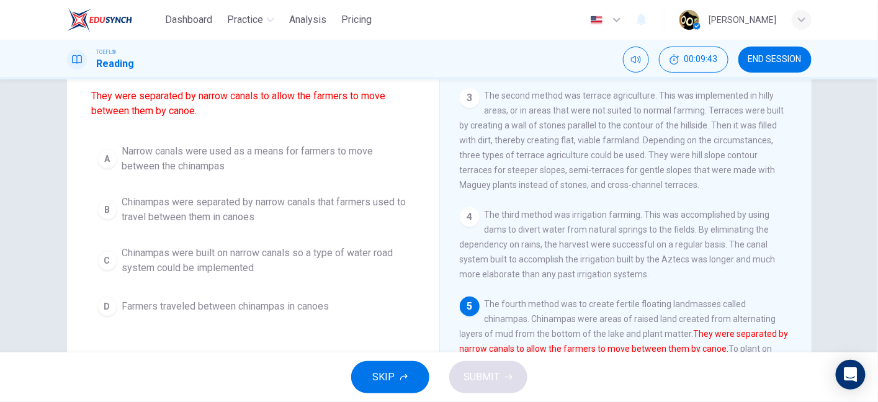
scroll to position [119, 0]
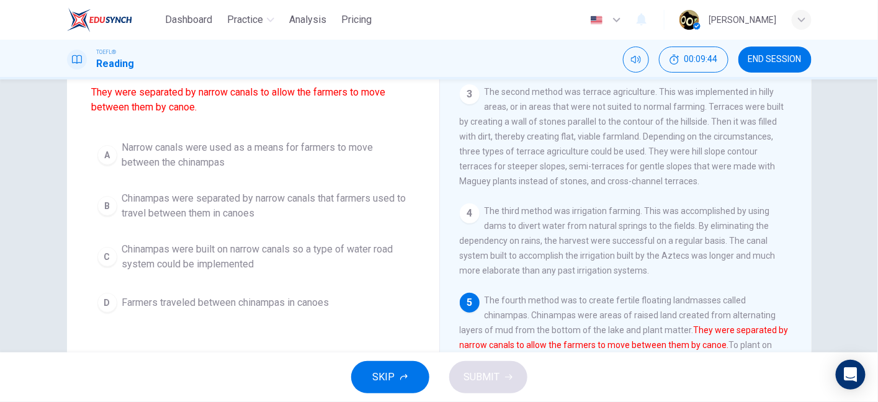
drag, startPoint x: 259, startPoint y: 91, endPoint x: 325, endPoint y: 97, distance: 66.1
click at [325, 97] on font "They were separated by narrow canals to allow the farmers to move between them …" at bounding box center [239, 99] width 294 height 27
drag, startPoint x: 151, startPoint y: 106, endPoint x: 182, endPoint y: 109, distance: 31.9
click at [182, 109] on font "They were separated by narrow canals to allow the farmers to move between them …" at bounding box center [239, 99] width 294 height 27
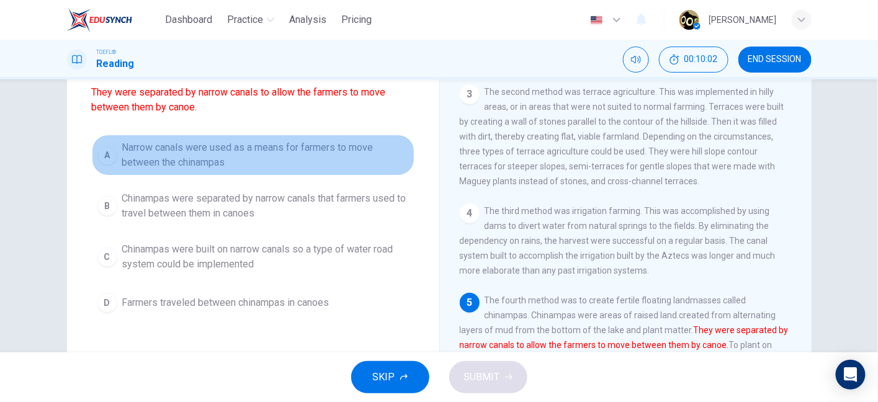
click at [285, 151] on span "Narrow canals were used as a means for farmers to move between the chinampas" at bounding box center [265, 155] width 287 height 30
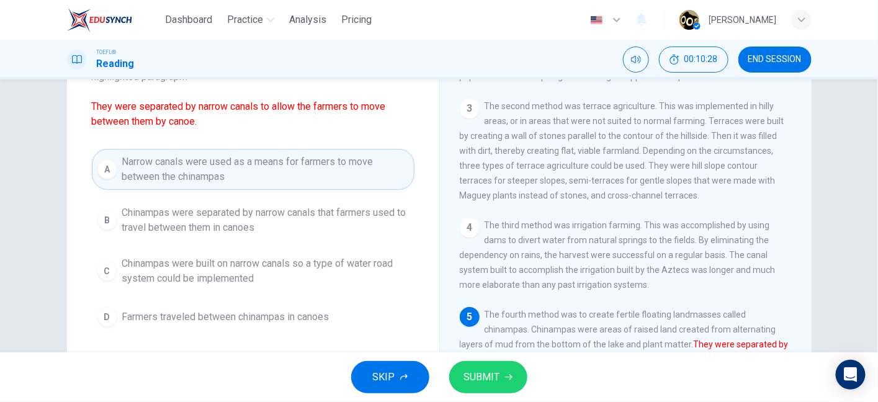
scroll to position [102, 0]
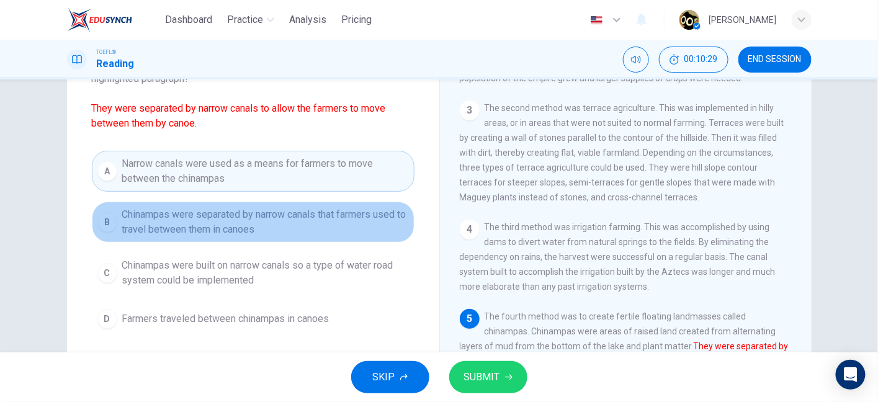
click at [249, 232] on span "Chinampas were separated by narrow canals that farmers used to travel between t…" at bounding box center [265, 222] width 287 height 30
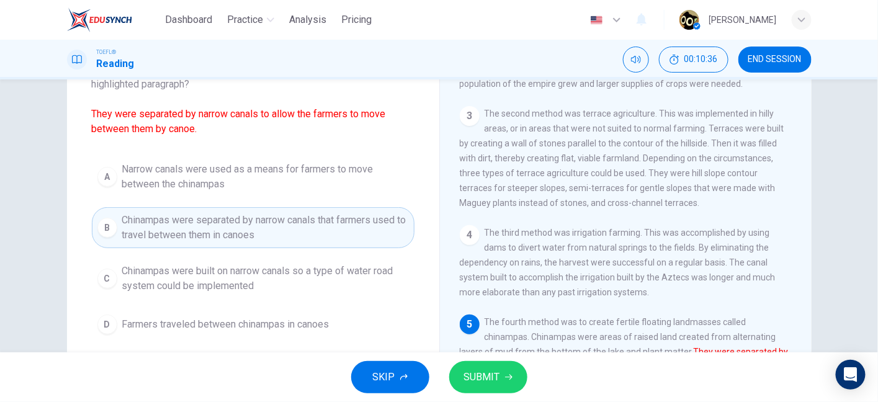
scroll to position [120, 0]
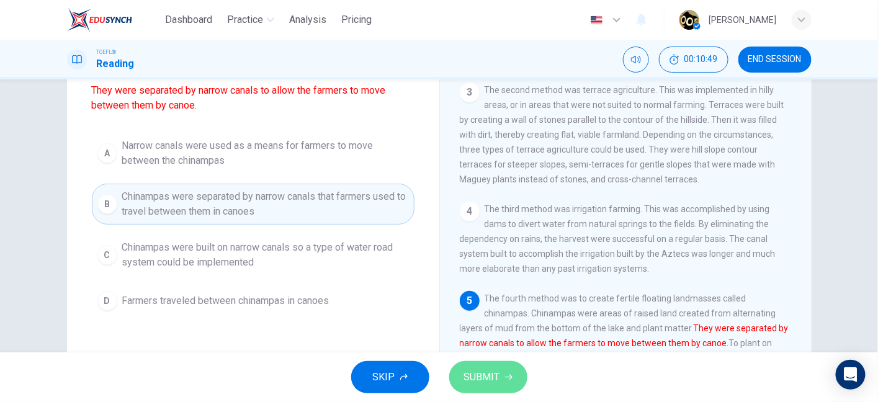
click at [498, 369] on span "SUBMIT" at bounding box center [482, 377] width 36 height 17
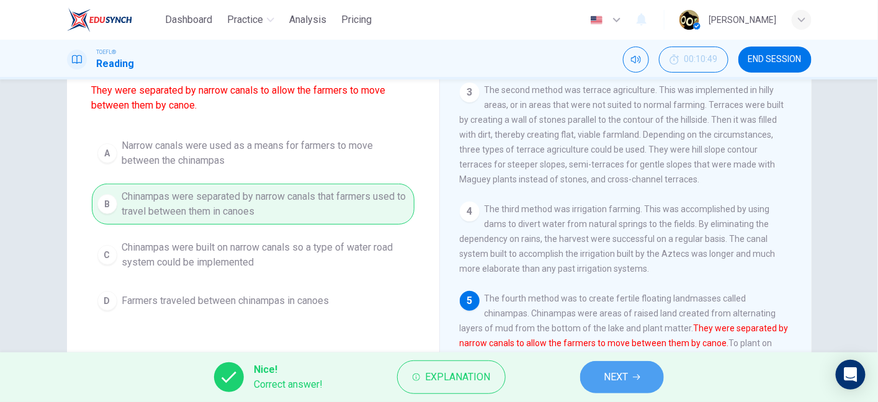
click at [608, 376] on span "NEXT" at bounding box center [616, 377] width 24 height 17
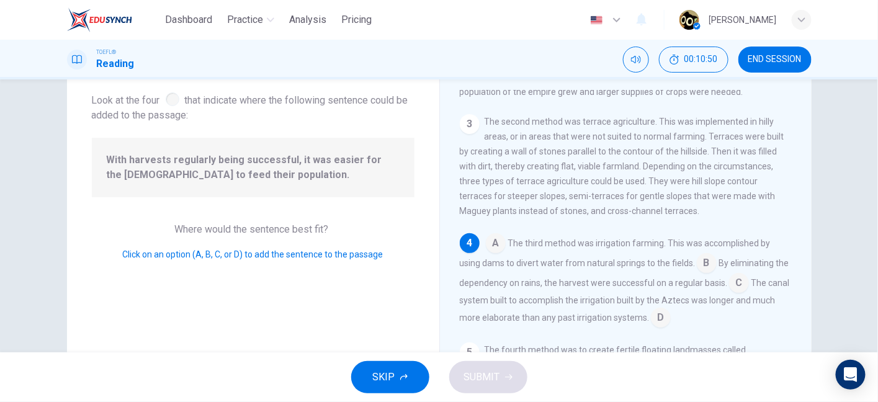
scroll to position [71, 0]
drag, startPoint x: 288, startPoint y: 152, endPoint x: 320, endPoint y: 168, distance: 35.8
click at [320, 168] on span "With harvests regularly being successful, it was easier for the Aztecs to feed …" at bounding box center [253, 166] width 293 height 30
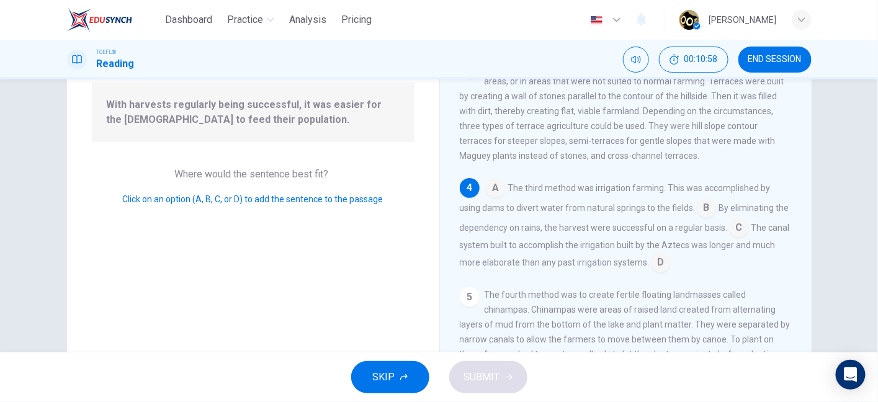
scroll to position [126, 0]
drag, startPoint x: 510, startPoint y: 181, endPoint x: 658, endPoint y: 180, distance: 149.0
click at [658, 181] on span "The third method was irrigation farming. This was accomplished by using dams to…" at bounding box center [615, 196] width 311 height 30
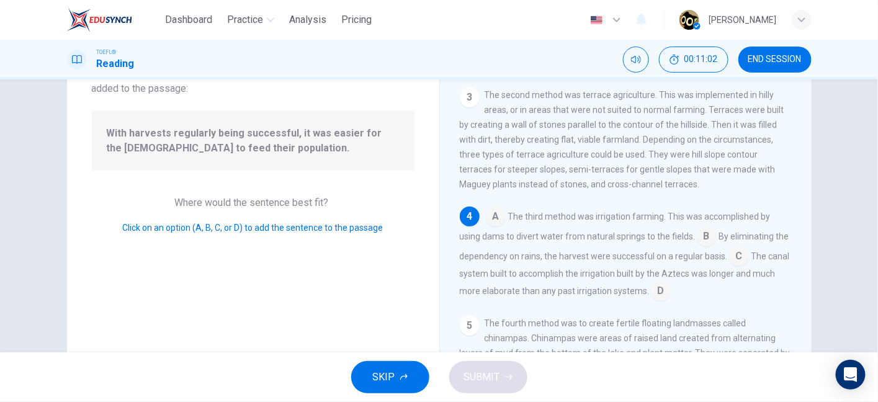
scroll to position [94, 0]
drag, startPoint x: 660, startPoint y: 217, endPoint x: 726, endPoint y: 212, distance: 66.0
click at [726, 213] on span "The third method was irrigation farming. This was accomplished by using dams to…" at bounding box center [615, 228] width 311 height 30
drag, startPoint x: 457, startPoint y: 233, endPoint x: 554, endPoint y: 230, distance: 96.9
click at [554, 230] on span "The third method was irrigation farming. This was accomplished by using dams to…" at bounding box center [615, 228] width 311 height 30
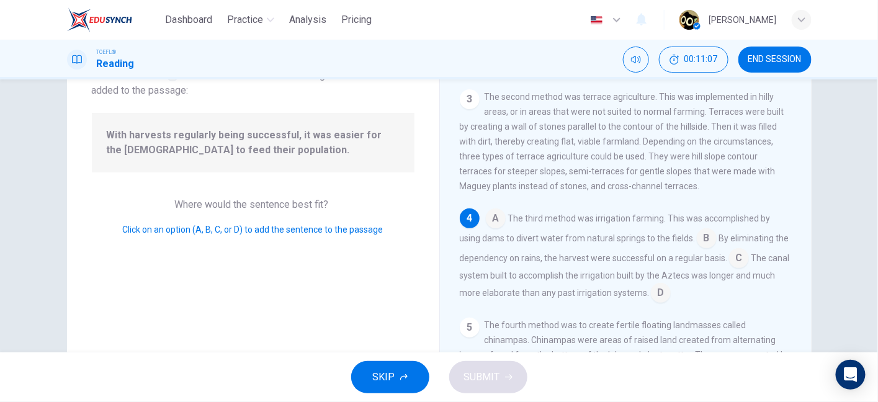
click at [554, 230] on span "The third method was irrigation farming. This was accomplished by using dams to…" at bounding box center [615, 228] width 311 height 30
click at [632, 233] on span "The third method was irrigation farming. This was accomplished by using dams to…" at bounding box center [615, 228] width 311 height 30
click at [671, 285] on input at bounding box center [661, 294] width 20 height 20
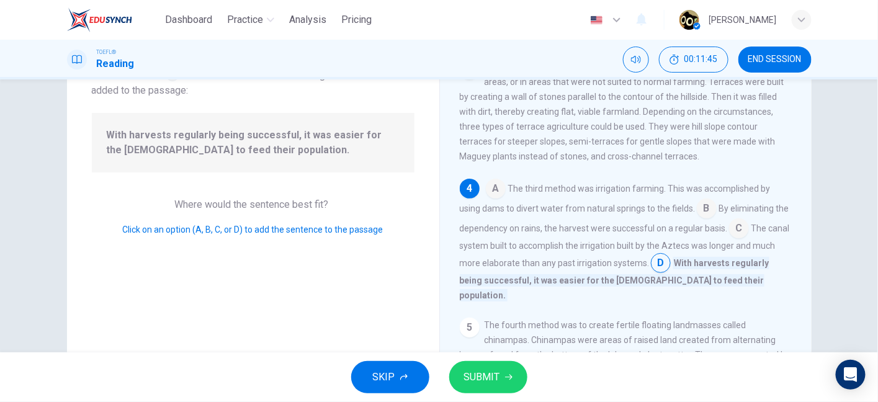
scroll to position [96, 0]
click at [749, 238] on input at bounding box center [739, 228] width 20 height 20
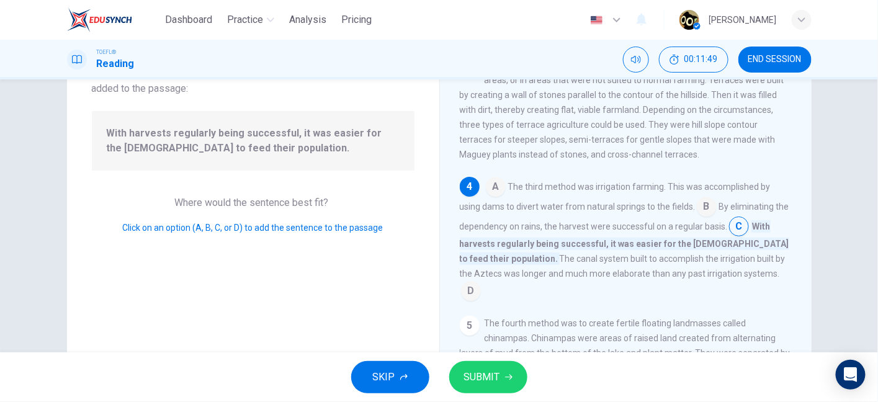
scroll to position [99, 0]
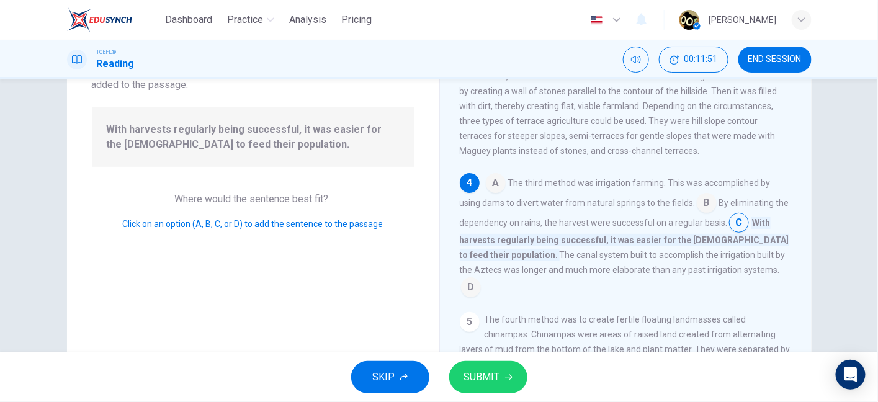
drag, startPoint x: 655, startPoint y: 227, endPoint x: 710, endPoint y: 228, distance: 54.6
click at [710, 228] on span "By eliminating the dependency on rains, the harvest were successful on a regula…" at bounding box center [625, 213] width 330 height 30
click at [481, 279] on input at bounding box center [471, 289] width 20 height 20
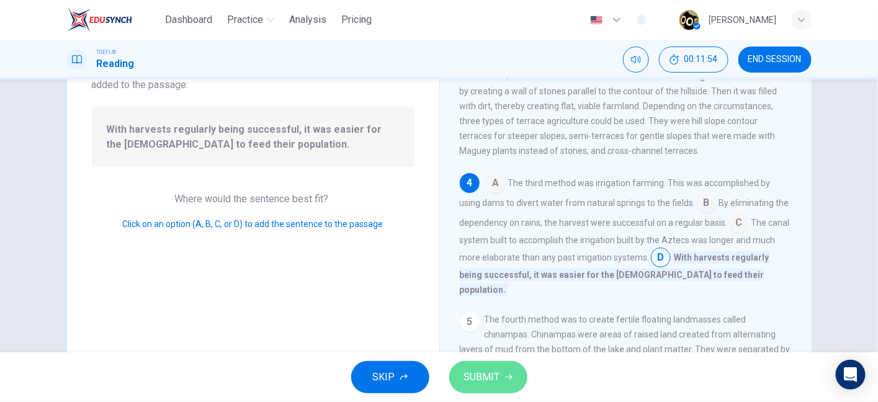
click at [470, 377] on span "SUBMIT" at bounding box center [482, 377] width 36 height 17
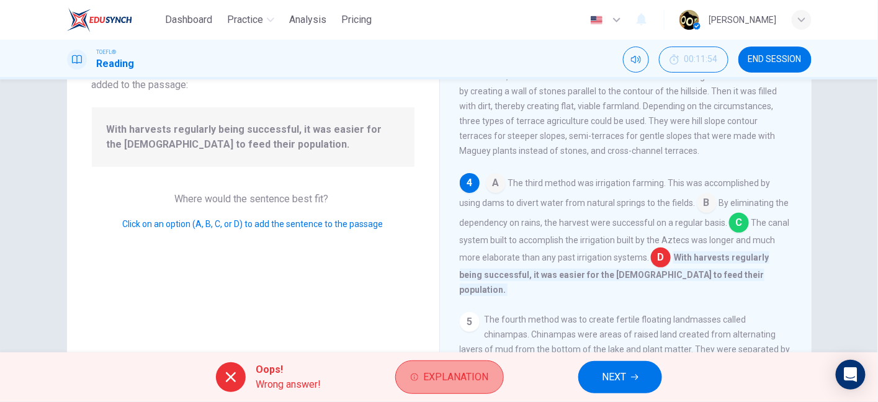
click at [449, 370] on span "Explanation" at bounding box center [455, 377] width 65 height 17
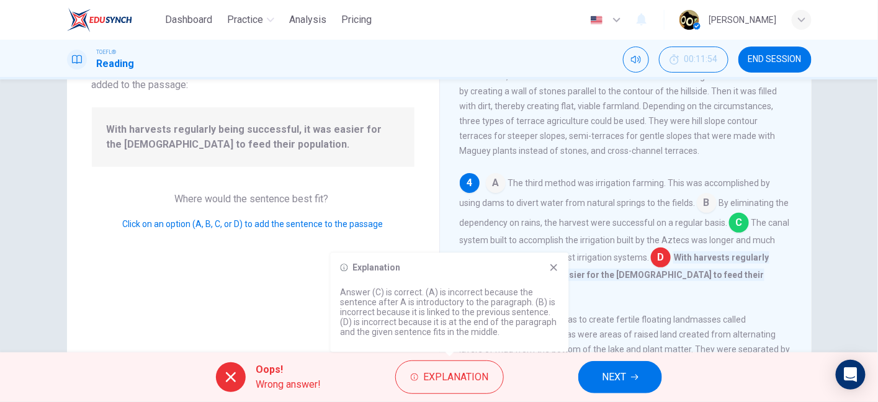
click at [551, 270] on icon at bounding box center [554, 268] width 10 height 10
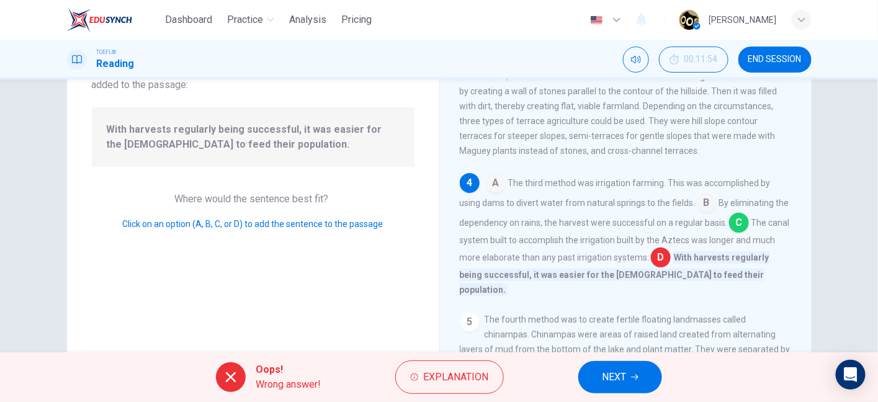
drag, startPoint x: 459, startPoint y: 246, endPoint x: 563, endPoint y: 259, distance: 104.5
click at [563, 259] on div "A The third method was irrigation farming. This was accomplished by using dams …" at bounding box center [626, 235] width 333 height 124
click at [613, 366] on button "NEXT" at bounding box center [620, 377] width 84 height 32
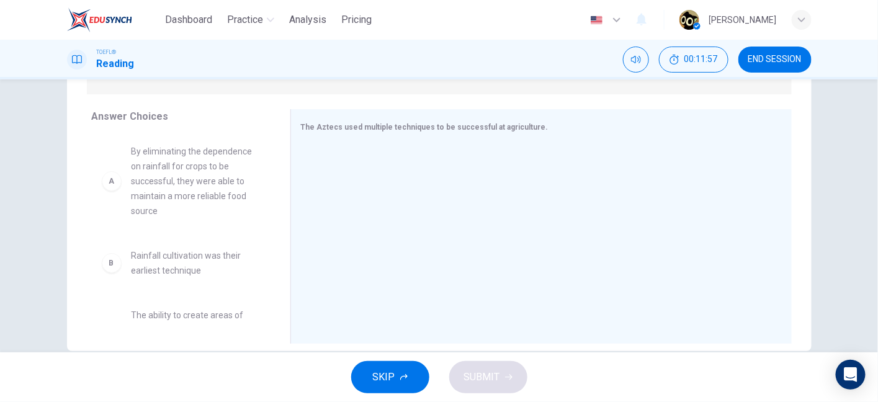
scroll to position [192, 0]
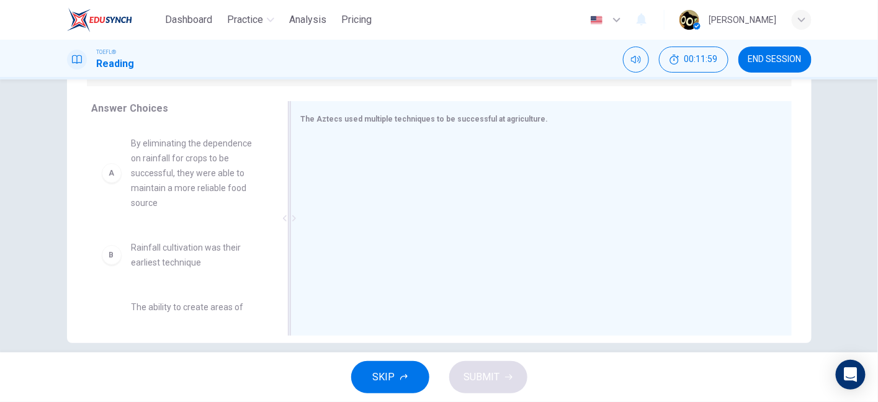
drag, startPoint x: 319, startPoint y: 116, endPoint x: 416, endPoint y: 117, distance: 96.8
click at [416, 117] on span "The Aztecs used multiple techniques to be successful at agriculture." at bounding box center [425, 119] width 248 height 9
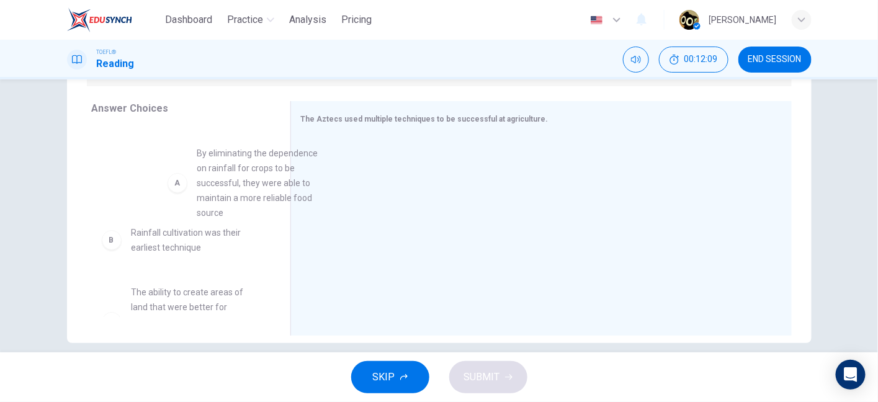
scroll to position [3, 0]
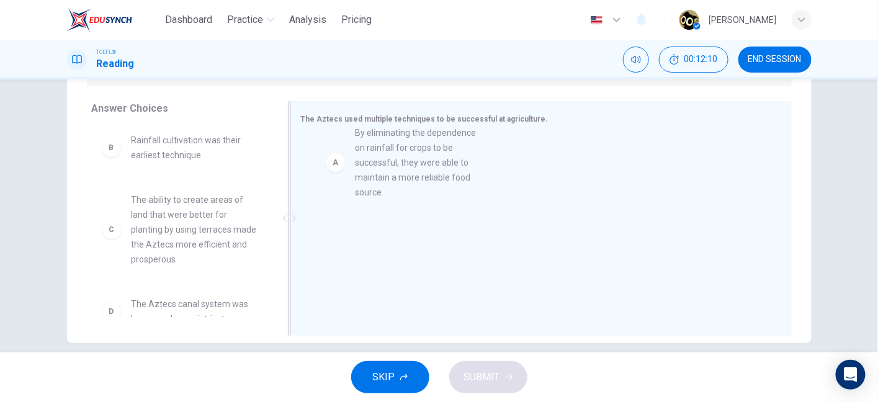
drag, startPoint x: 107, startPoint y: 165, endPoint x: 341, endPoint y: 161, distance: 234.0
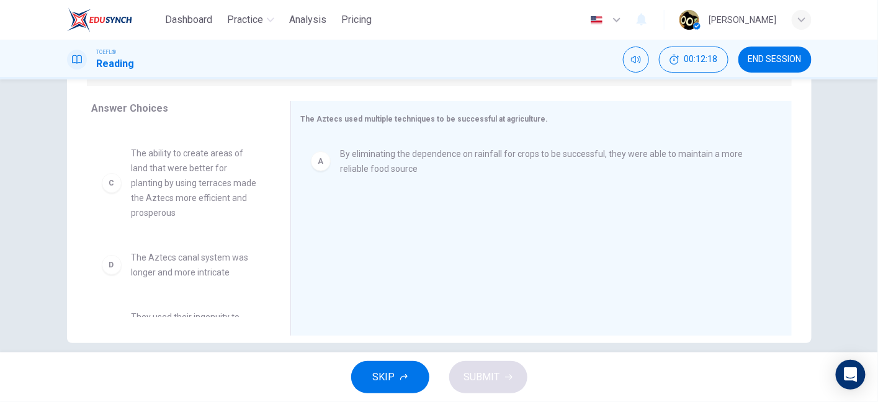
scroll to position [53, 0]
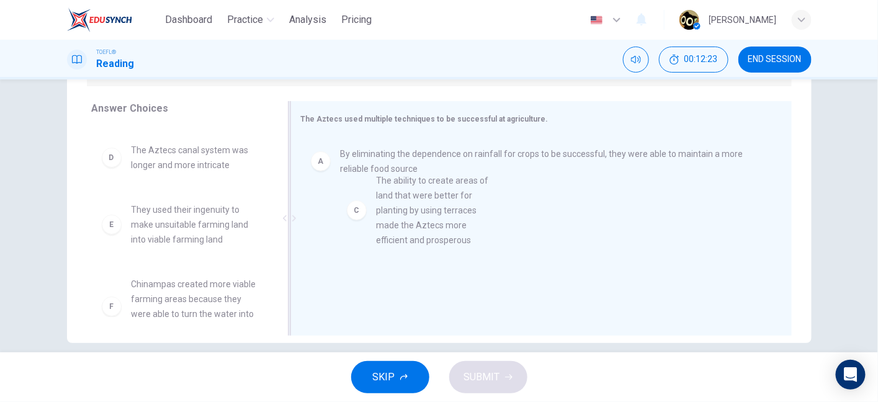
drag, startPoint x: 115, startPoint y: 181, endPoint x: 371, endPoint y: 217, distance: 257.6
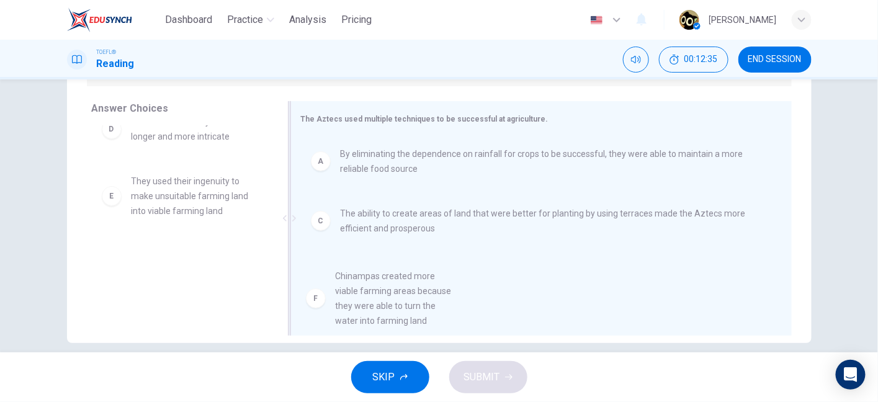
scroll to position [27, 0]
drag, startPoint x: 158, startPoint y: 276, endPoint x: 392, endPoint y: 294, distance: 234.7
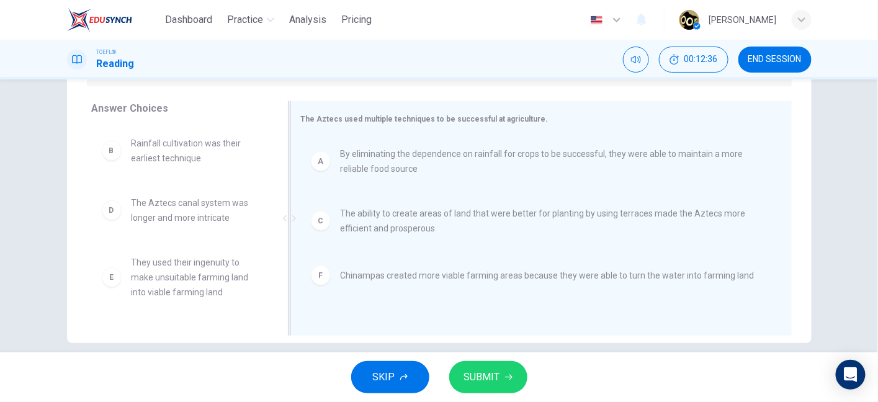
scroll to position [0, 0]
click at [498, 382] on span "SUBMIT" at bounding box center [482, 377] width 36 height 17
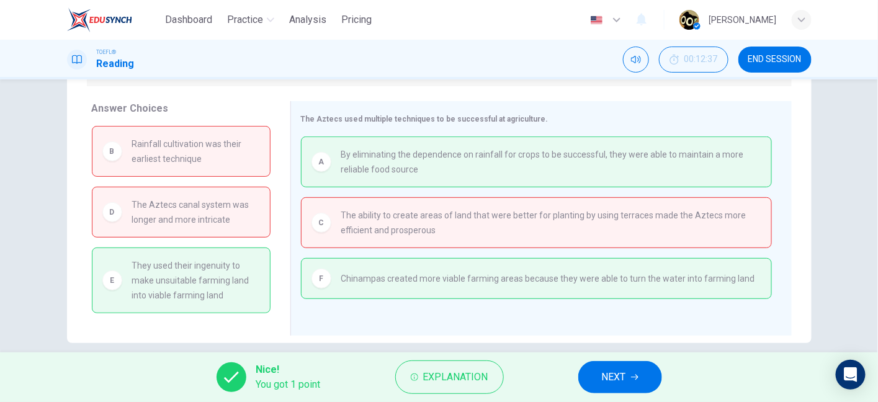
drag, startPoint x: 162, startPoint y: 279, endPoint x: 251, endPoint y: 294, distance: 89.9
click at [251, 294] on span "They used their ingenuity to make unsuitable farming land into viable farming l…" at bounding box center [196, 280] width 128 height 45
drag, startPoint x: 336, startPoint y: 209, endPoint x: 433, endPoint y: 219, distance: 98.0
click at [433, 219] on div "C The ability to create areas of land that were better for planting by using te…" at bounding box center [537, 223] width 450 height 30
click at [433, 219] on span "The ability to create areas of land that were better for planting by using terr…" at bounding box center [551, 223] width 420 height 30
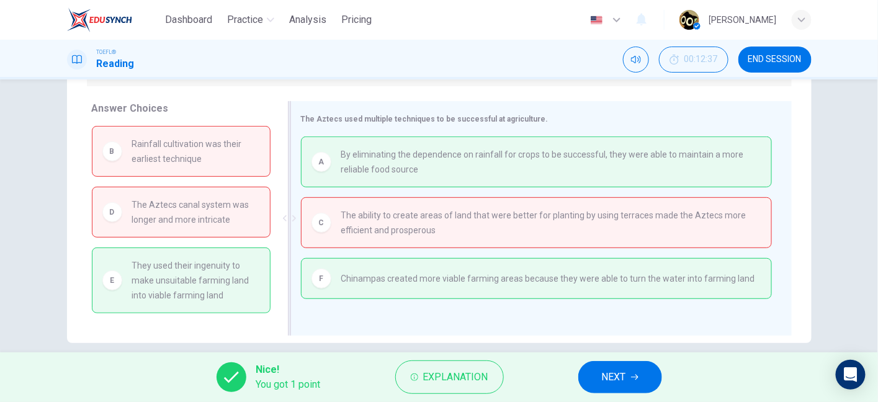
click at [433, 219] on span "The ability to create areas of land that were better for planting by using terr…" at bounding box center [551, 223] width 420 height 30
drag, startPoint x: 531, startPoint y: 220, endPoint x: 593, endPoint y: 213, distance: 61.8
click at [593, 213] on span "The ability to create areas of land that were better for planting by using terr…" at bounding box center [551, 223] width 420 height 30
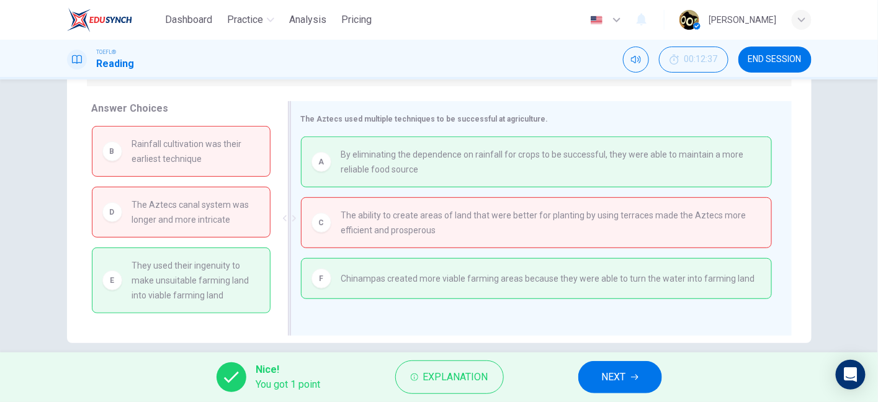
click at [593, 213] on span "The ability to create areas of land that were better for planting by using terr…" at bounding box center [551, 223] width 420 height 30
click at [434, 378] on span "Explanation" at bounding box center [455, 377] width 65 height 17
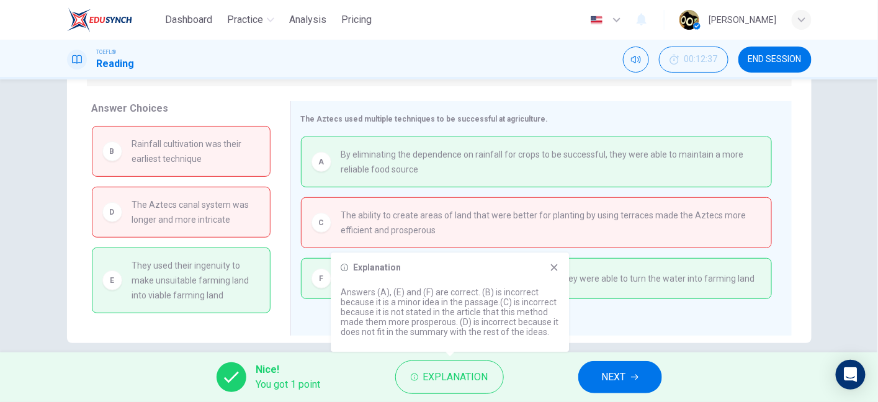
drag, startPoint x: 395, startPoint y: 311, endPoint x: 488, endPoint y: 308, distance: 93.8
click at [488, 308] on p "Answers (A), (E) and (F) are correct. (B) is incorrect because it is a minor id…" at bounding box center [450, 312] width 218 height 50
click at [554, 271] on icon at bounding box center [554, 268] width 10 height 10
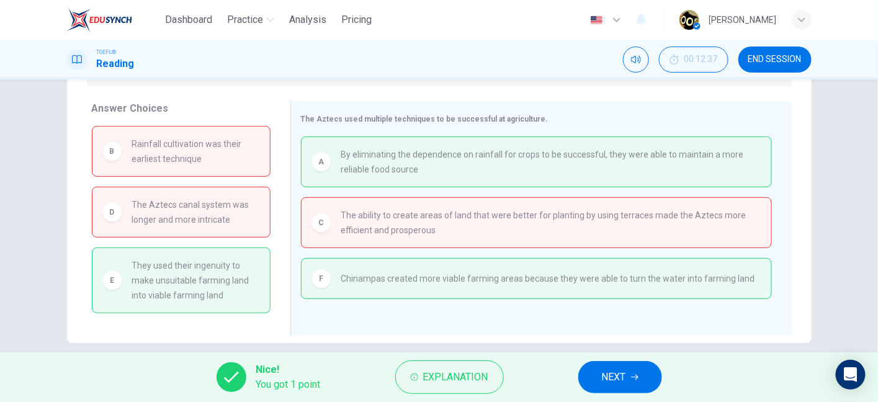
click at [625, 377] on span "NEXT" at bounding box center [614, 377] width 24 height 17
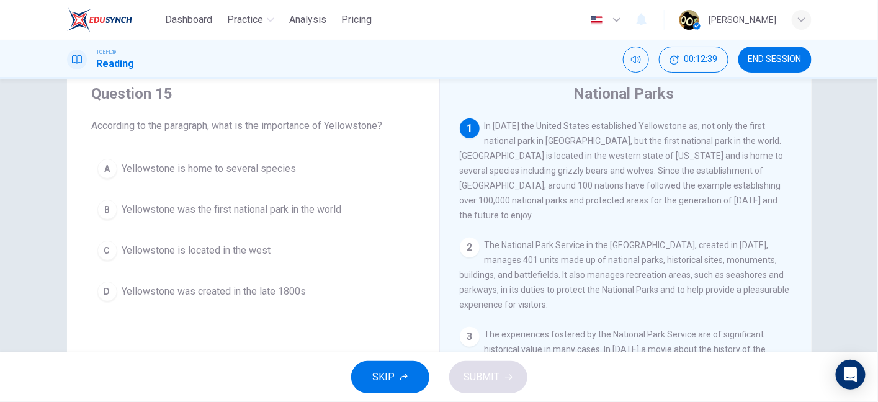
scroll to position [37, 0]
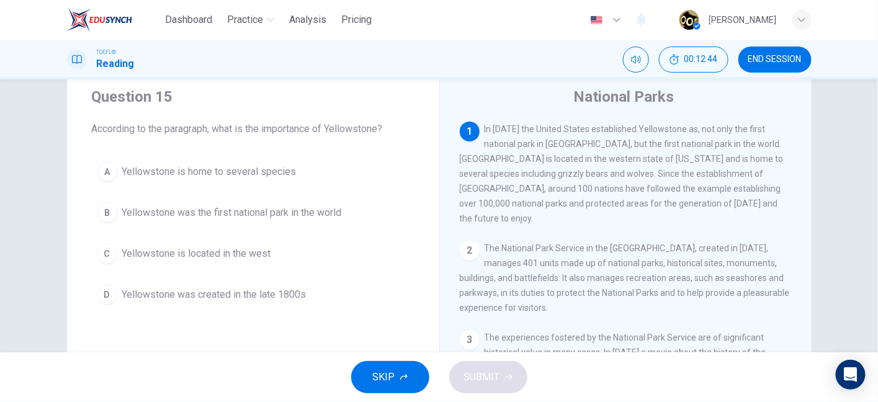
drag, startPoint x: 520, startPoint y: 133, endPoint x: 642, endPoint y: 130, distance: 122.3
click at [642, 130] on span "In 1872 the United States established Yellowstone as, not only the first nation…" at bounding box center [622, 173] width 324 height 99
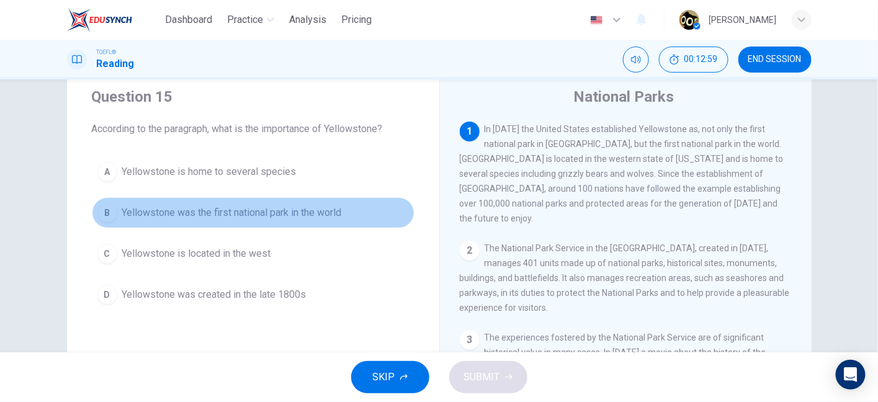
click at [315, 217] on span "Yellowstone was the first national park in the world" at bounding box center [232, 212] width 220 height 15
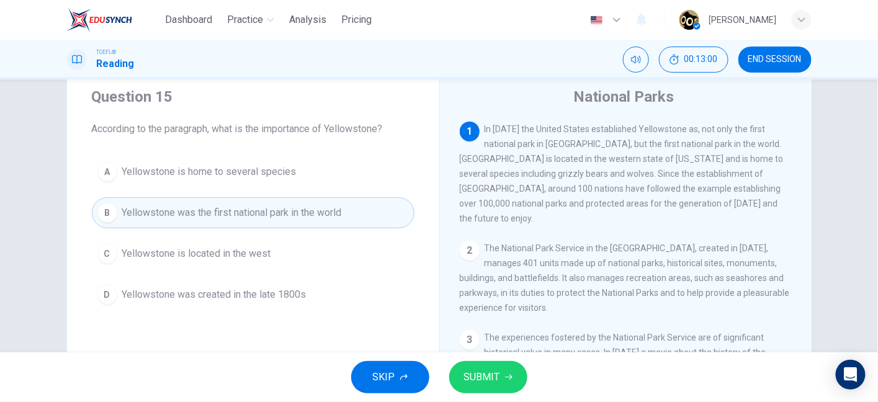
click at [475, 377] on span "SUBMIT" at bounding box center [482, 377] width 36 height 17
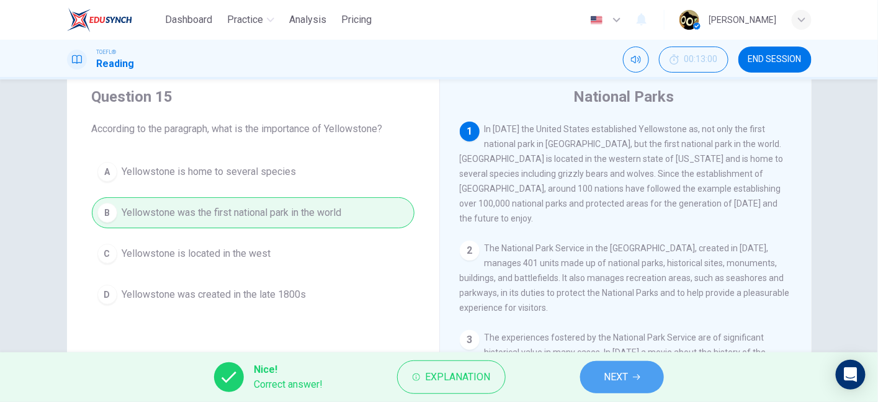
click at [622, 372] on span "NEXT" at bounding box center [616, 377] width 24 height 17
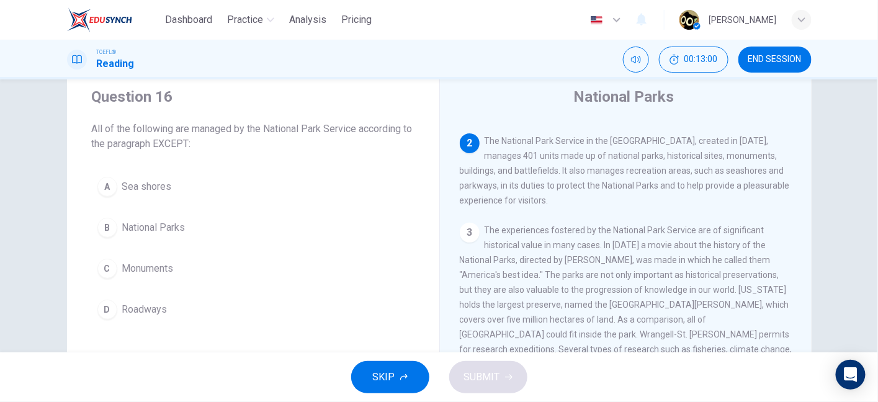
scroll to position [110, 0]
drag, startPoint x: 120, startPoint y: 128, endPoint x: 208, endPoint y: 145, distance: 89.6
click at [208, 145] on span "All of the following are managed by the National Park Service according to the …" at bounding box center [253, 137] width 323 height 30
click at [223, 131] on span "All of the following are managed by the National Park Service according to the …" at bounding box center [253, 137] width 323 height 30
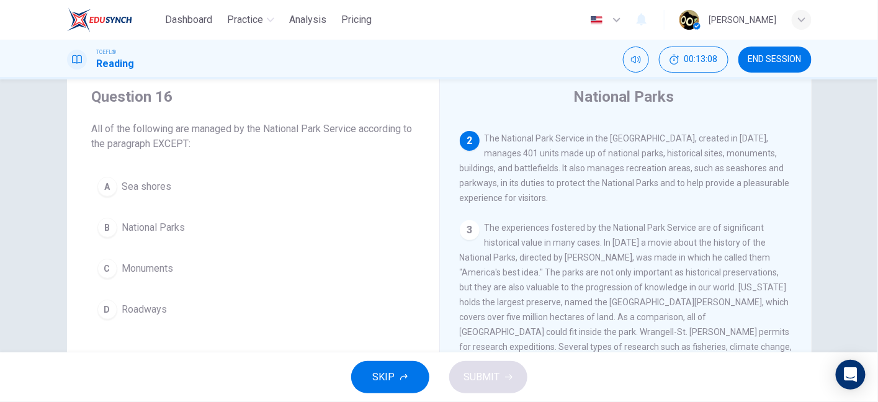
drag, startPoint x: 271, startPoint y: 132, endPoint x: 354, endPoint y: 134, distance: 83.2
click at [354, 134] on span "All of the following are managed by the National Park Service according to the …" at bounding box center [253, 137] width 323 height 30
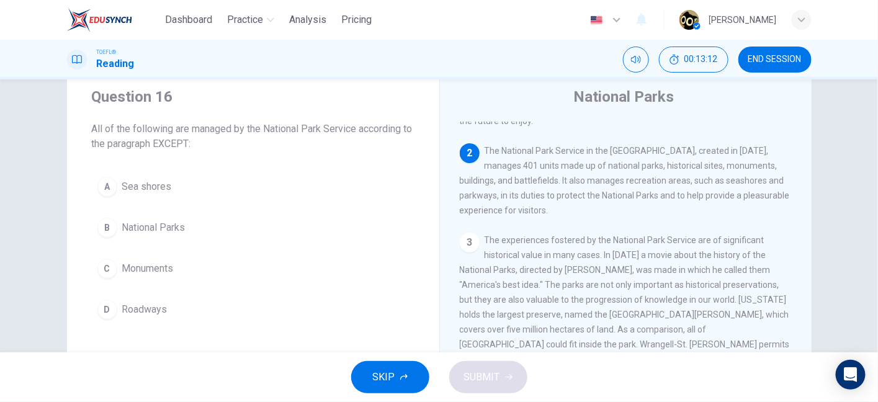
scroll to position [96, 0]
click at [488, 148] on span "The National Park Service in the United States, created in 1916, manages 401 un…" at bounding box center [625, 183] width 330 height 70
drag, startPoint x: 482, startPoint y: 145, endPoint x: 634, endPoint y: 138, distance: 152.8
click at [634, 148] on span "The National Park Service in the United States, created in 1916, manages 401 un…" at bounding box center [625, 183] width 330 height 70
drag, startPoint x: 500, startPoint y: 160, endPoint x: 595, endPoint y: 161, distance: 94.3
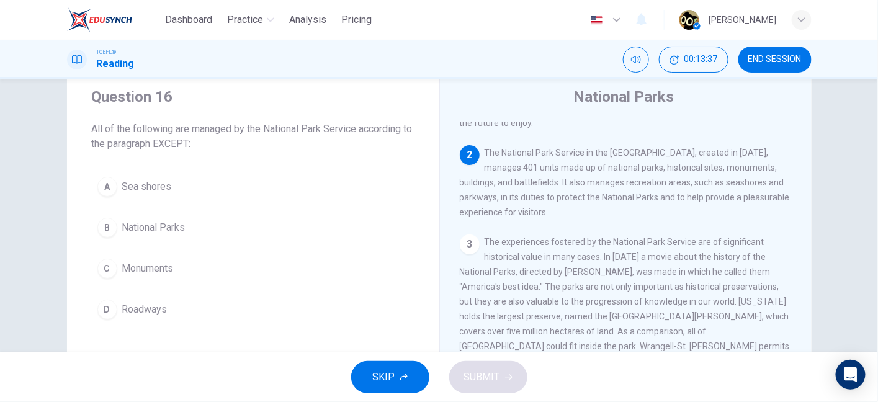
click at [595, 161] on span "The National Park Service in the United States, created in 1916, manages 401 un…" at bounding box center [625, 183] width 330 height 70
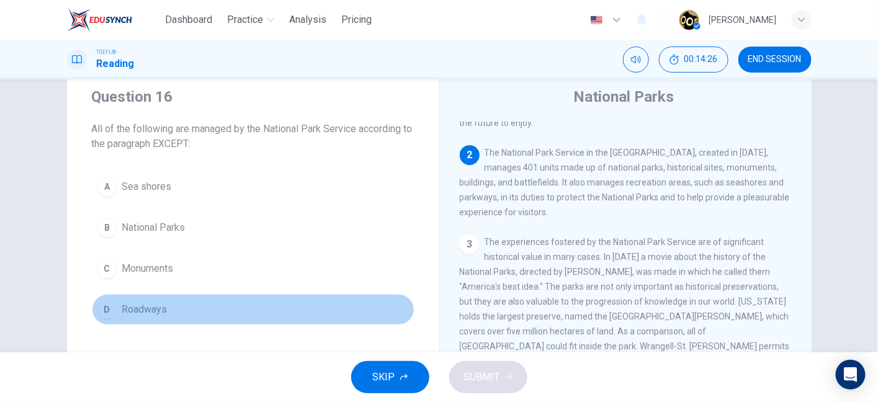
click at [150, 304] on span "Roadways" at bounding box center [144, 309] width 45 height 15
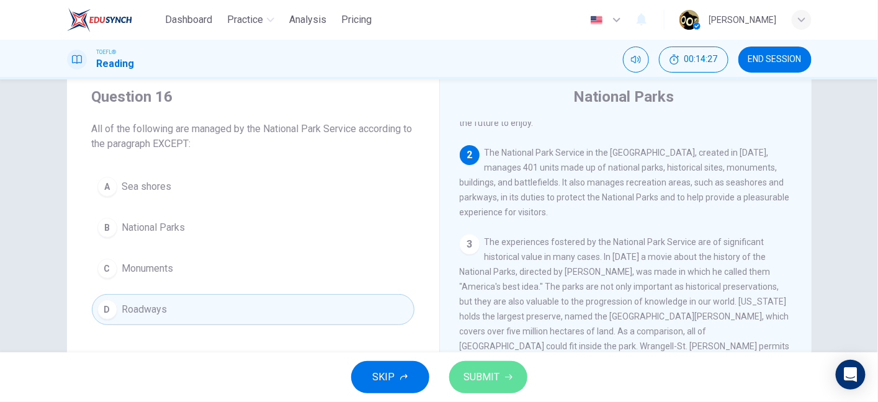
click at [488, 369] on span "SUBMIT" at bounding box center [482, 377] width 36 height 17
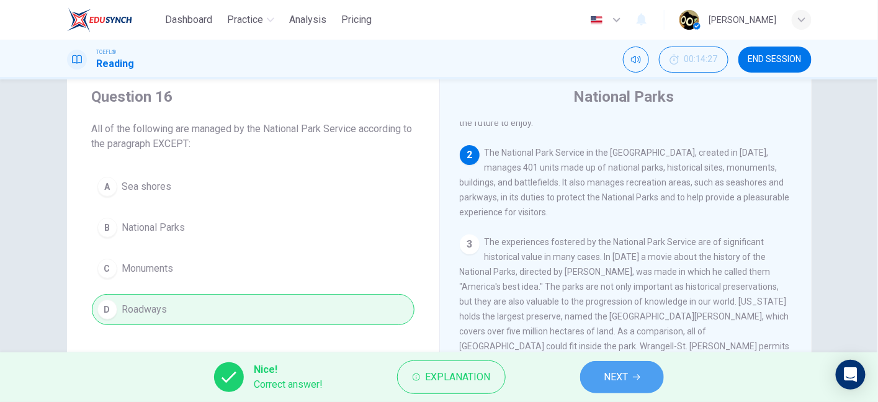
click at [595, 370] on button "NEXT" at bounding box center [622, 377] width 84 height 32
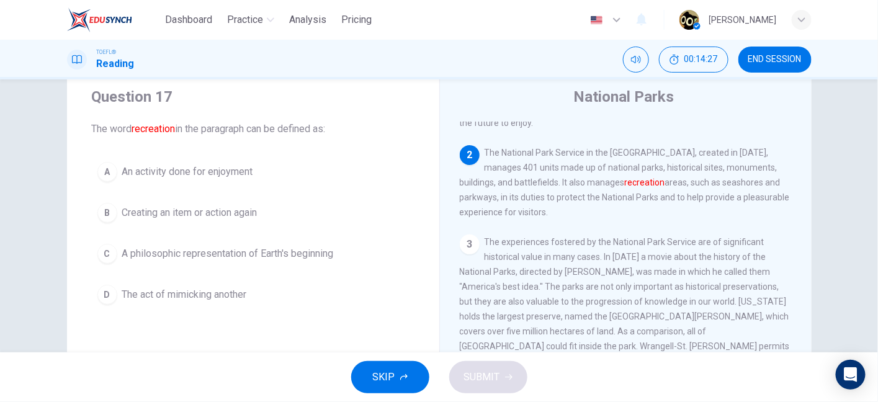
scroll to position [110, 0]
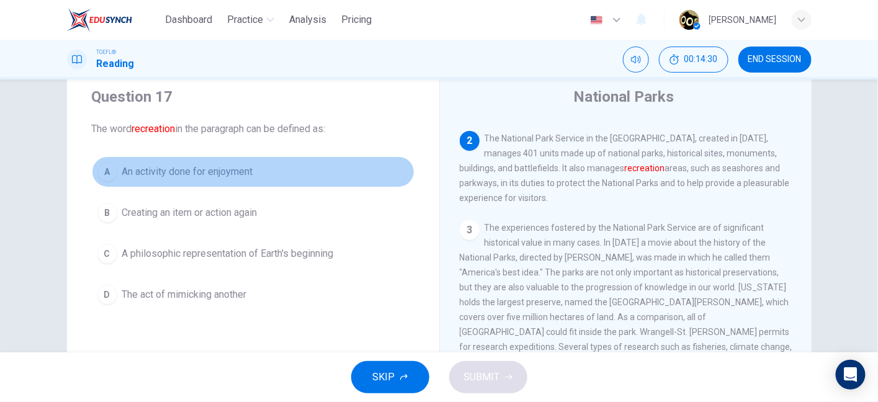
click at [227, 175] on span "An activity done for enjoyment" at bounding box center [187, 171] width 131 height 15
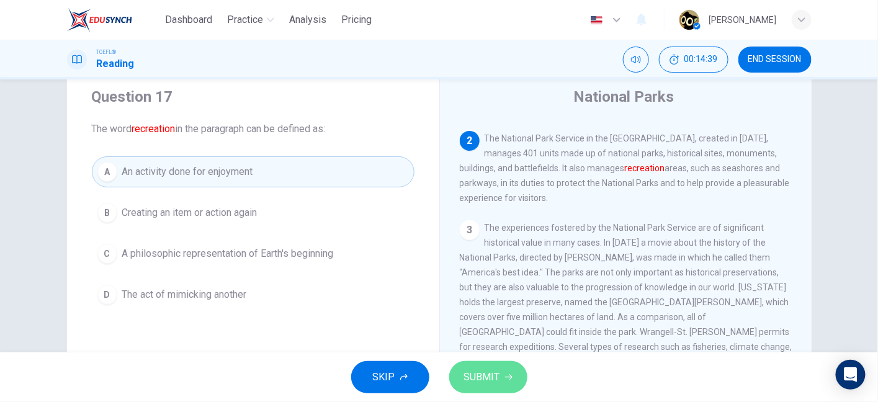
click at [495, 368] on button "SUBMIT" at bounding box center [488, 377] width 78 height 32
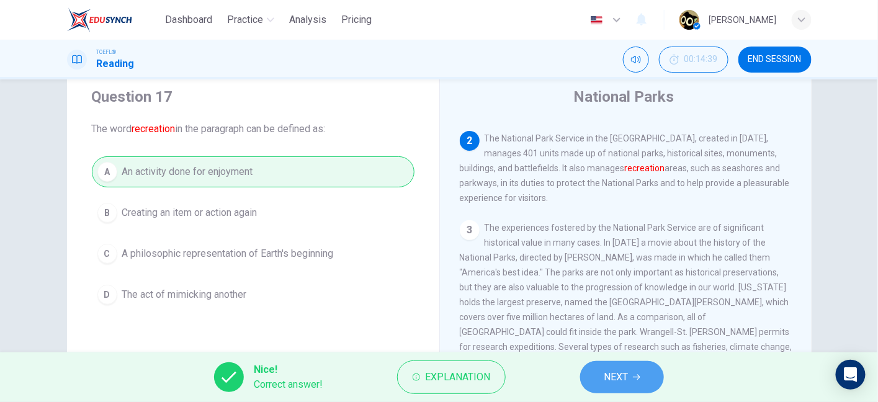
click at [617, 366] on button "NEXT" at bounding box center [622, 377] width 84 height 32
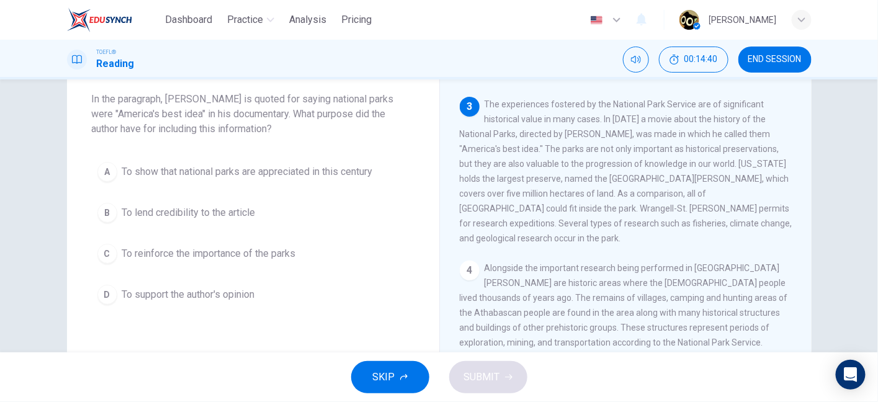
scroll to position [68, 0]
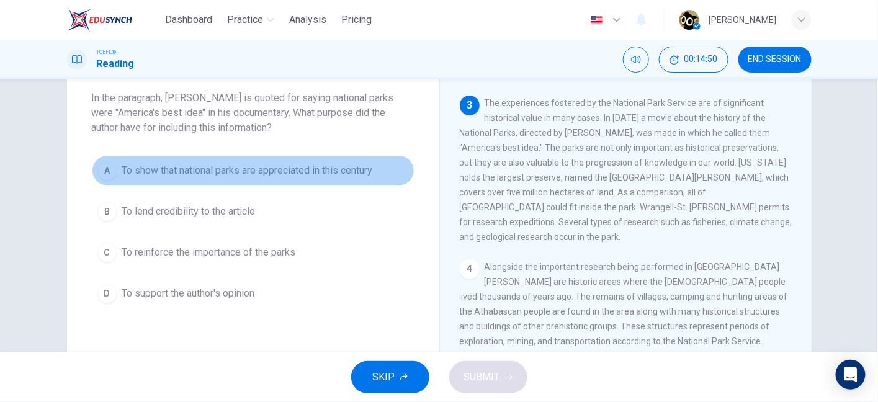
click at [260, 182] on button "A To show that national parks are appreciated in this century" at bounding box center [253, 170] width 323 height 31
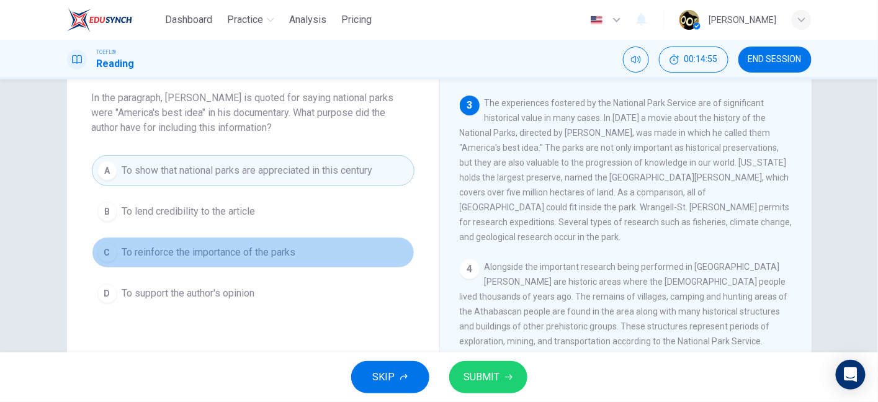
click at [271, 263] on button "C To reinforce the importance of the parks" at bounding box center [253, 252] width 323 height 31
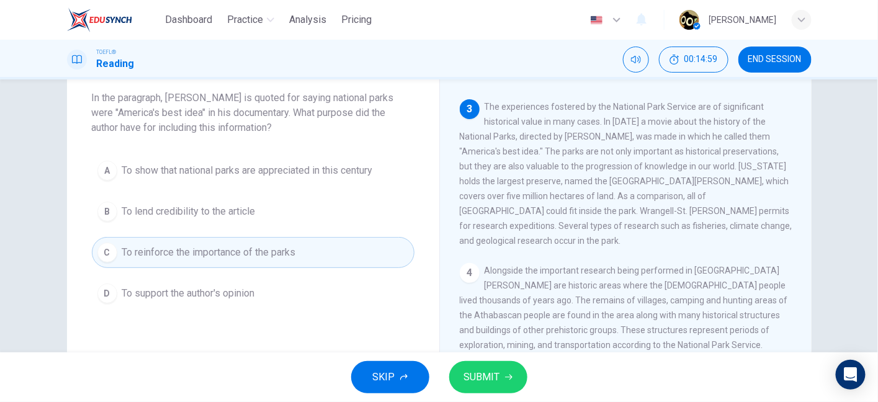
scroll to position [202, 0]
click at [500, 380] on button "SUBMIT" at bounding box center [488, 377] width 78 height 32
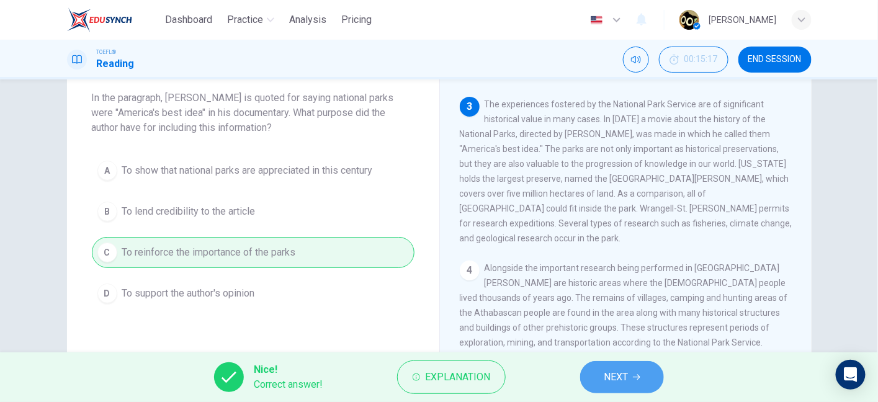
click at [605, 368] on button "NEXT" at bounding box center [622, 377] width 84 height 32
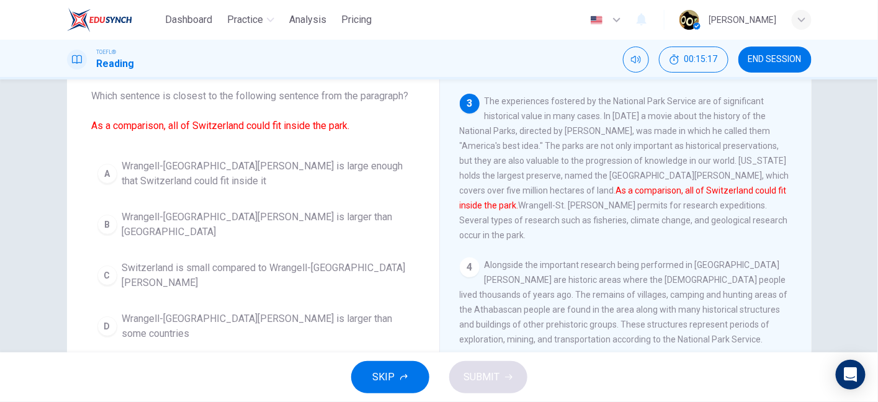
scroll to position [71, 0]
drag, startPoint x: 284, startPoint y: 100, endPoint x: 371, endPoint y: 101, distance: 86.9
click at [371, 101] on span "Which sentence is closest to the following sentence from the paragraph? As a co…" at bounding box center [253, 110] width 323 height 45
drag, startPoint x: 174, startPoint y: 128, endPoint x: 242, endPoint y: 130, distance: 68.3
click at [242, 130] on font "As a comparison, all of Switzerland could fit inside the park." at bounding box center [221, 125] width 258 height 12
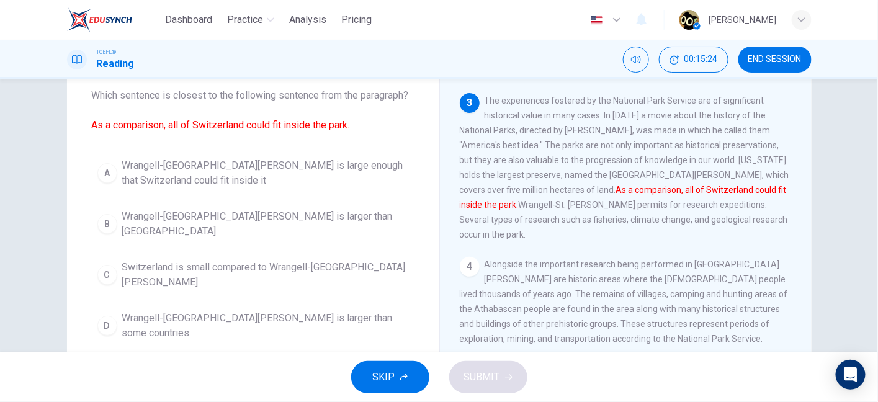
drag, startPoint x: 244, startPoint y: 130, endPoint x: 334, endPoint y: 134, distance: 90.1
click at [334, 134] on div "Question 19 Which sentence is closest to the following sentence from the paragr…" at bounding box center [253, 200] width 372 height 333
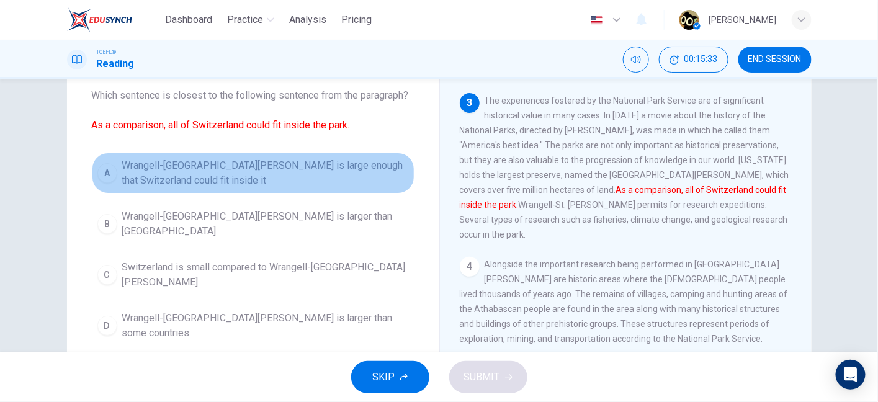
click at [335, 166] on span "Wrangell-St. Elias National Park is large enough that Switzerland could fit ins…" at bounding box center [265, 173] width 287 height 30
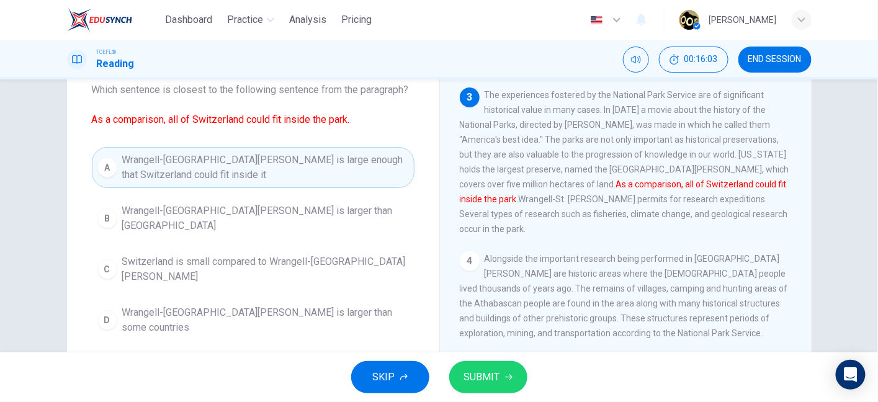
scroll to position [76, 0]
click at [479, 377] on span "SUBMIT" at bounding box center [482, 377] width 36 height 17
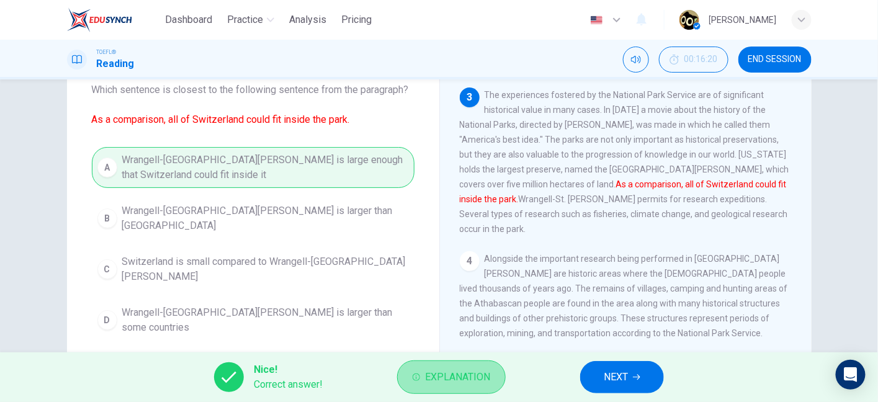
click at [462, 375] on span "Explanation" at bounding box center [457, 377] width 65 height 17
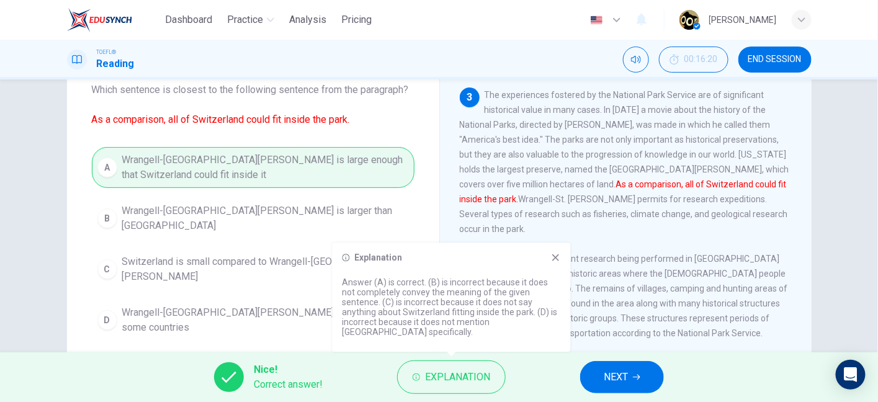
click at [221, 253] on div "A Wrangell-St. Elias National Park is large enough that Switzerland could fit i…" at bounding box center [253, 244] width 323 height 194
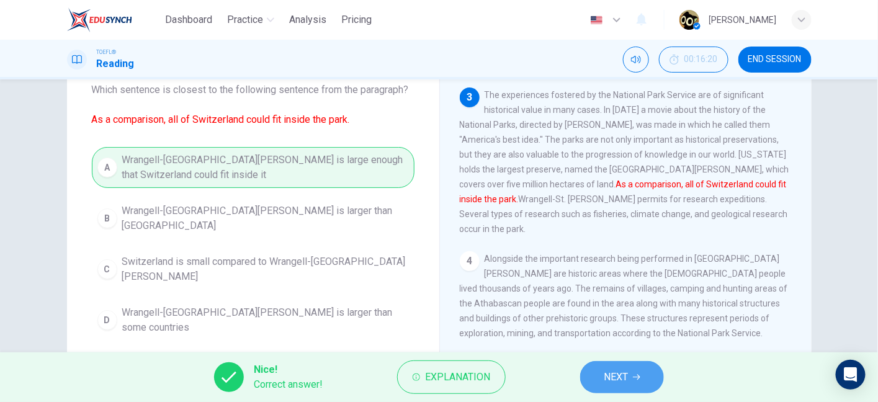
click at [625, 377] on span "NEXT" at bounding box center [616, 377] width 24 height 17
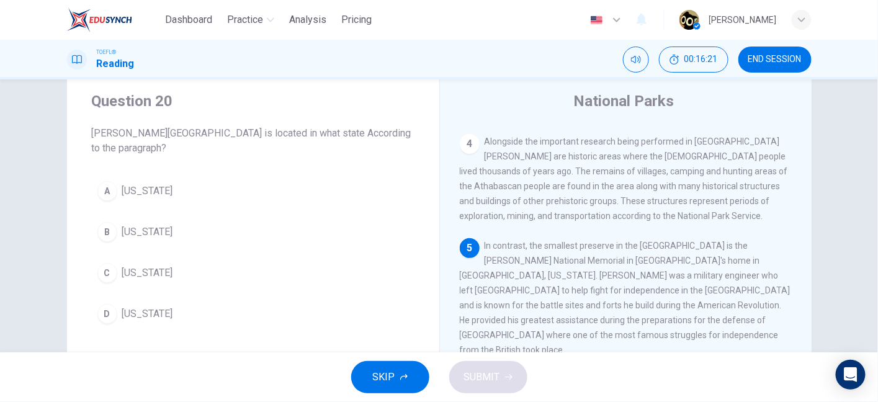
scroll to position [35, 0]
drag, startPoint x: 97, startPoint y: 133, endPoint x: 294, endPoint y: 138, distance: 197.4
click at [294, 138] on span "Thaddeus Kosciuszko National Memorial is located in what state According to the…" at bounding box center [253, 139] width 323 height 30
drag, startPoint x: 335, startPoint y: 130, endPoint x: 365, endPoint y: 134, distance: 30.0
click at [365, 134] on span "Thaddeus Kosciuszko National Memorial is located in what state According to the…" at bounding box center [253, 139] width 323 height 30
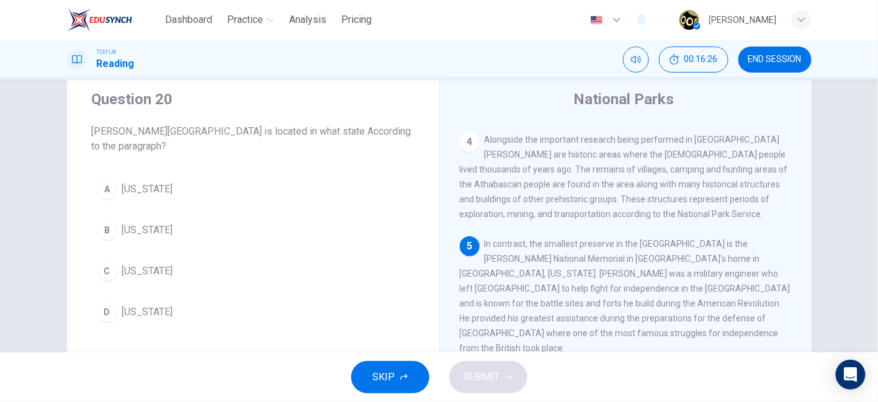
drag, startPoint x: 110, startPoint y: 142, endPoint x: 186, endPoint y: 144, distance: 76.4
click at [186, 144] on span "Thaddeus Kosciuszko National Memorial is located in what state According to the…" at bounding box center [253, 139] width 323 height 30
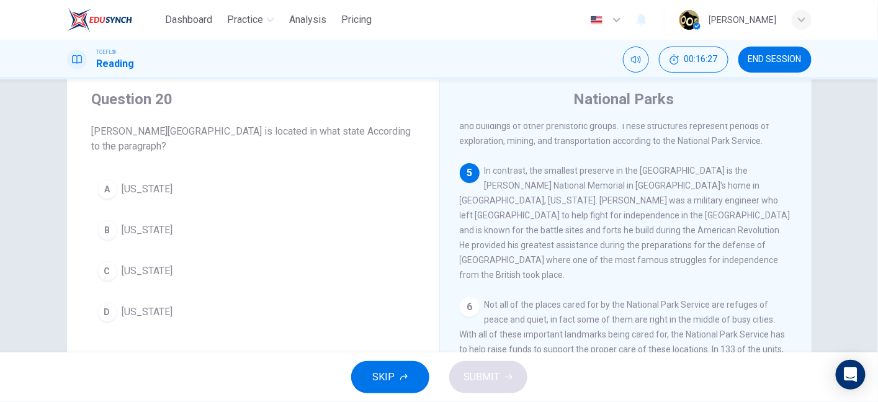
scroll to position [438, 0]
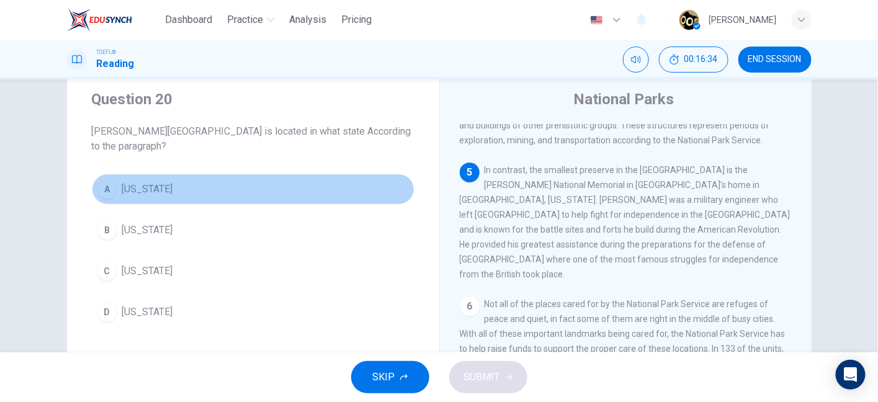
click at [155, 196] on span "Pennsylvania" at bounding box center [147, 189] width 51 height 15
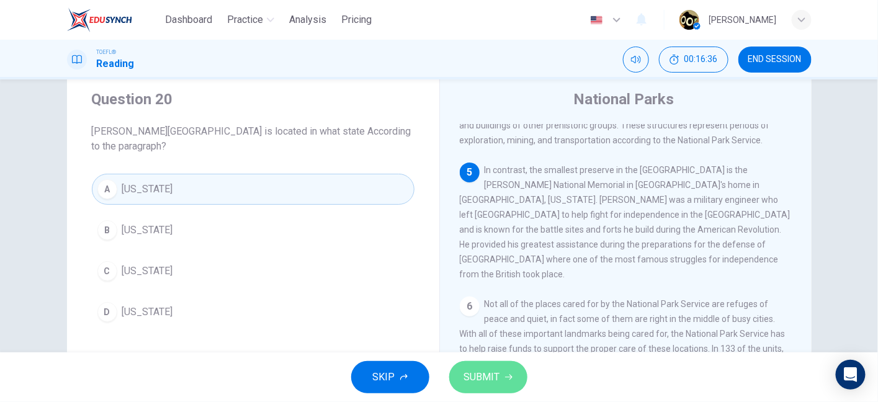
click at [487, 375] on span "SUBMIT" at bounding box center [482, 377] width 36 height 17
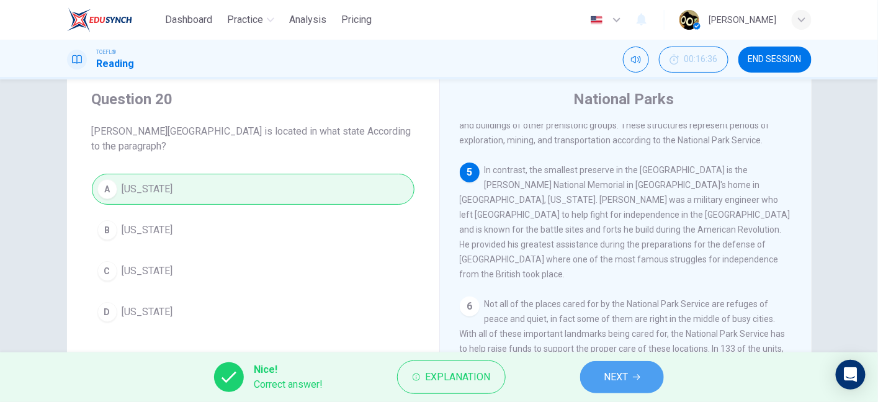
click at [632, 382] on button "NEXT" at bounding box center [622, 377] width 84 height 32
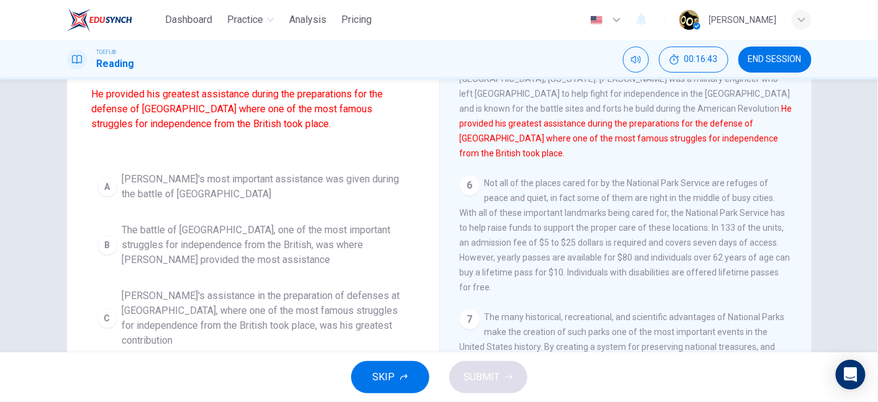
scroll to position [119, 0]
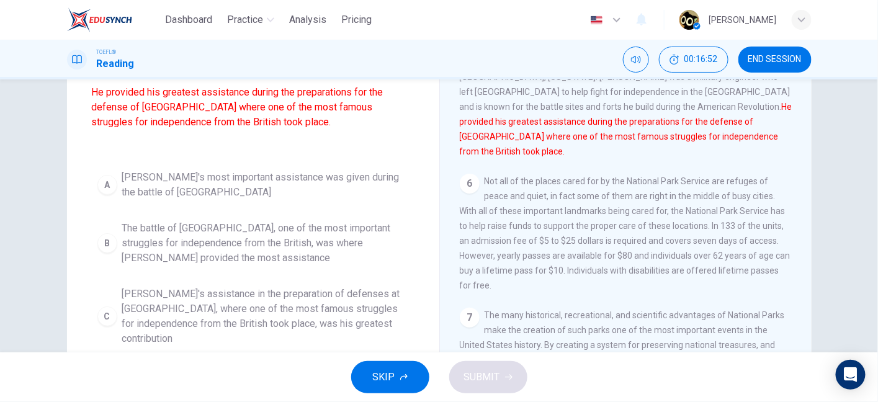
drag, startPoint x: 95, startPoint y: 128, endPoint x: 217, endPoint y: 125, distance: 122.3
click at [217, 125] on span "Which sentence is most similar to the following sentence from the paragraph? He…" at bounding box center [253, 92] width 323 height 104
drag, startPoint x: 217, startPoint y: 125, endPoint x: 264, endPoint y: 123, distance: 46.6
click at [264, 123] on font "He provided his greatest assistance during the preparations for the defense of …" at bounding box center [238, 107] width 292 height 42
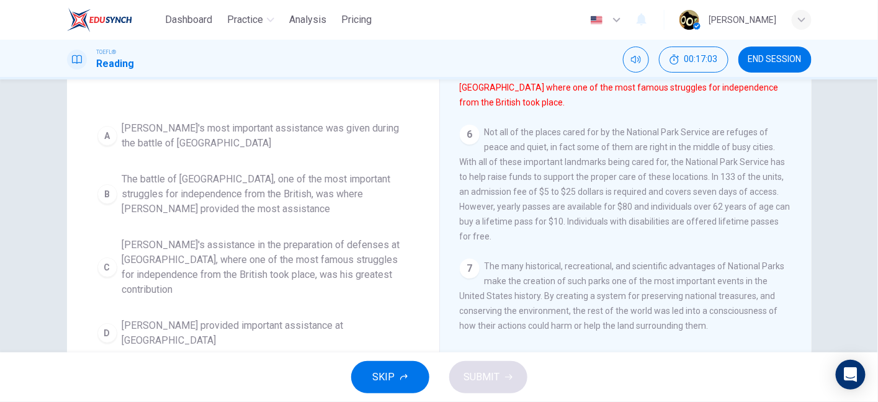
scroll to position [168, 0]
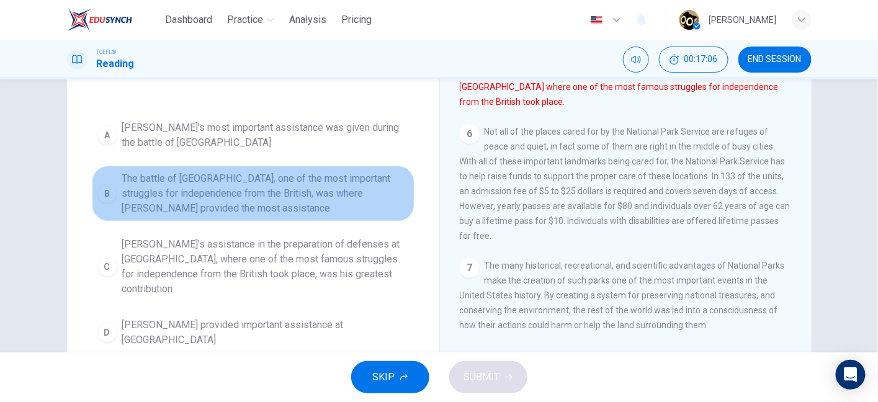
click at [248, 200] on span "The battle of Saratoga, one of the most important struggles for independence fr…" at bounding box center [265, 193] width 287 height 45
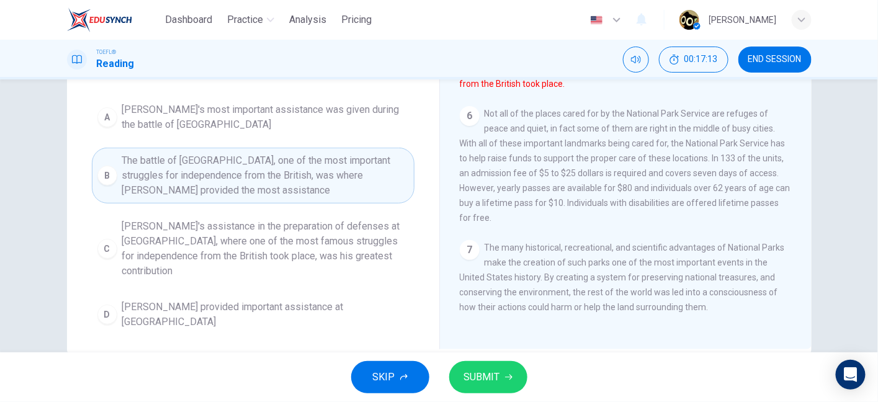
scroll to position [186, 0]
click at [291, 259] on span "Kosciuszko's assistance in the preparation of defenses at Saratoga, where one o…" at bounding box center [265, 249] width 287 height 60
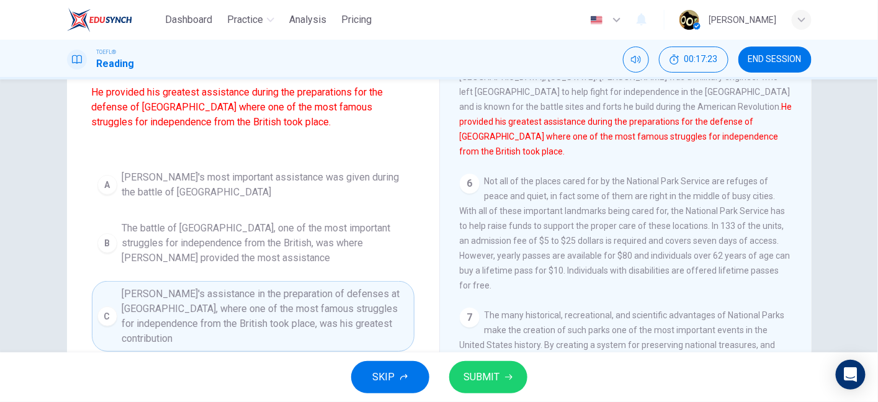
scroll to position [119, 0]
click at [488, 366] on button "SUBMIT" at bounding box center [488, 377] width 78 height 32
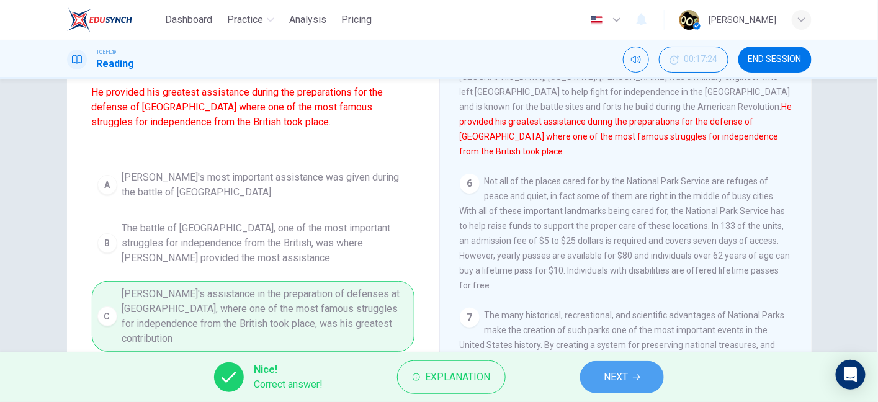
click at [624, 383] on span "NEXT" at bounding box center [616, 377] width 24 height 17
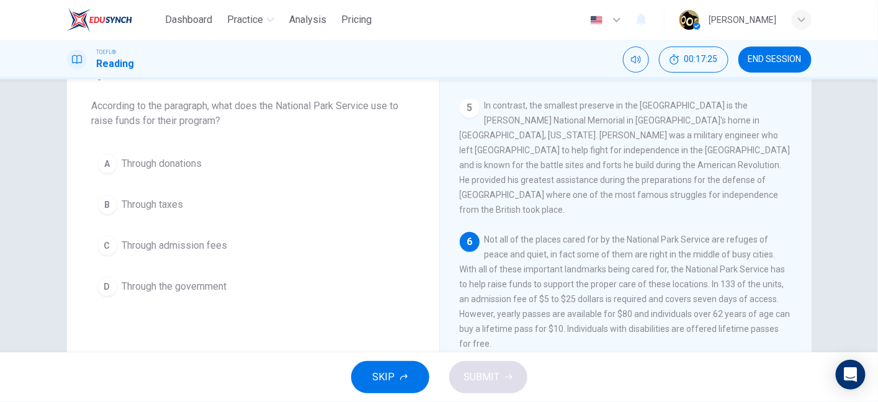
scroll to position [60, 0]
drag, startPoint x: 154, startPoint y: 109, endPoint x: 236, endPoint y: 114, distance: 82.7
click at [236, 114] on span "According to the paragraph, what does the National Park Service use to raise fu…" at bounding box center [253, 114] width 323 height 30
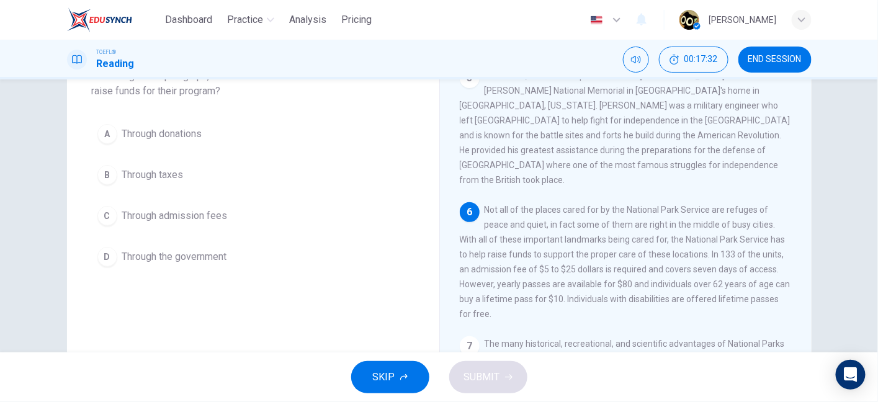
scroll to position [71, 0]
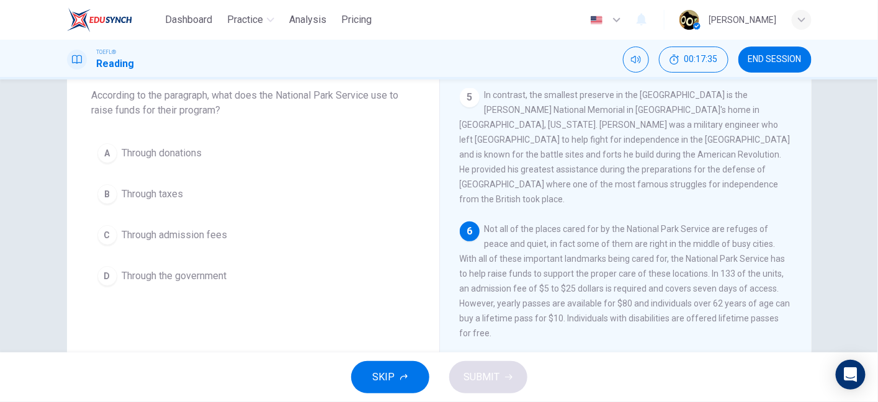
drag, startPoint x: 90, startPoint y: 96, endPoint x: 224, endPoint y: 106, distance: 134.4
click at [224, 106] on span "According to the paragraph, what does the National Park Service use to raise fu…" at bounding box center [253, 103] width 323 height 30
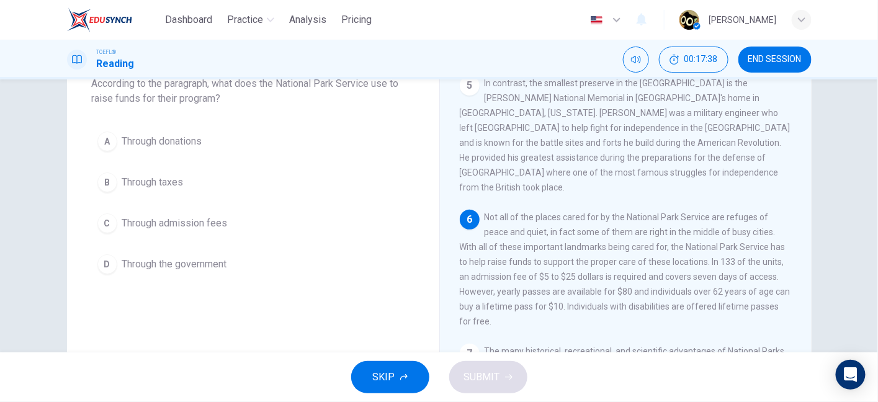
scroll to position [83, 0]
drag, startPoint x: 567, startPoint y: 206, endPoint x: 644, endPoint y: 208, distance: 77.0
click at [644, 212] on span "Not all of the places cared for by the National Park Service are refuges of pea…" at bounding box center [625, 269] width 331 height 114
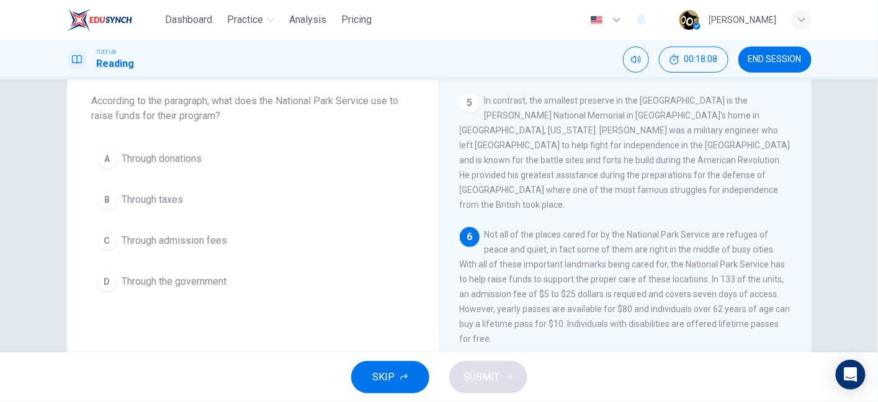
scroll to position [64, 0]
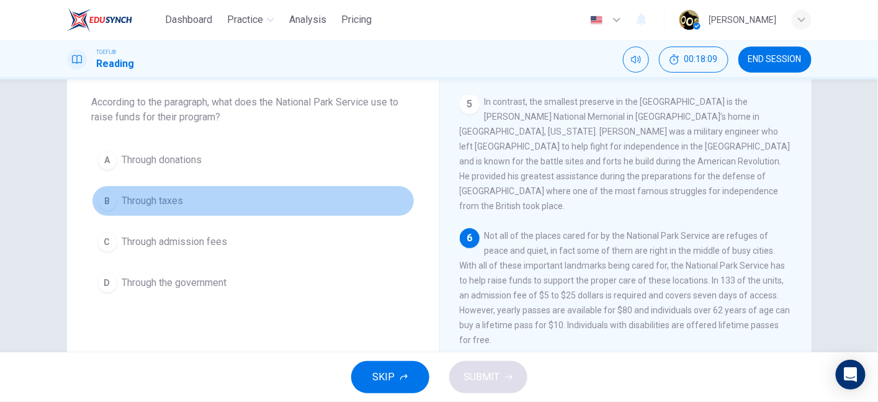
click at [171, 207] on span "Through taxes" at bounding box center [152, 201] width 61 height 15
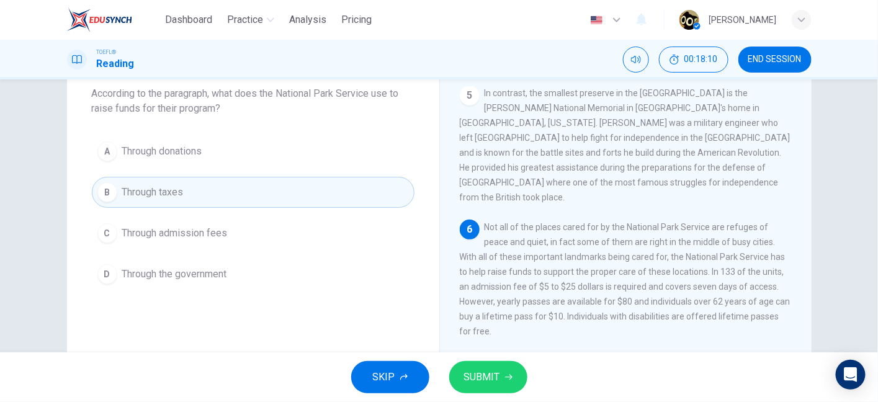
scroll to position [76, 0]
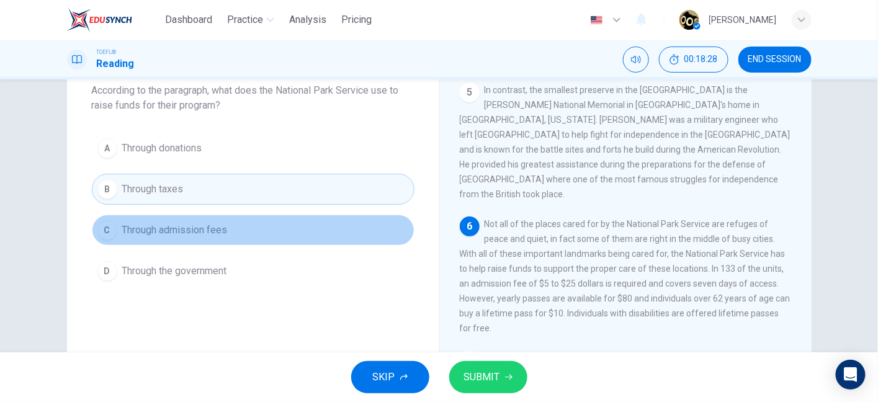
click at [262, 242] on button "C Through admission fees" at bounding box center [253, 230] width 323 height 31
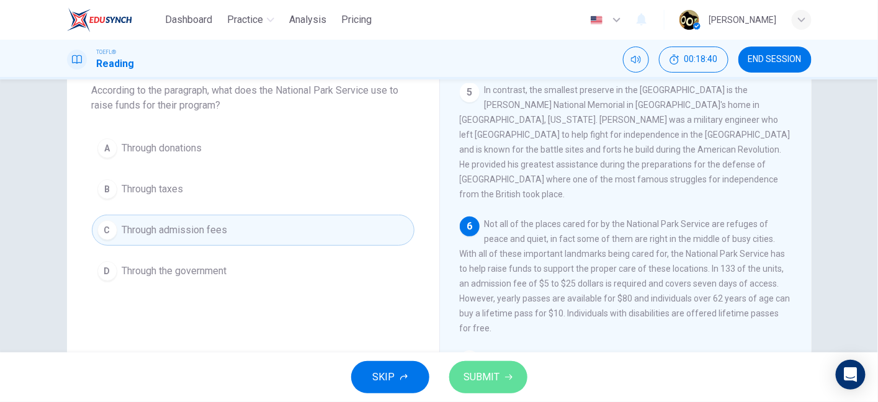
click at [497, 376] on span "SUBMIT" at bounding box center [482, 377] width 36 height 17
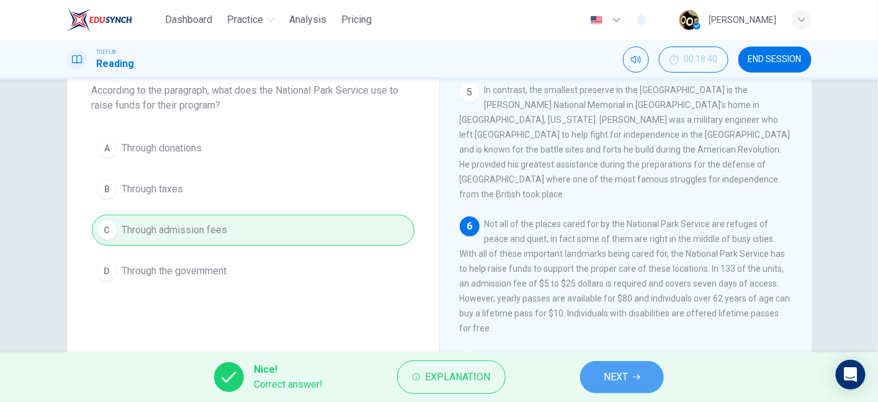
click at [618, 379] on span "NEXT" at bounding box center [616, 377] width 24 height 17
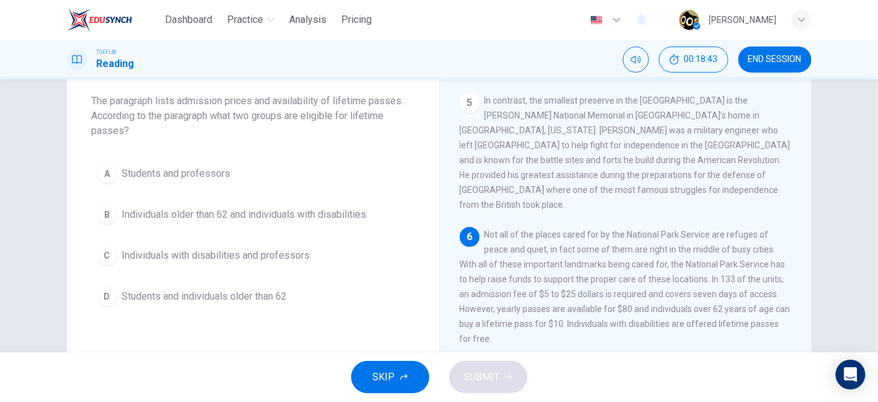
scroll to position [70, 0]
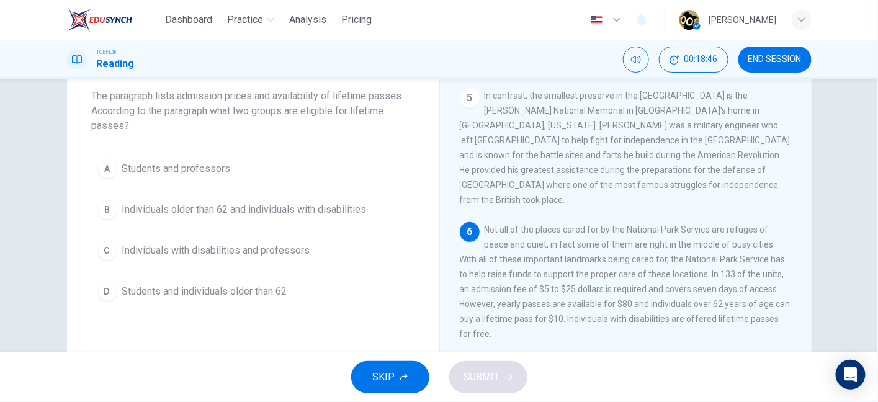
drag, startPoint x: 228, startPoint y: 93, endPoint x: 353, endPoint y: 94, distance: 124.8
click at [353, 94] on span "The paragraph lists admission prices and availability of lifetime passes. Accor…" at bounding box center [253, 111] width 323 height 45
drag, startPoint x: 90, startPoint y: 110, endPoint x: 264, endPoint y: 117, distance: 173.9
click at [264, 117] on span "The paragraph lists admission prices and availability of lifetime passes. Accor…" at bounding box center [253, 111] width 323 height 45
drag, startPoint x: 264, startPoint y: 117, endPoint x: 356, endPoint y: 110, distance: 92.1
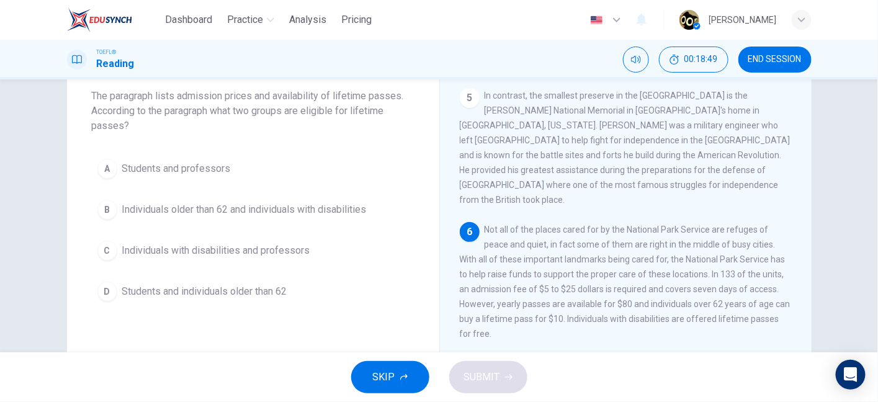
click at [356, 110] on span "The paragraph lists admission prices and availability of lifetime passes. Accor…" at bounding box center [253, 111] width 323 height 45
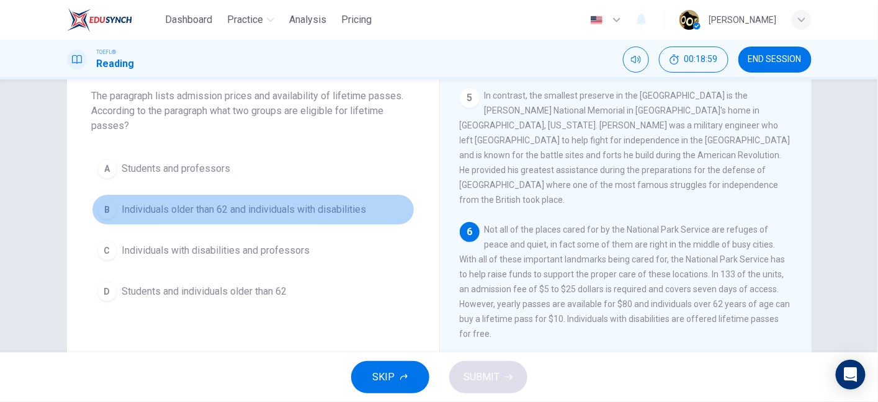
click at [203, 212] on span "Individuals older than 62 and individuals with disabilities" at bounding box center [244, 209] width 245 height 15
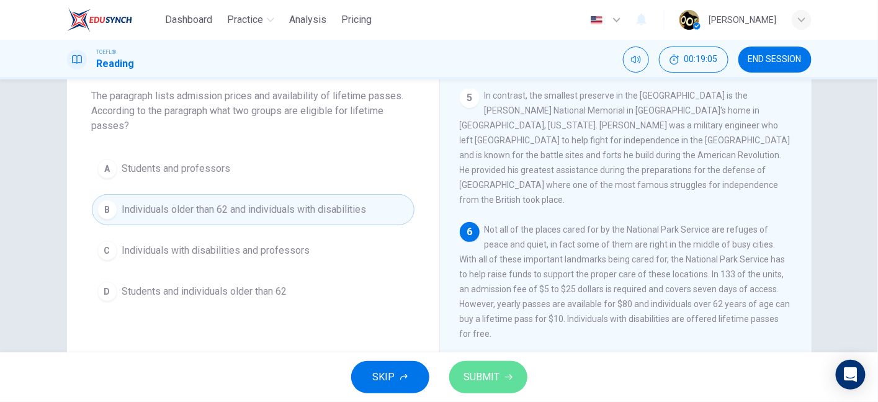
click at [488, 382] on span "SUBMIT" at bounding box center [482, 377] width 36 height 17
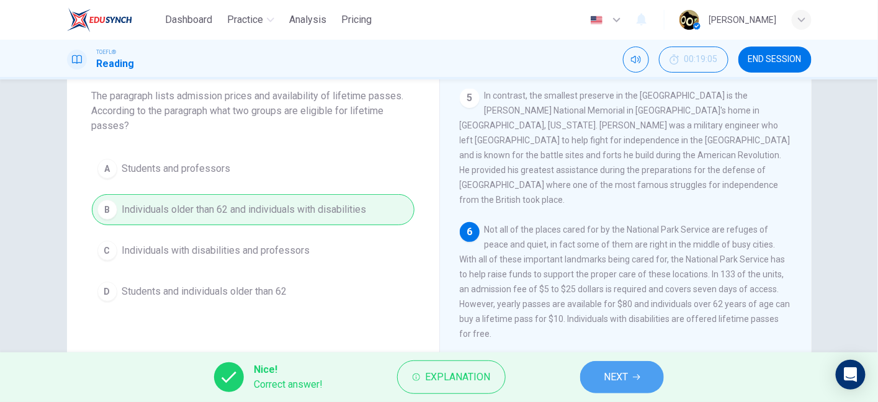
click at [616, 363] on button "NEXT" at bounding box center [622, 377] width 84 height 32
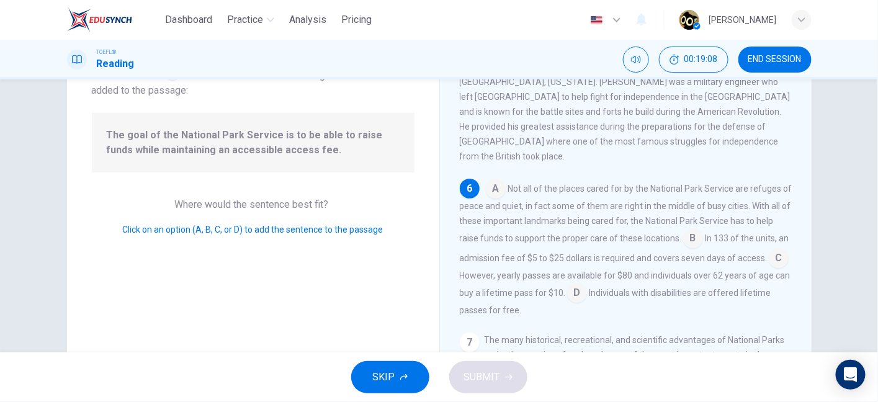
scroll to position [94, 0]
drag, startPoint x: 529, startPoint y: 186, endPoint x: 613, endPoint y: 193, distance: 83.4
click at [613, 193] on div "A Not all of the places cared for by the National Park Service are refuges of p…" at bounding box center [626, 248] width 333 height 139
click at [703, 231] on input at bounding box center [693, 240] width 20 height 20
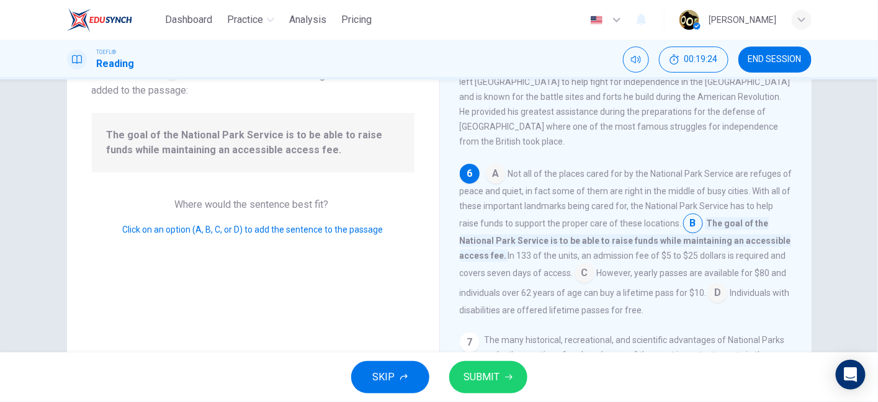
scroll to position [518, 0]
click at [584, 273] on input at bounding box center [585, 274] width 20 height 20
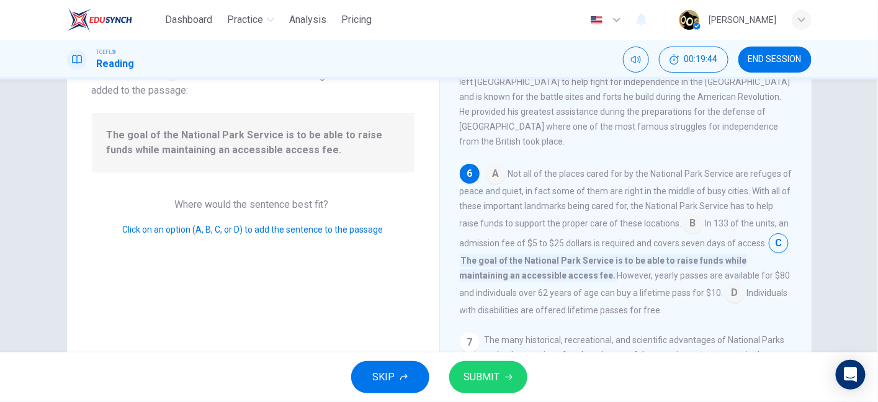
click at [703, 222] on input at bounding box center [693, 225] width 20 height 20
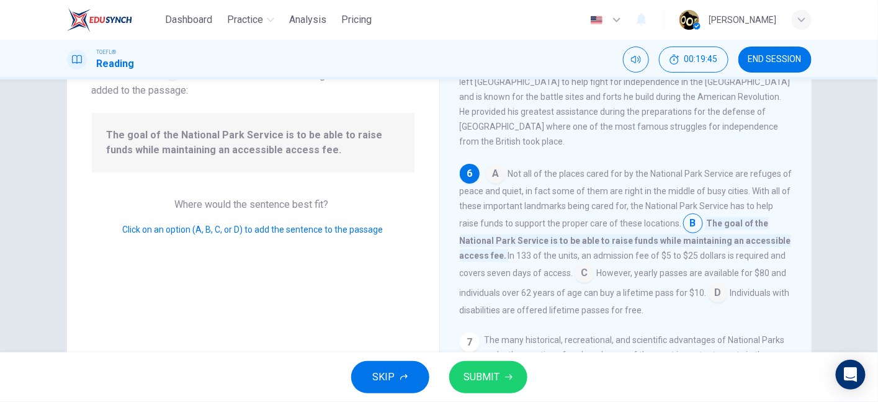
click at [503, 381] on button "SUBMIT" at bounding box center [488, 377] width 78 height 32
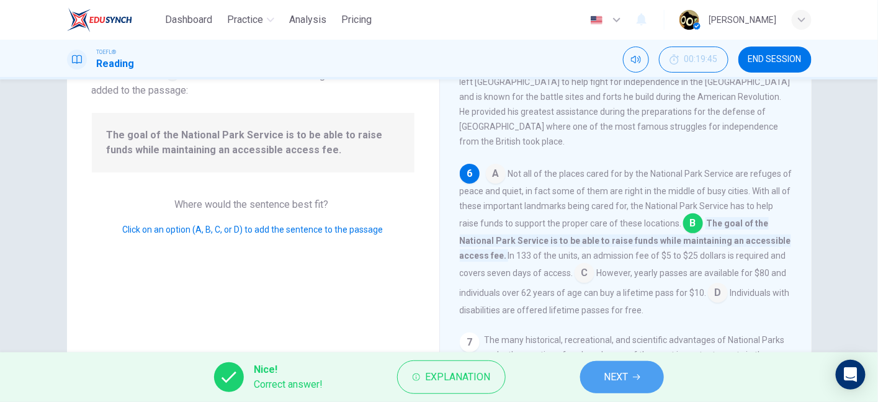
click at [592, 384] on button "NEXT" at bounding box center [622, 377] width 84 height 32
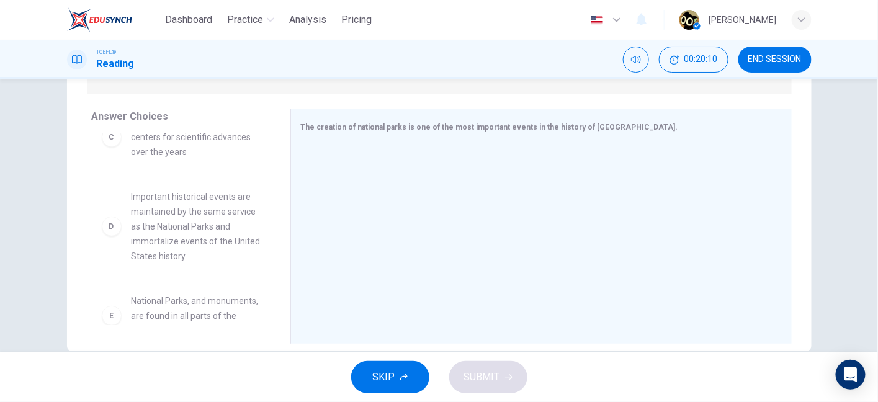
scroll to position [201, 0]
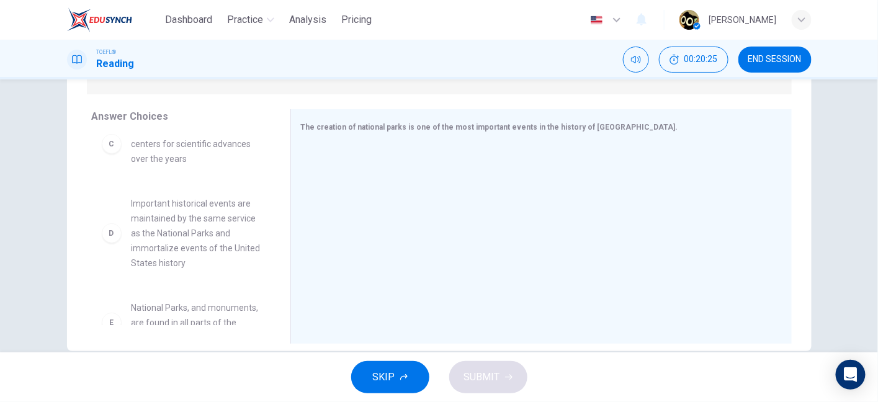
click at [194, 246] on span "Important historical events are maintained by the same service as the National …" at bounding box center [196, 233] width 129 height 74
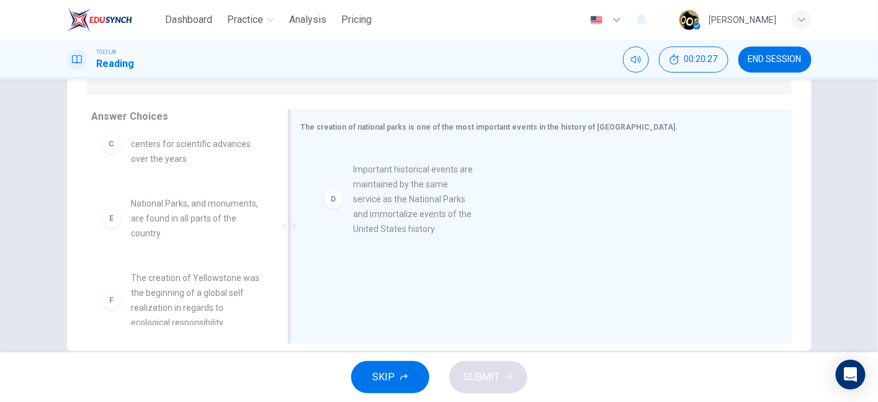
drag, startPoint x: 194, startPoint y: 246, endPoint x: 424, endPoint y: 213, distance: 232.0
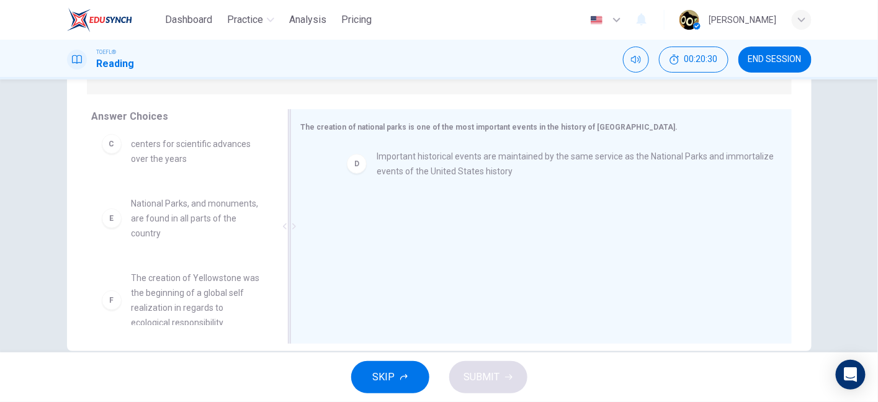
drag, startPoint x: 438, startPoint y: 166, endPoint x: 456, endPoint y: 164, distance: 18.1
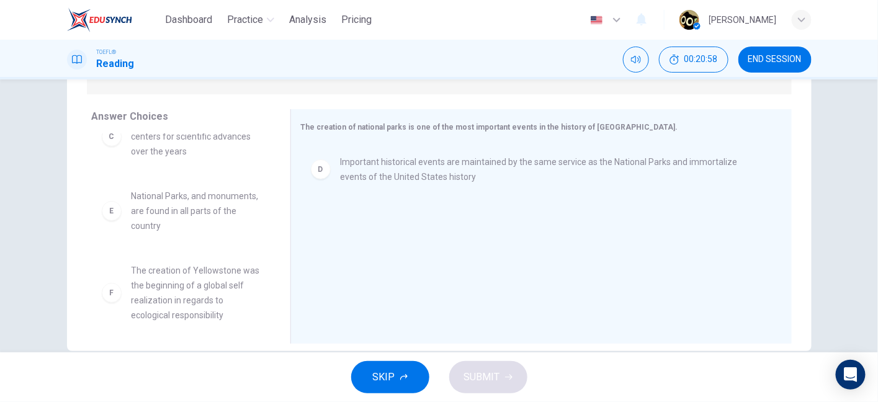
scroll to position [215, 0]
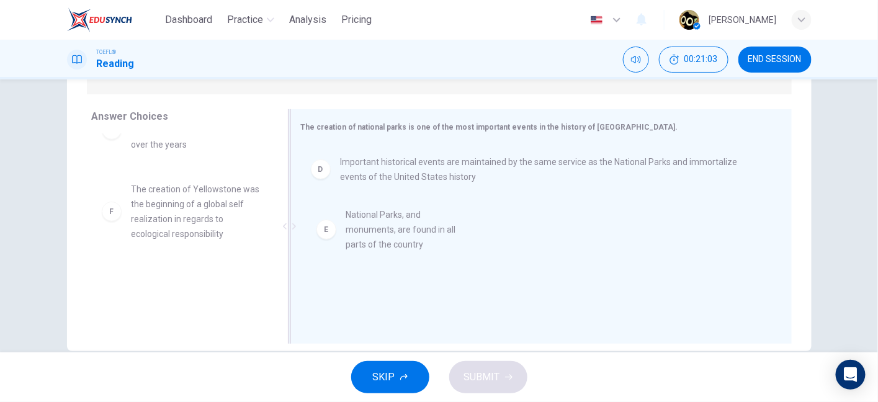
drag, startPoint x: 199, startPoint y: 213, endPoint x: 423, endPoint y: 242, distance: 225.2
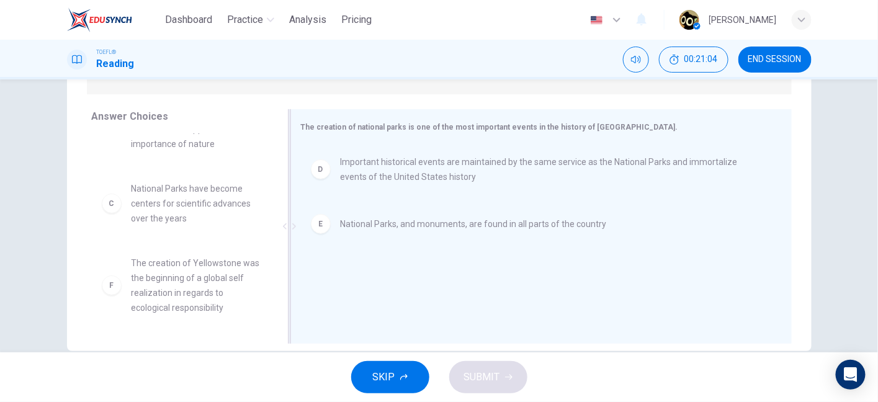
scroll to position [142, 0]
drag, startPoint x: 191, startPoint y: 281, endPoint x: 194, endPoint y: 267, distance: 14.0
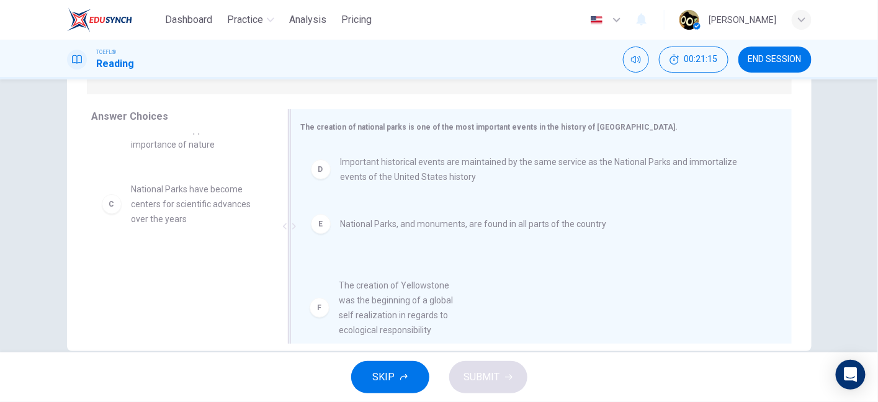
scroll to position [17, 0]
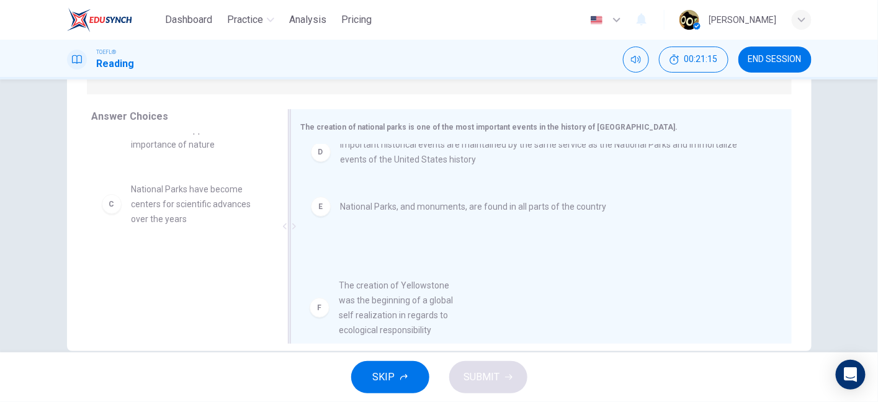
drag, startPoint x: 194, startPoint y: 267, endPoint x: 410, endPoint y: 286, distance: 216.8
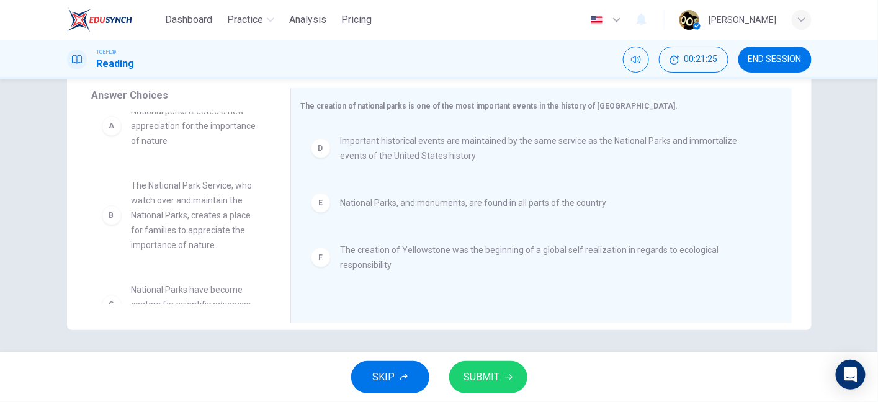
scroll to position [0, 0]
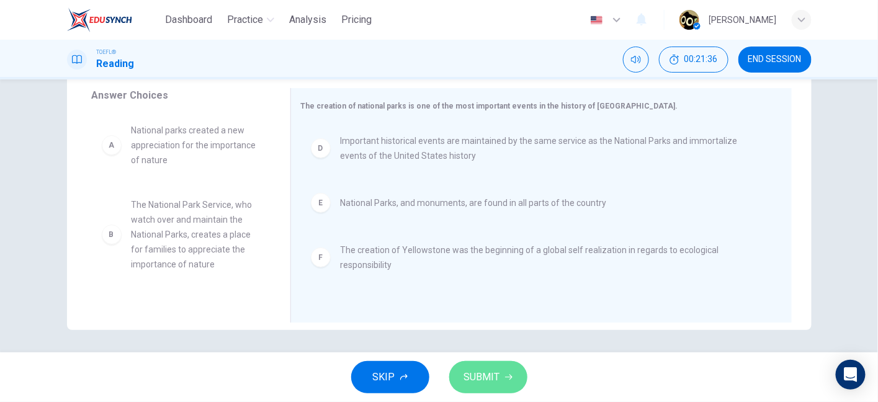
click at [495, 373] on span "SUBMIT" at bounding box center [482, 377] width 36 height 17
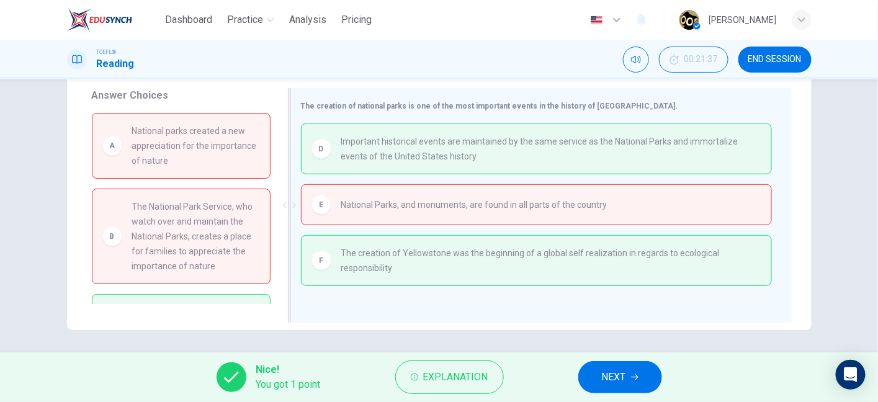
click at [436, 205] on span "National Parks, and monuments, are found in all parts of the country" at bounding box center [474, 204] width 266 height 15
drag, startPoint x: 436, startPoint y: 205, endPoint x: 542, endPoint y: 201, distance: 106.2
click at [542, 201] on span "National Parks, and monuments, are found in all parts of the country" at bounding box center [474, 204] width 266 height 15
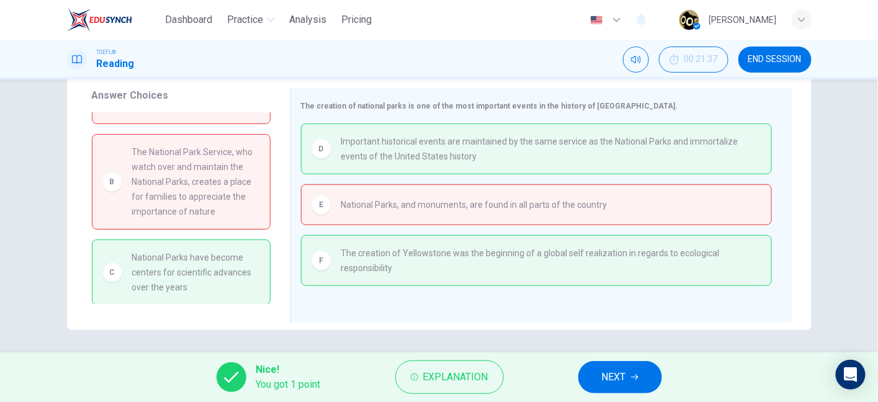
drag, startPoint x: 196, startPoint y: 258, endPoint x: 223, endPoint y: 280, distance: 35.4
click at [223, 280] on span "National Parks have become centers for scientific advances over the years" at bounding box center [196, 272] width 128 height 45
click at [631, 380] on button "NEXT" at bounding box center [620, 377] width 84 height 32
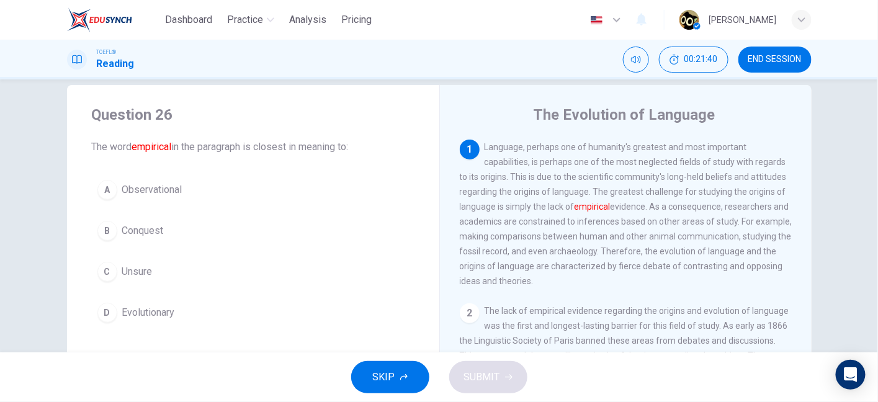
scroll to position [0, 0]
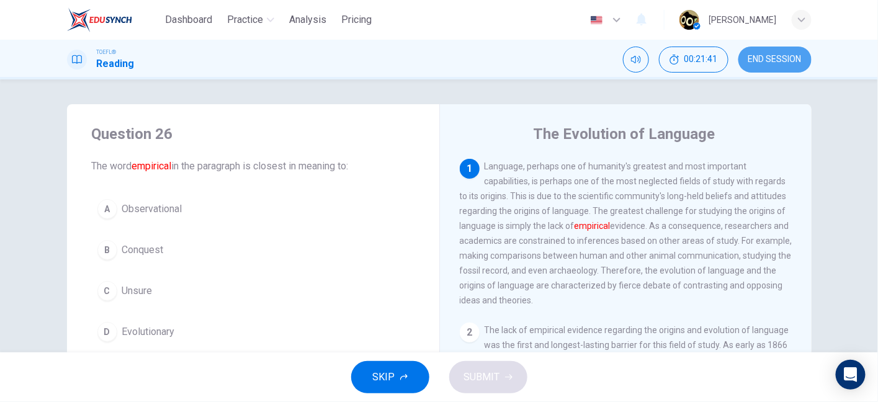
click at [794, 48] on button "END SESSION" at bounding box center [775, 60] width 73 height 26
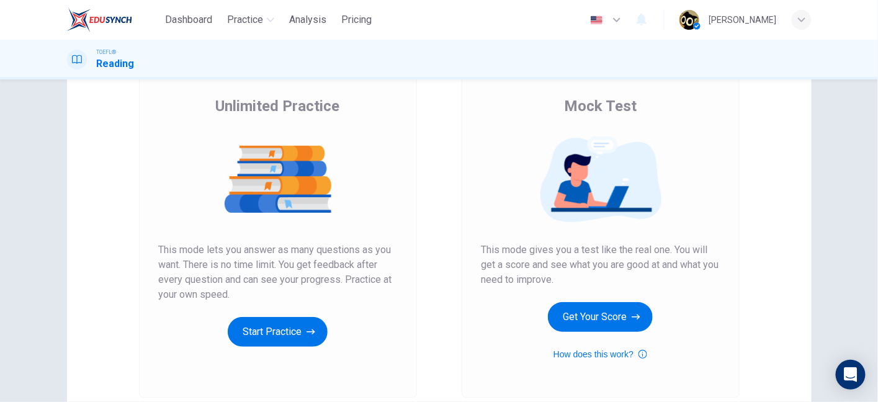
scroll to position [87, 0]
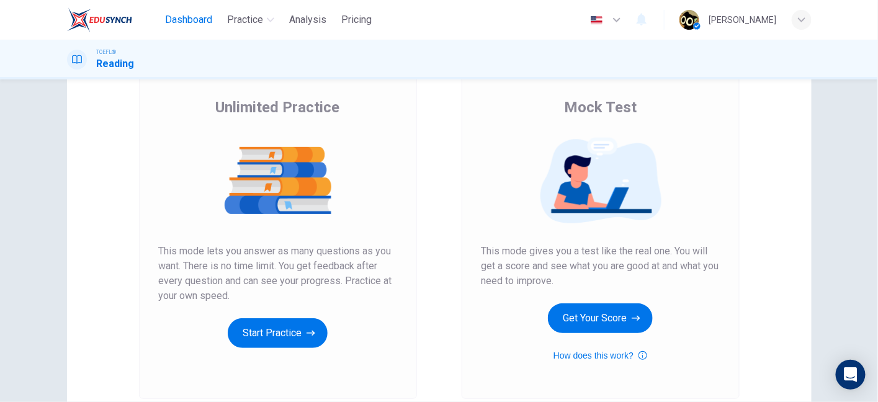
click at [189, 22] on span "Dashboard" at bounding box center [188, 19] width 47 height 15
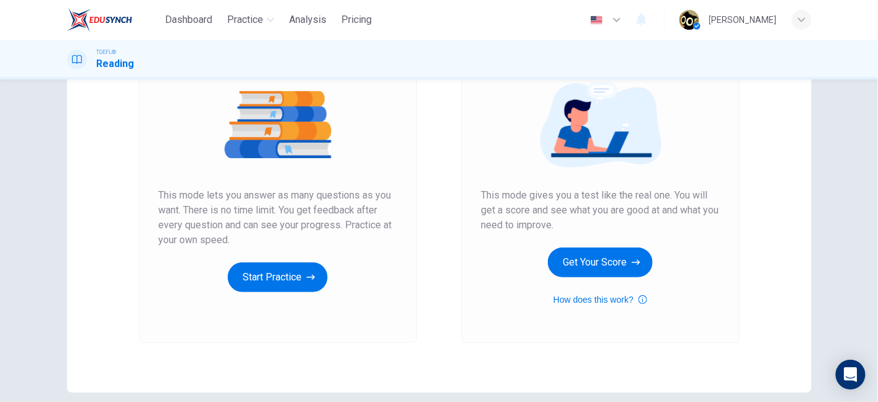
scroll to position [143, 0]
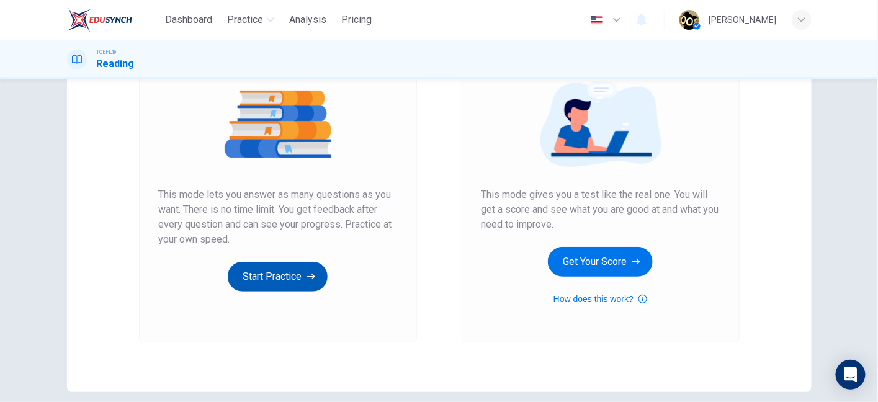
click at [307, 271] on icon "button" at bounding box center [311, 277] width 9 height 12
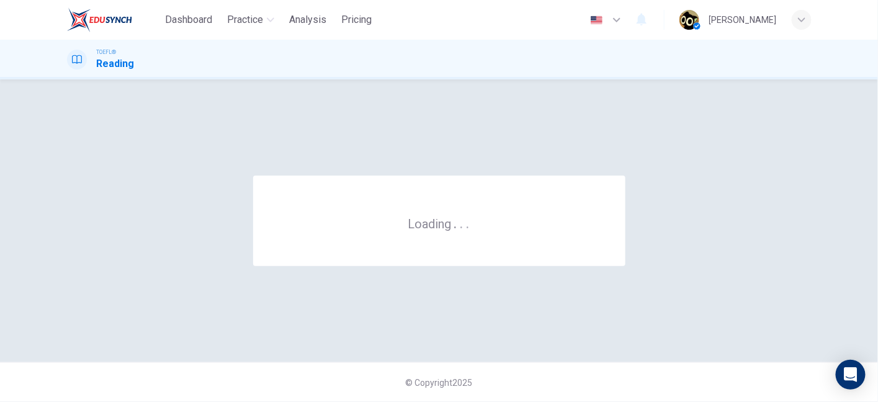
scroll to position [0, 0]
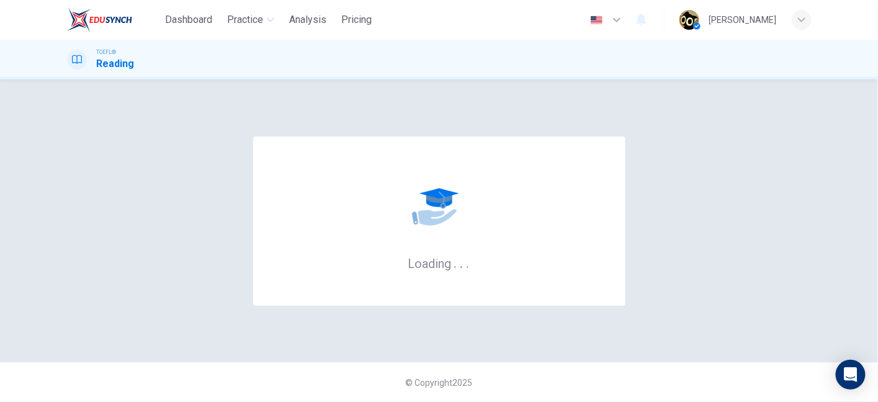
drag, startPoint x: 306, startPoint y: 269, endPoint x: 364, endPoint y: 135, distance: 146.8
click at [364, 135] on div "Loading . . ." at bounding box center [439, 220] width 745 height 233
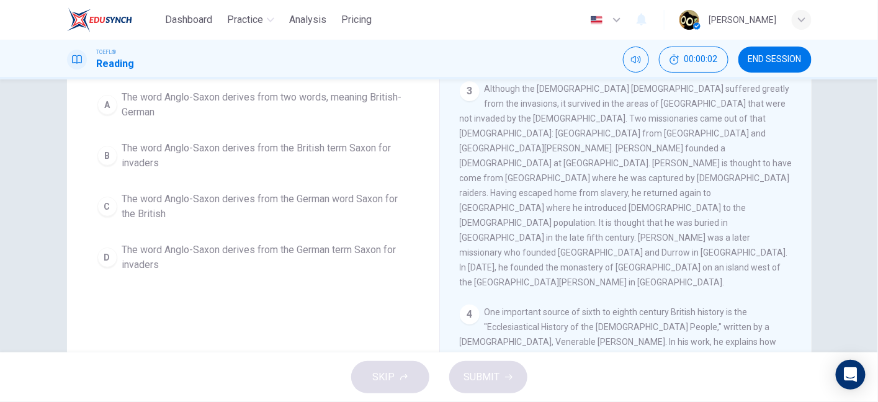
scroll to position [55, 0]
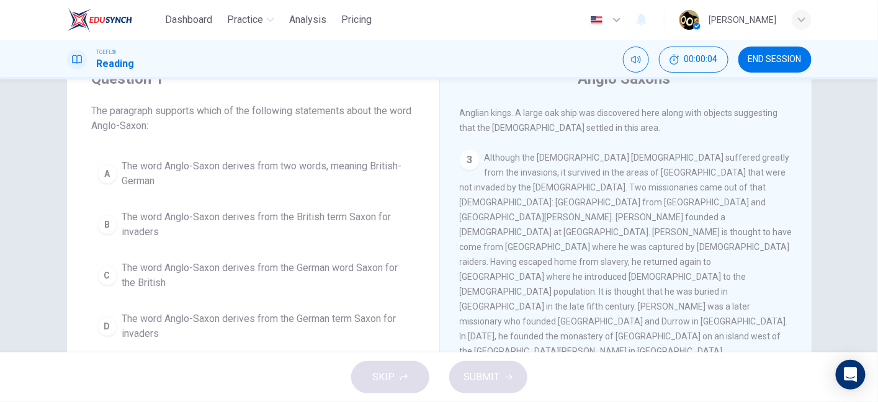
drag, startPoint x: 209, startPoint y: 107, endPoint x: 301, endPoint y: 133, distance: 96.1
click at [301, 133] on div "Question 1 The paragraph supports which of the following statements about the w…" at bounding box center [253, 208] width 372 height 318
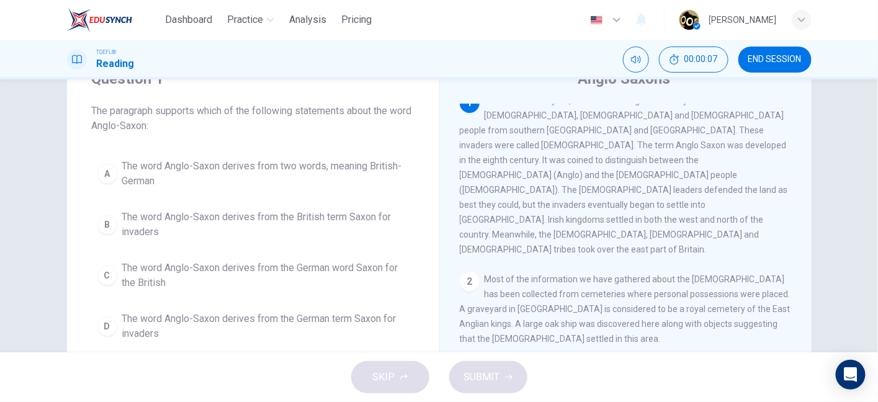
scroll to position [0, 0]
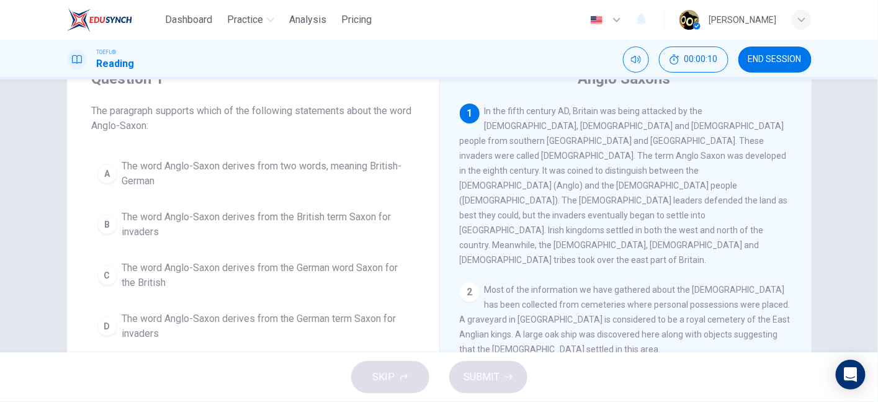
drag, startPoint x: 194, startPoint y: 19, endPoint x: 506, endPoint y: 72, distance: 316.0
click at [194, 19] on span "Dashboard" at bounding box center [188, 19] width 47 height 15
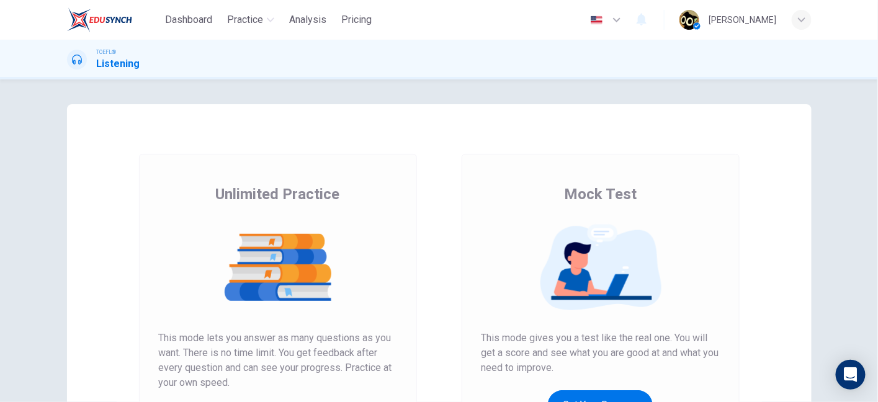
scroll to position [19, 0]
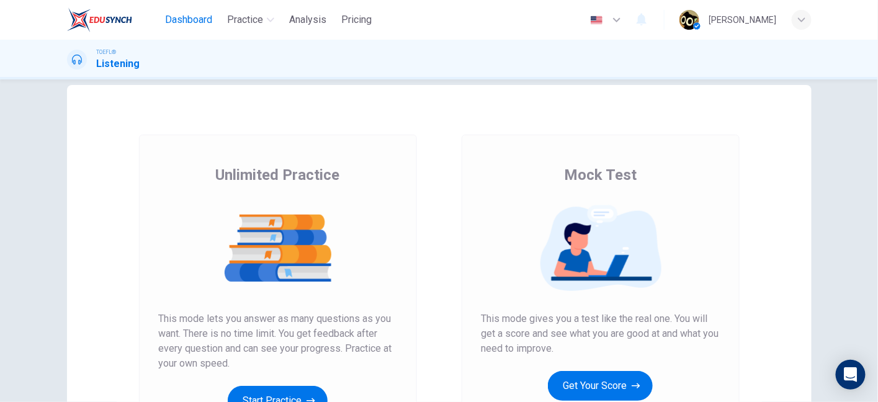
click at [181, 22] on span "Dashboard" at bounding box center [188, 19] width 47 height 15
